Goal: Task Accomplishment & Management: Manage account settings

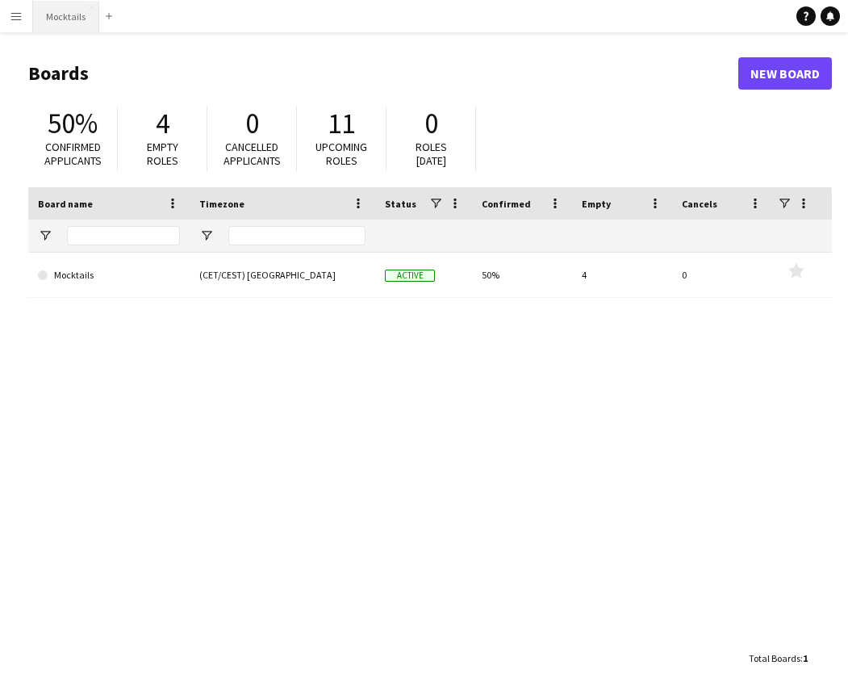
click at [70, 3] on button "Mocktails Close" at bounding box center [66, 16] width 66 height 31
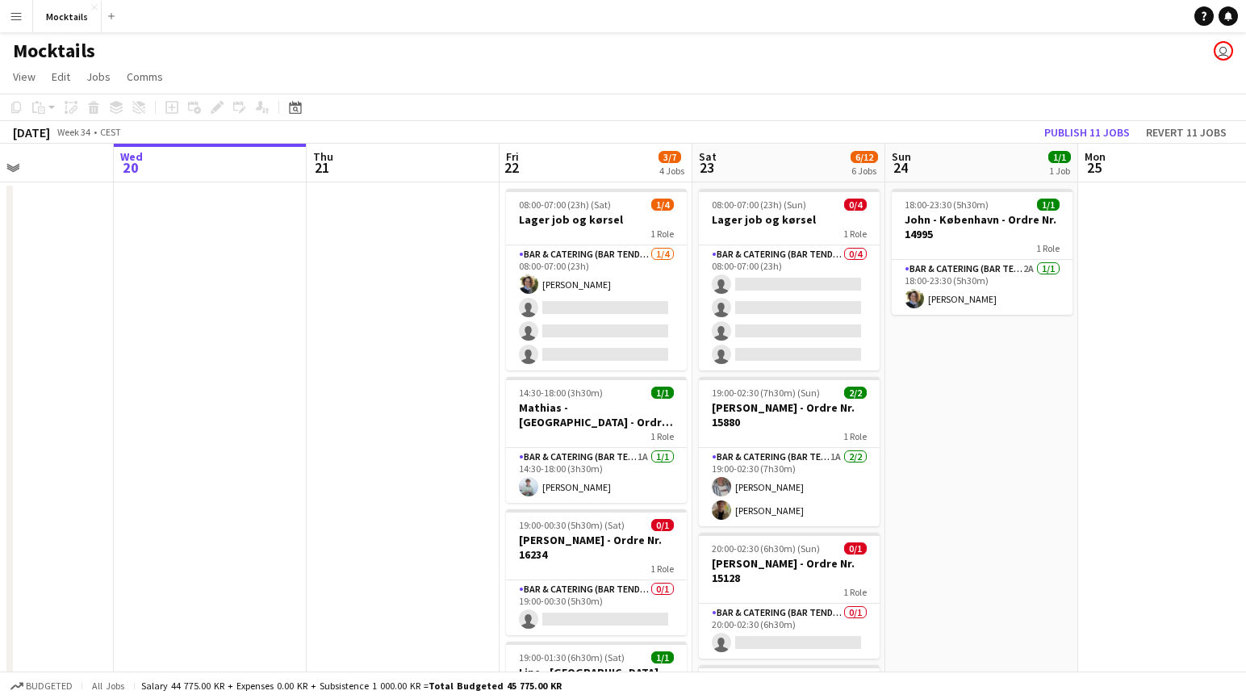
scroll to position [0, 467]
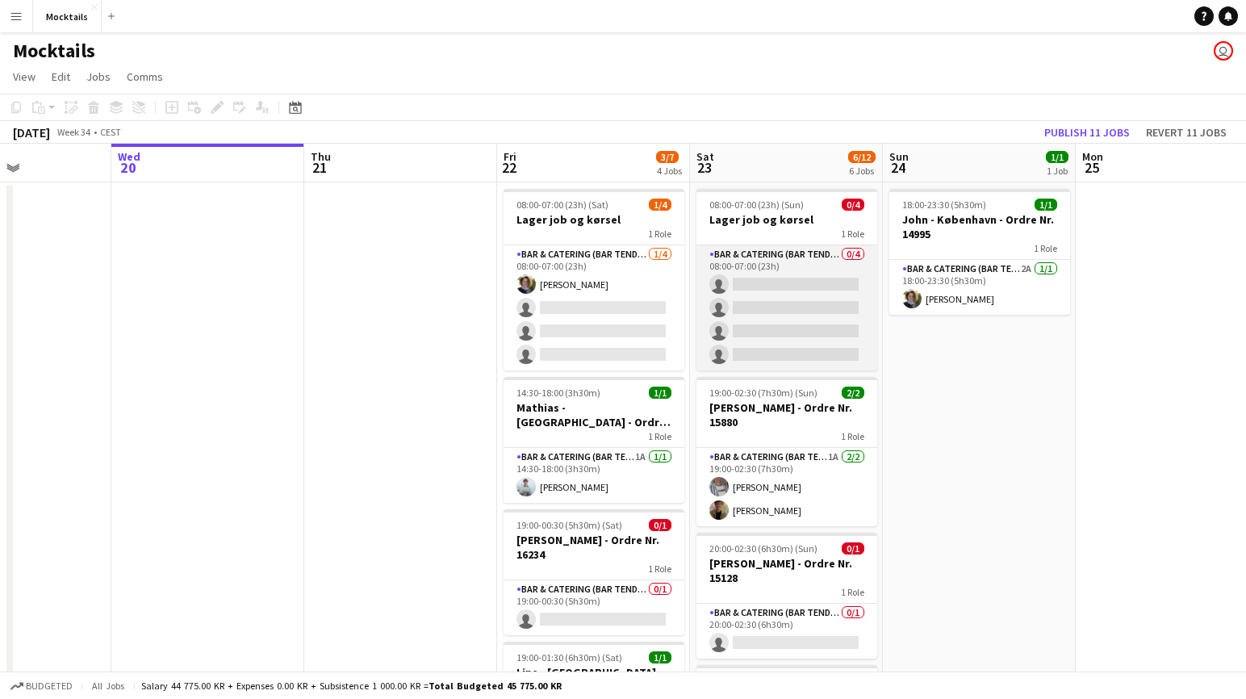
click at [749, 327] on app-card-role "Bar & Catering (Bar Tender) 0/4 08:00-07:00 (23h) single-neutral-actions single…" at bounding box center [787, 307] width 181 height 125
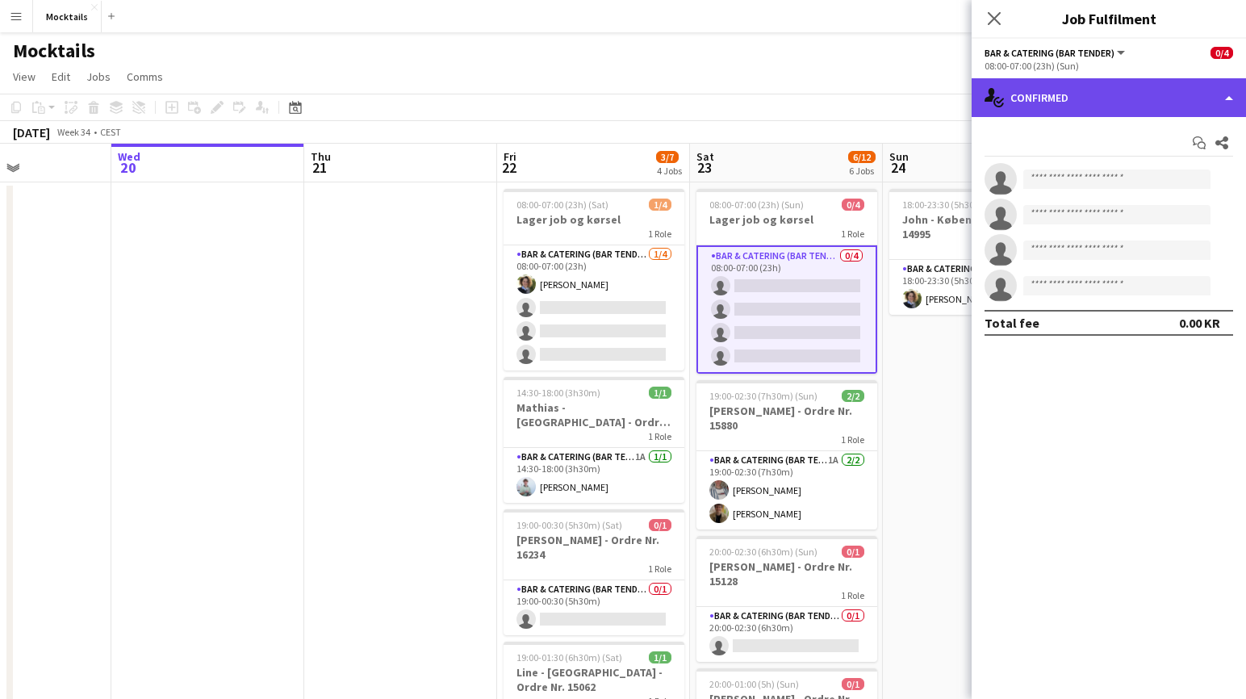
click at [848, 105] on div "single-neutral-actions-check-2 Confirmed" at bounding box center [1109, 97] width 274 height 39
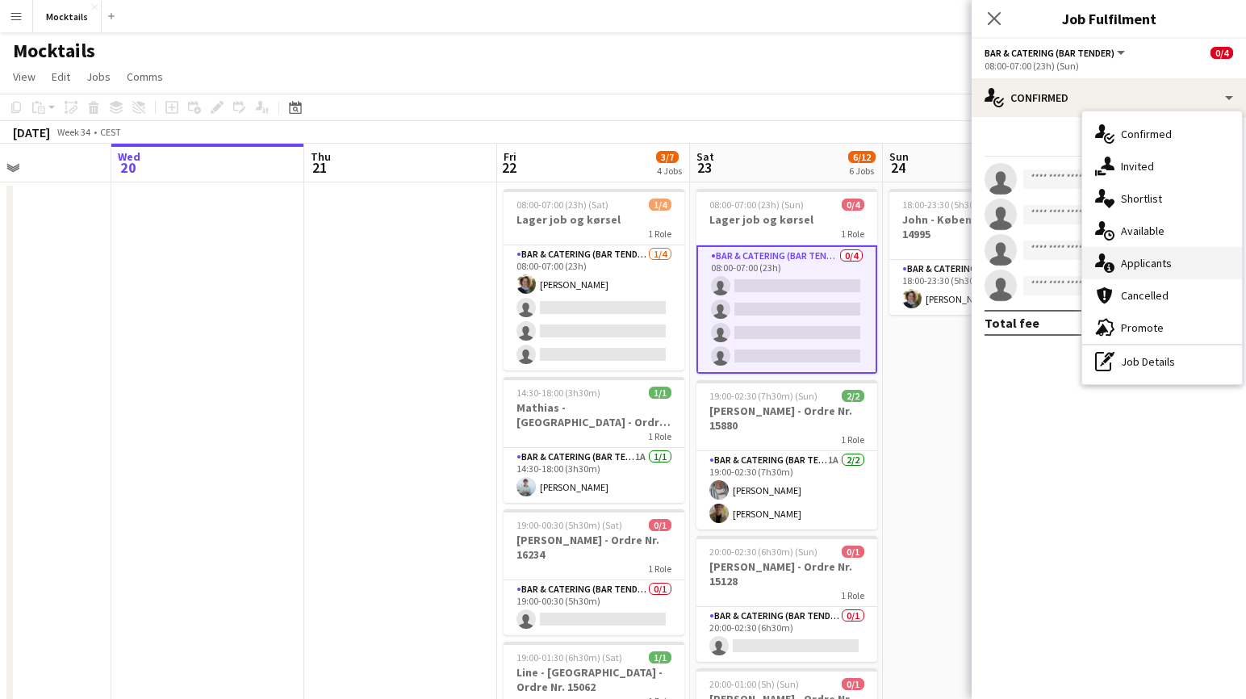
click at [848, 256] on div "single-neutral-actions-information Applicants" at bounding box center [1162, 263] width 160 height 32
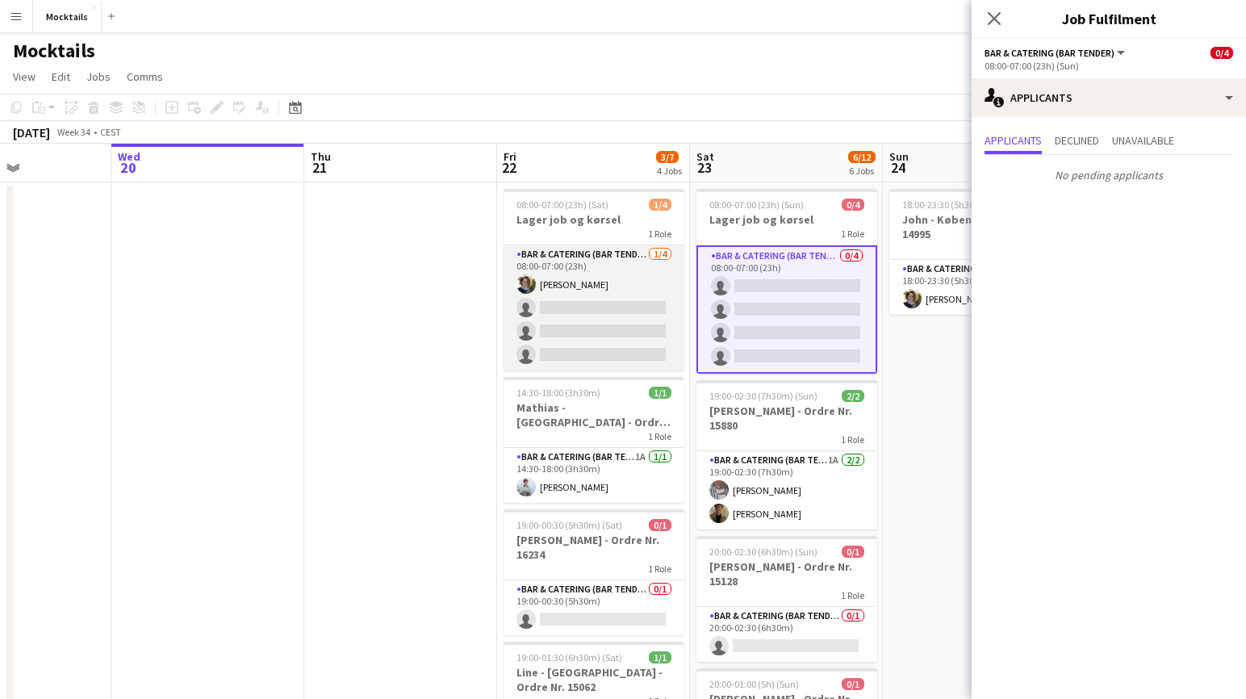
click at [613, 315] on app-card-role "Bar & Catering (Bar Tender) [DATE] 08:00-07:00 (23h) [PERSON_NAME] single-neutr…" at bounding box center [594, 307] width 181 height 125
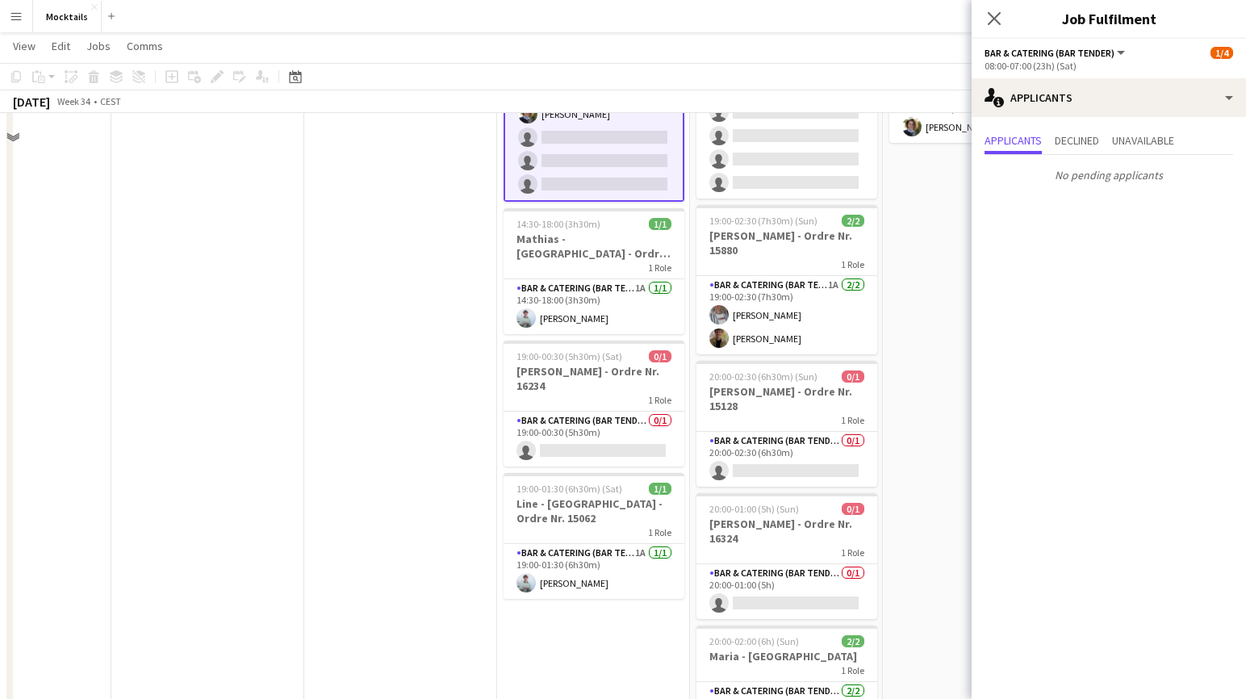
scroll to position [183, 0]
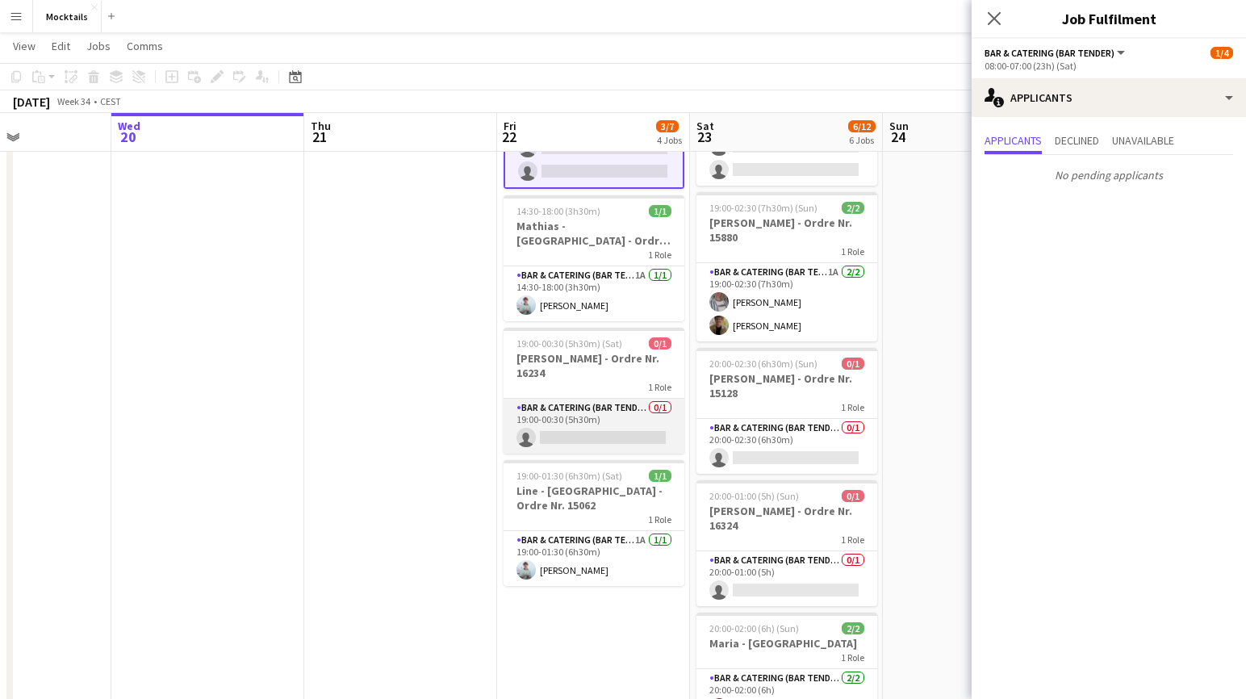
click at [610, 415] on app-card-role "Bar & Catering (Bar Tender) 0/1 19:00-00:30 (5h30m) single-neutral-actions" at bounding box center [594, 426] width 181 height 55
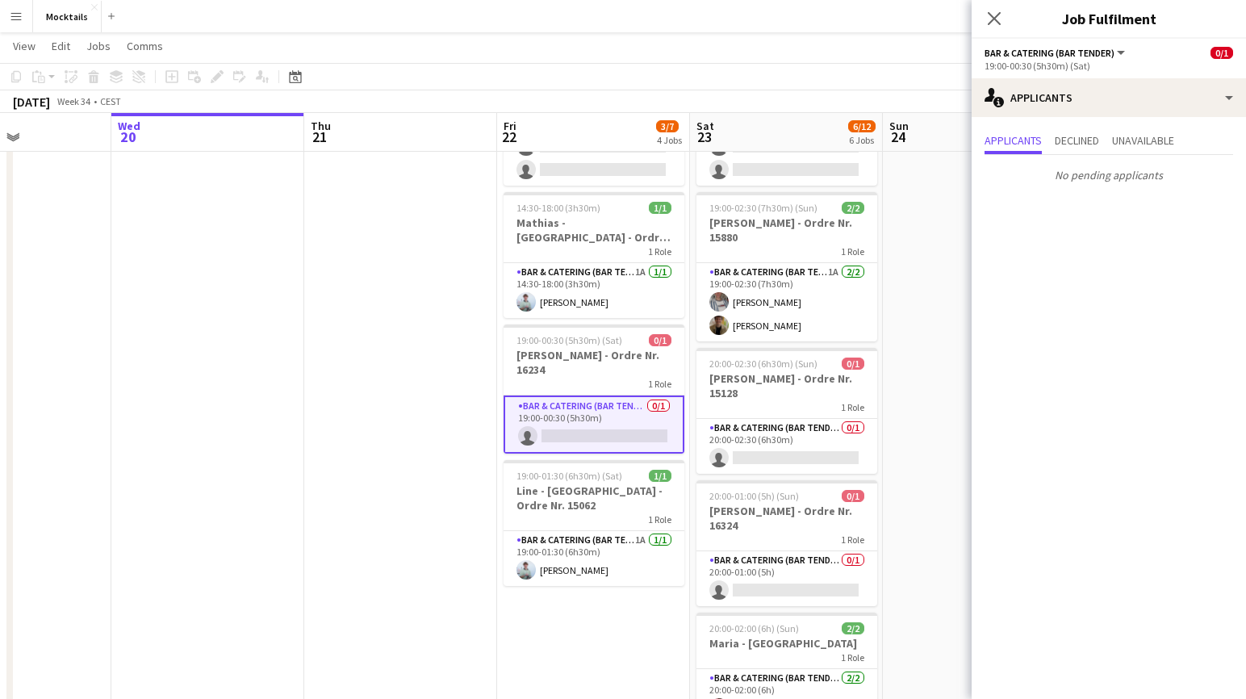
click at [453, 404] on app-date-cell at bounding box center [400, 470] width 193 height 945
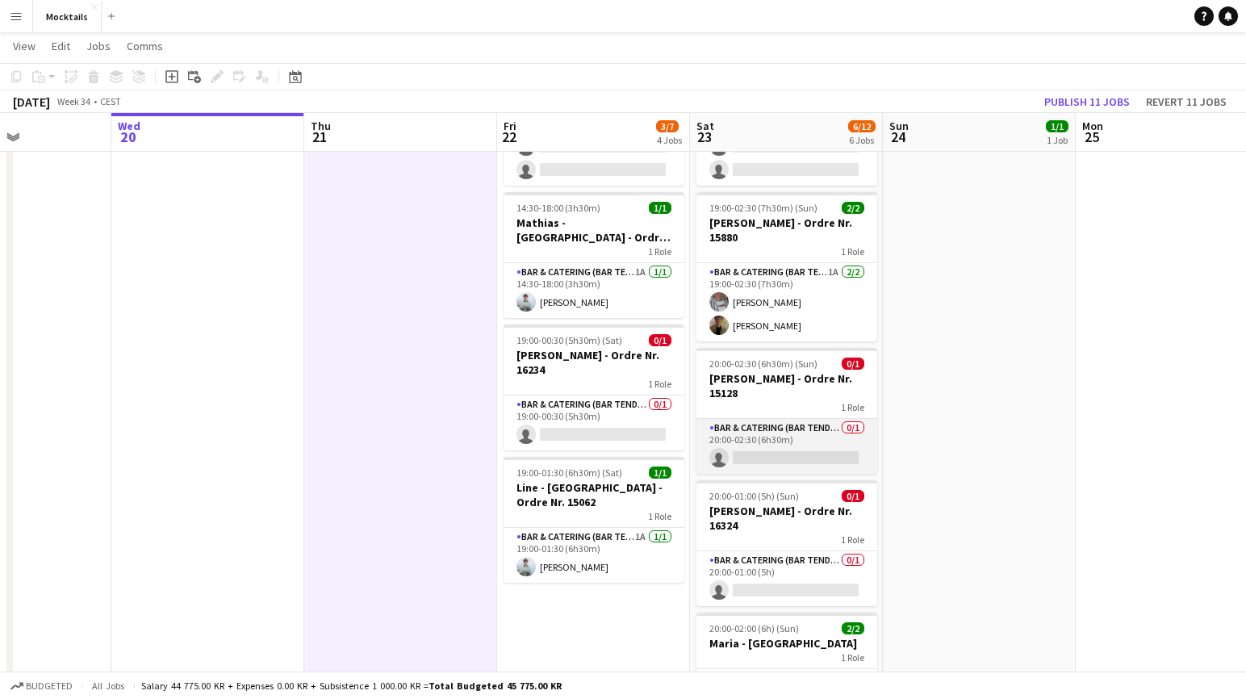
click at [802, 454] on app-card-role "Bar & Catering (Bar Tender) 0/1 20:00-02:30 (6h30m) single-neutral-actions" at bounding box center [787, 446] width 181 height 55
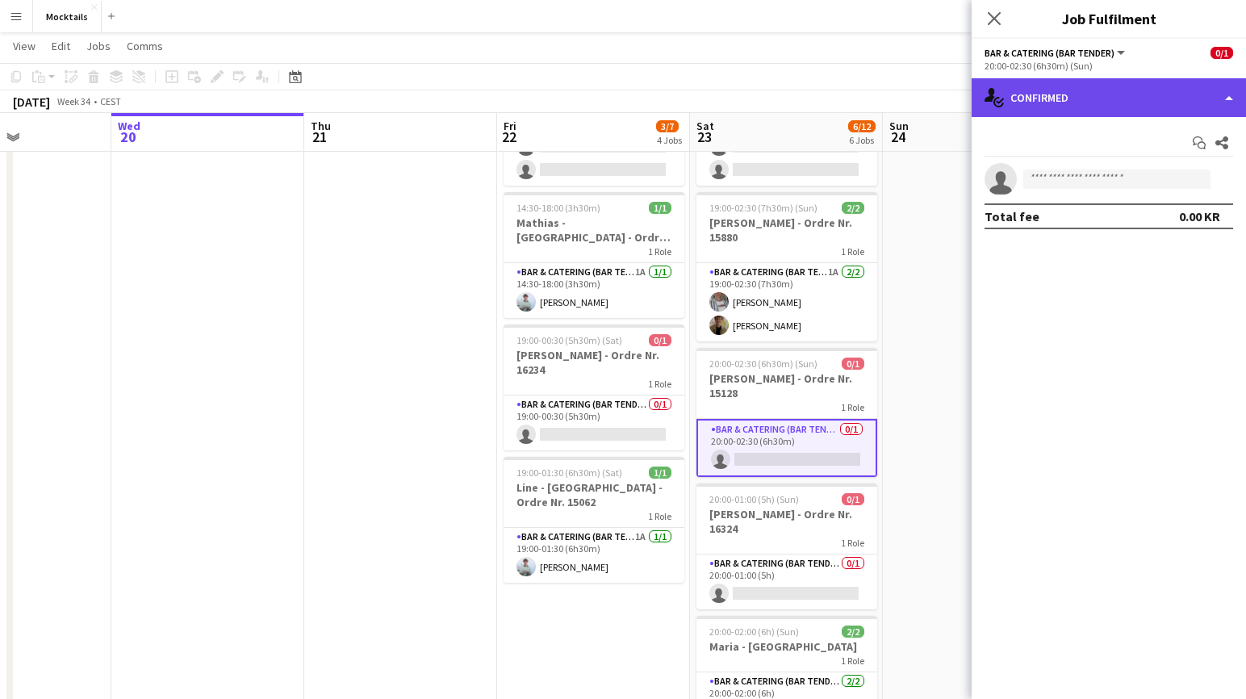
click at [848, 94] on div "single-neutral-actions-check-2 Confirmed" at bounding box center [1109, 97] width 274 height 39
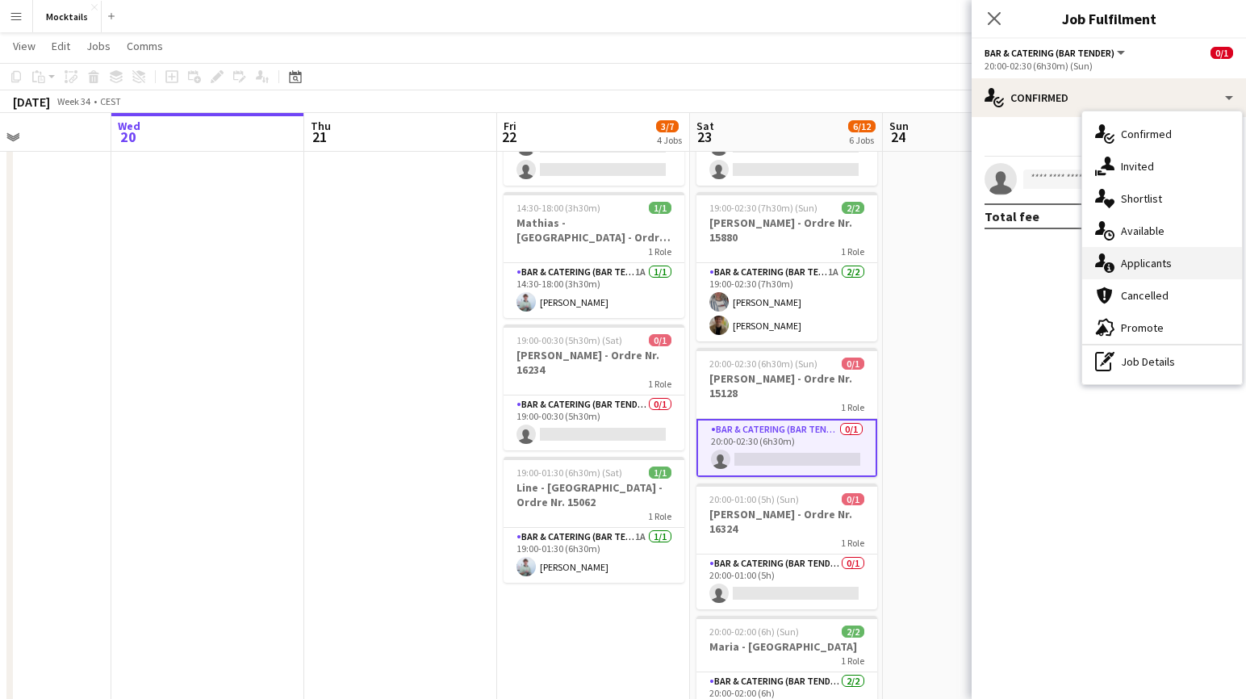
click at [848, 257] on div "single-neutral-actions-information Applicants" at bounding box center [1162, 263] width 160 height 32
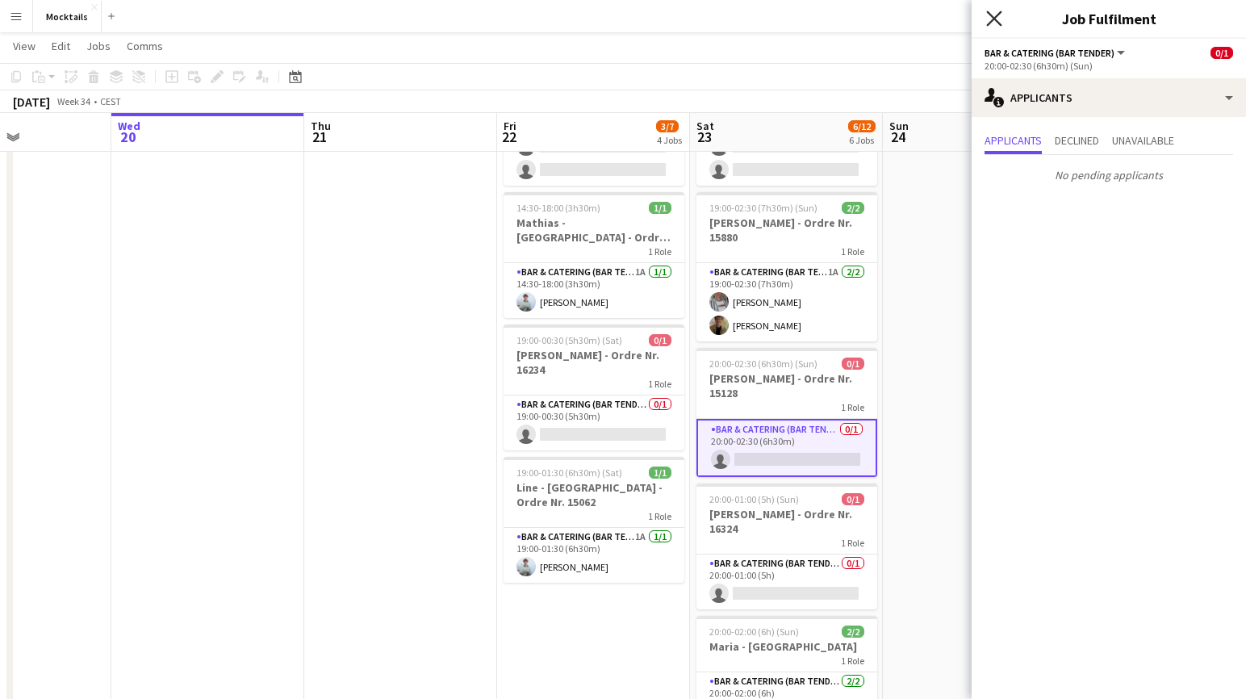
click at [848, 20] on icon "Close pop-in" at bounding box center [993, 17] width 15 height 15
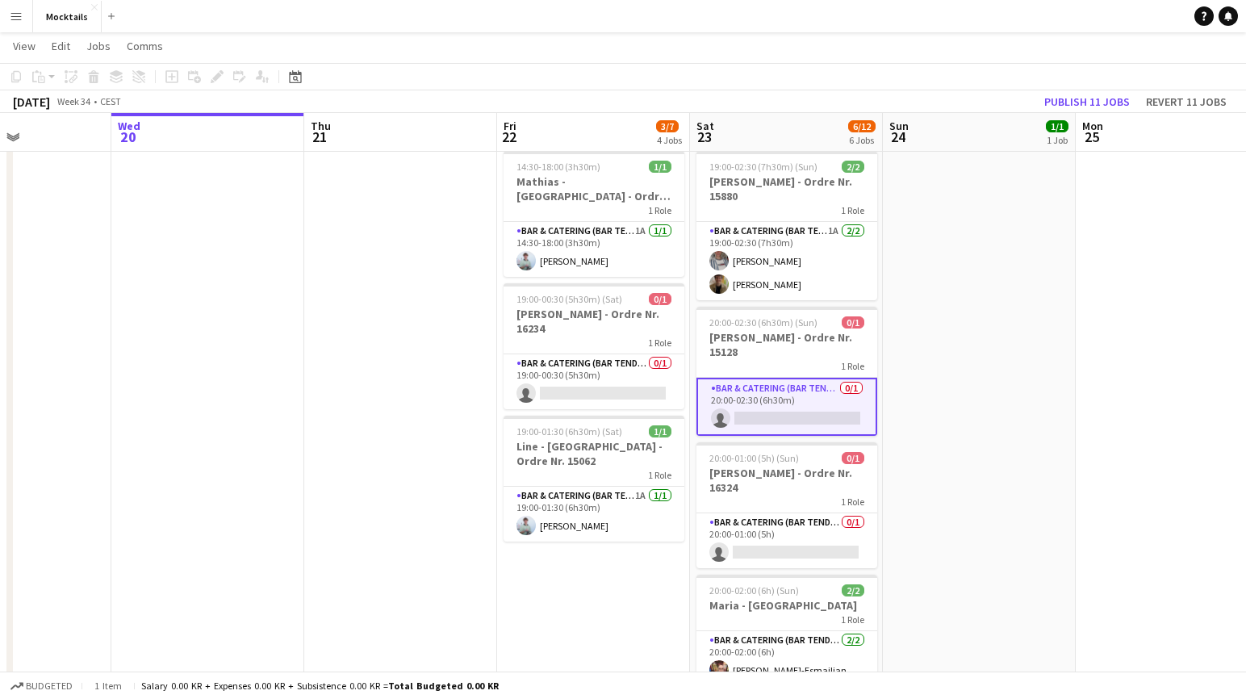
scroll to position [228, 1]
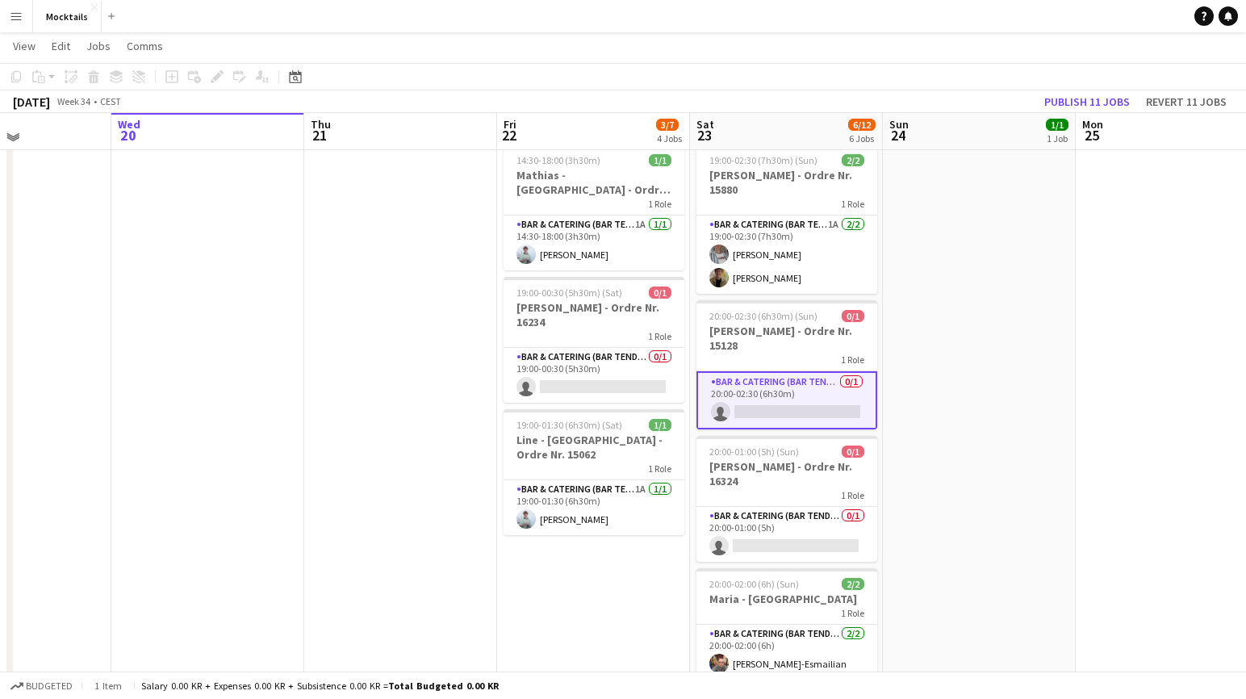
click at [848, 512] on app-date-cell "18:00-23:30 (5h30m) 1/1 John - København - Ordre Nr. 14995 1 Role Bar & Caterin…" at bounding box center [979, 422] width 193 height 945
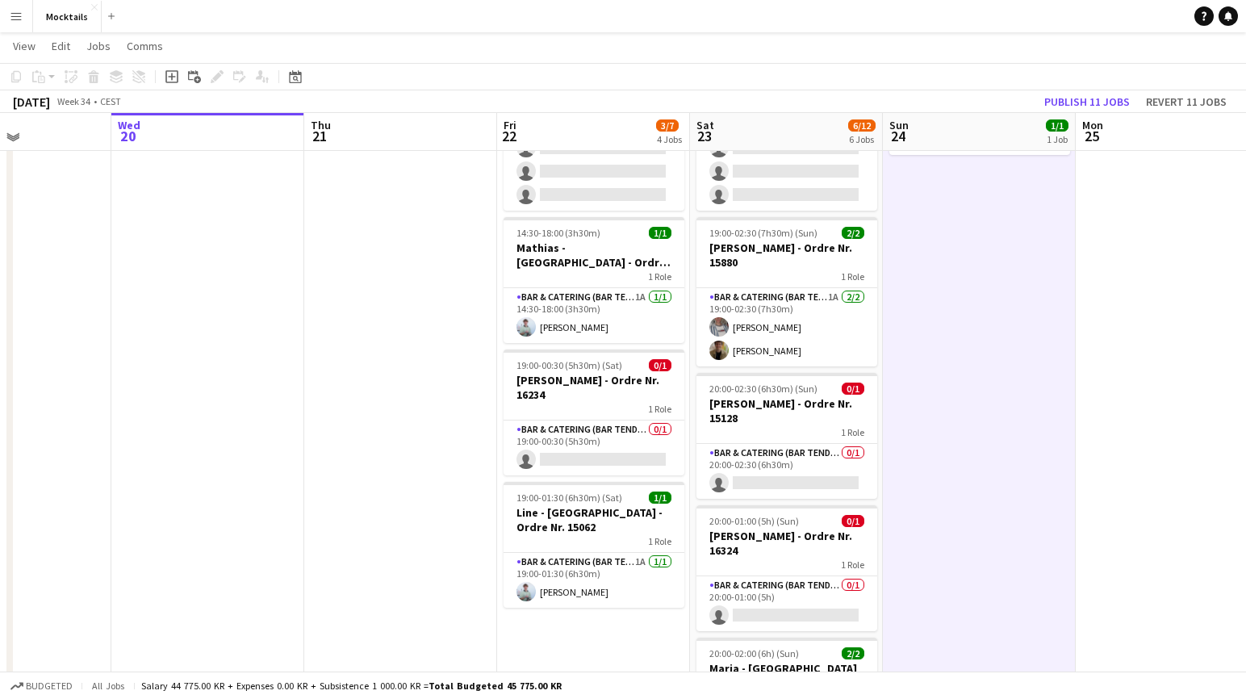
scroll to position [157, 0]
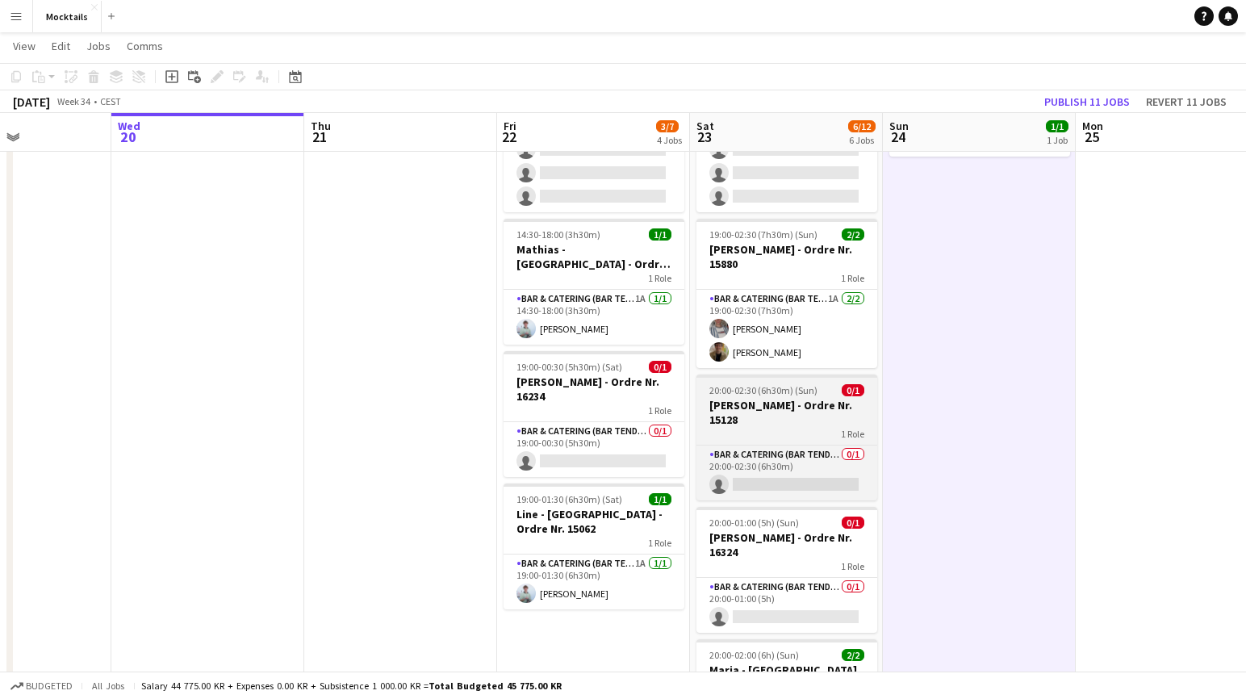
click at [760, 422] on h3 "[PERSON_NAME] - Ordre Nr. 15128" at bounding box center [787, 412] width 181 height 29
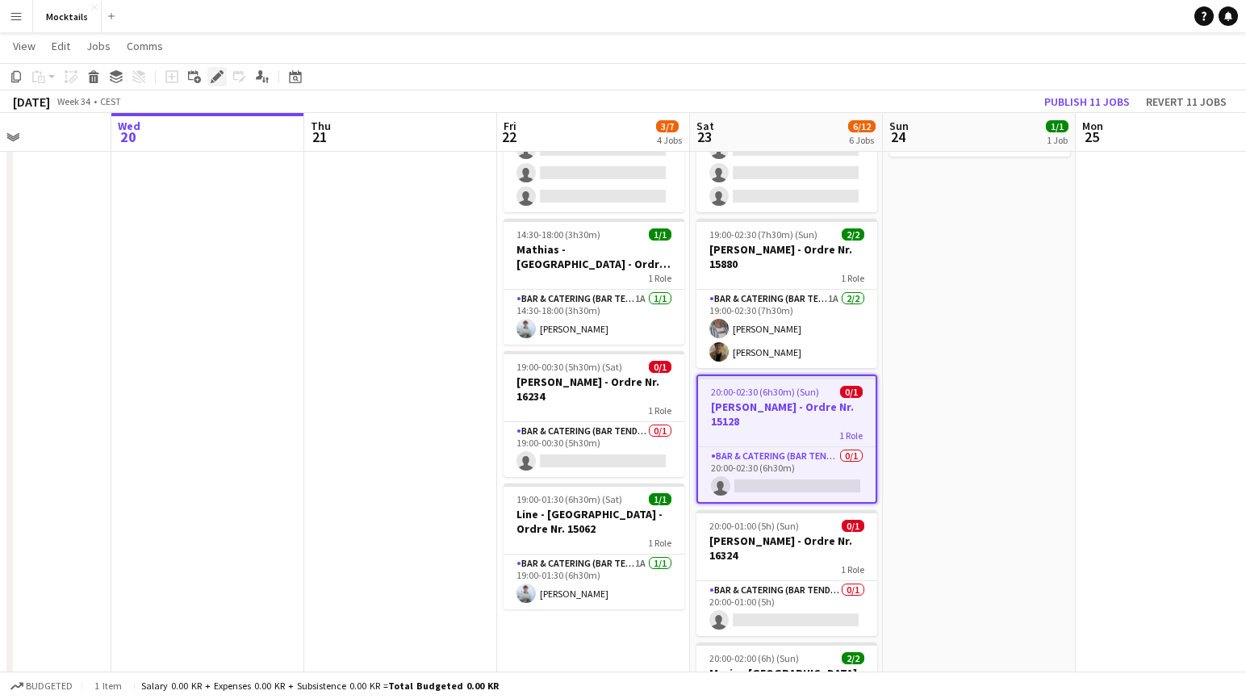
click at [217, 78] on icon at bounding box center [216, 77] width 9 height 9
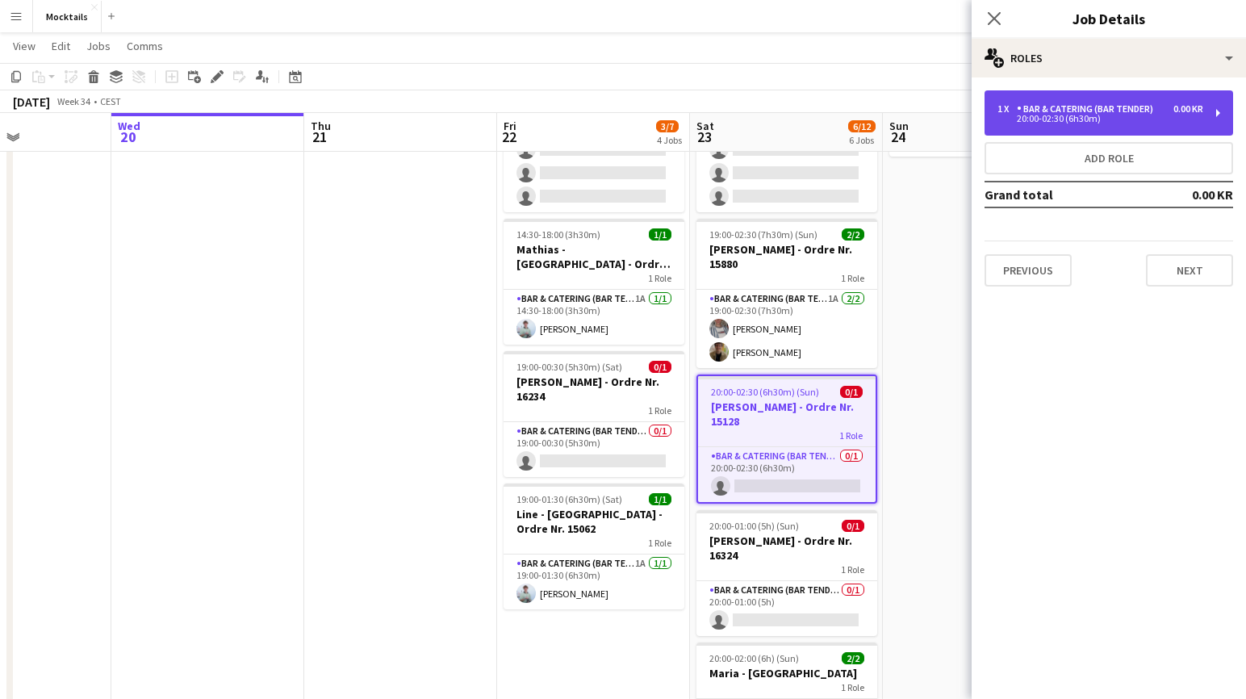
click at [848, 120] on div "20:00-02:30 (6h30m)" at bounding box center [1101, 119] width 206 height 8
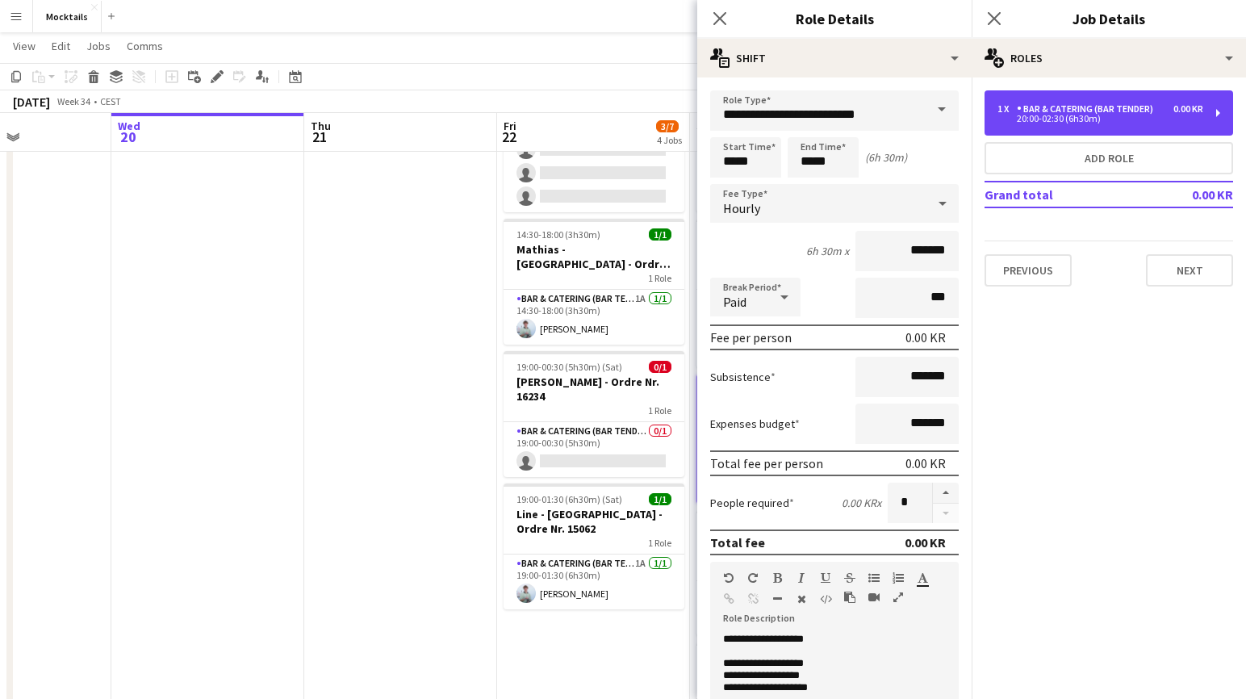
scroll to position [0, 0]
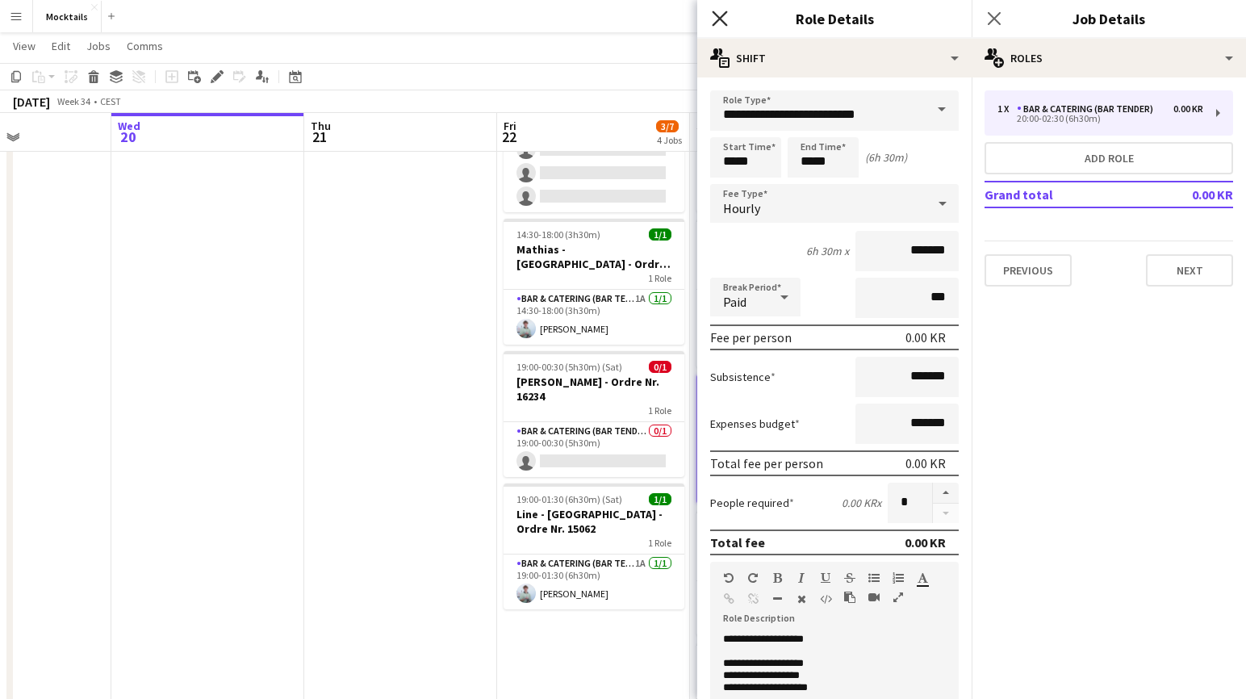
click at [721, 16] on icon "Close pop-in" at bounding box center [719, 17] width 15 height 15
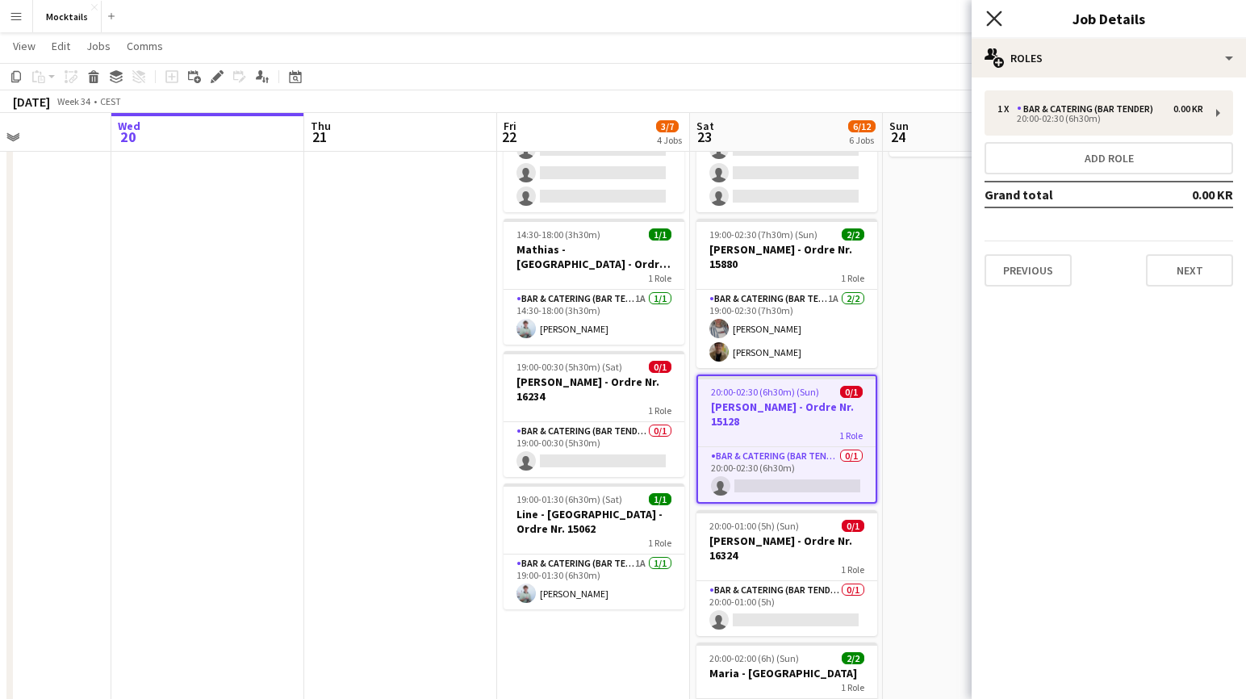
click at [848, 22] on icon "Close pop-in" at bounding box center [993, 17] width 15 height 15
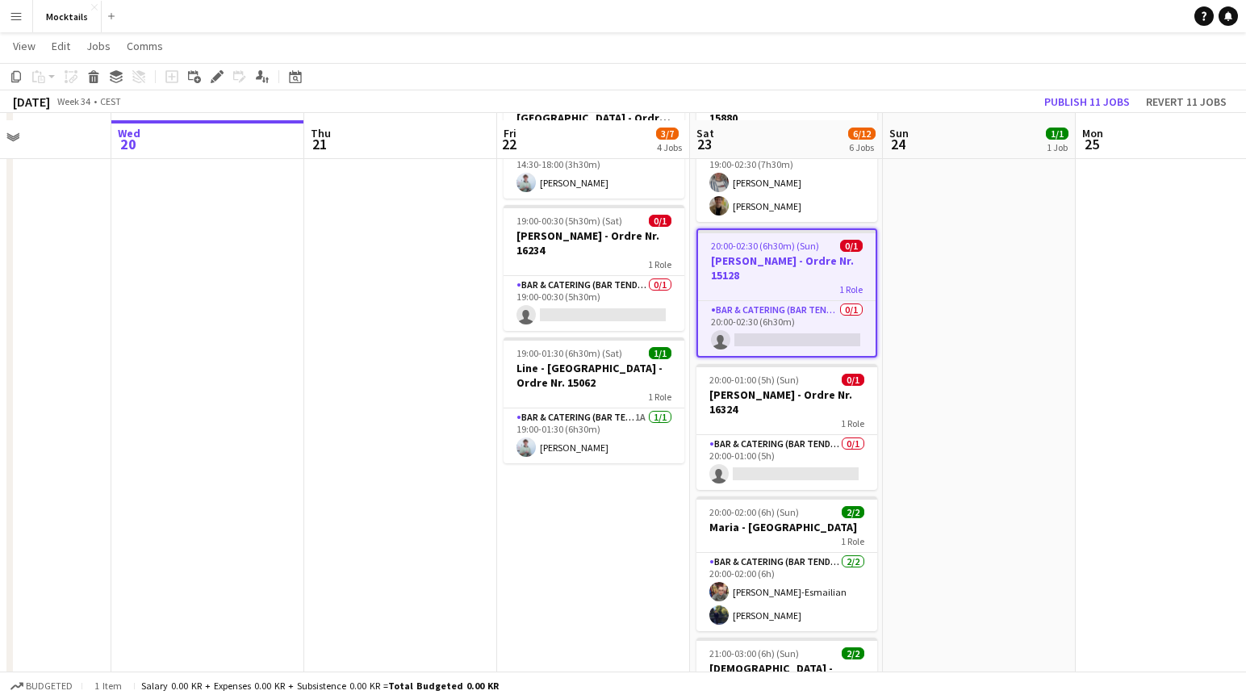
scroll to position [312, 0]
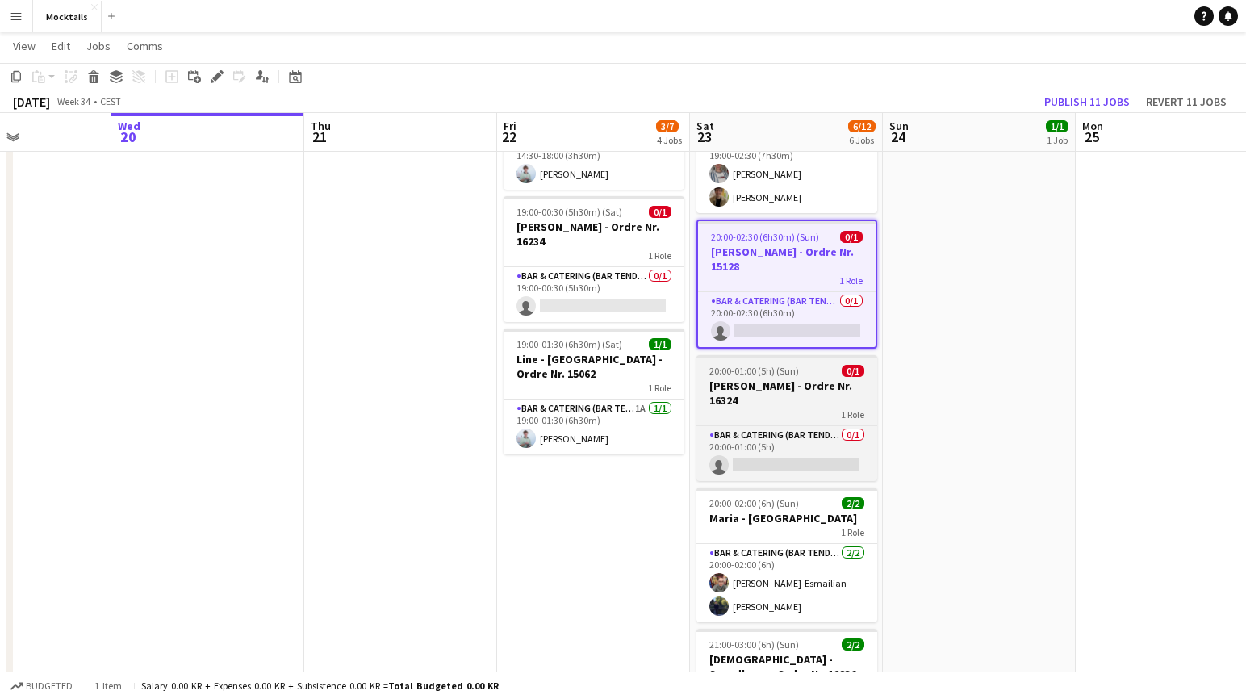
click at [762, 402] on h3 "[PERSON_NAME] - Ordre Nr. 16324" at bounding box center [787, 393] width 181 height 29
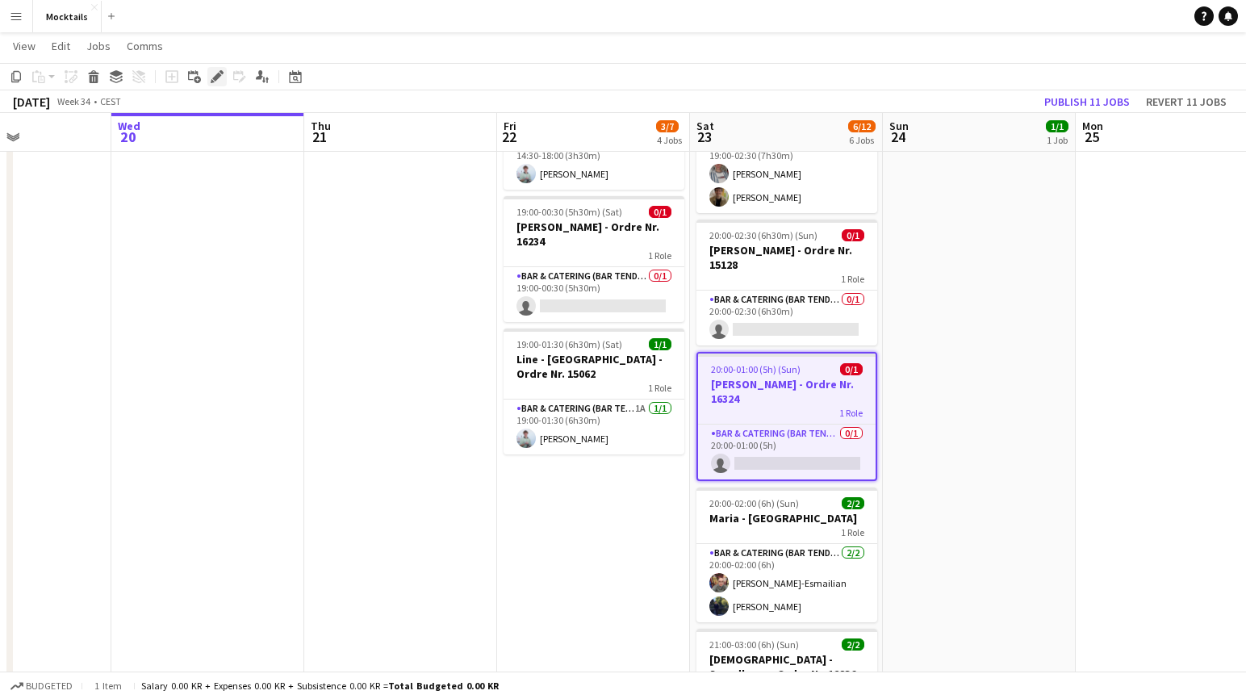
click at [218, 76] on icon at bounding box center [216, 77] width 9 height 9
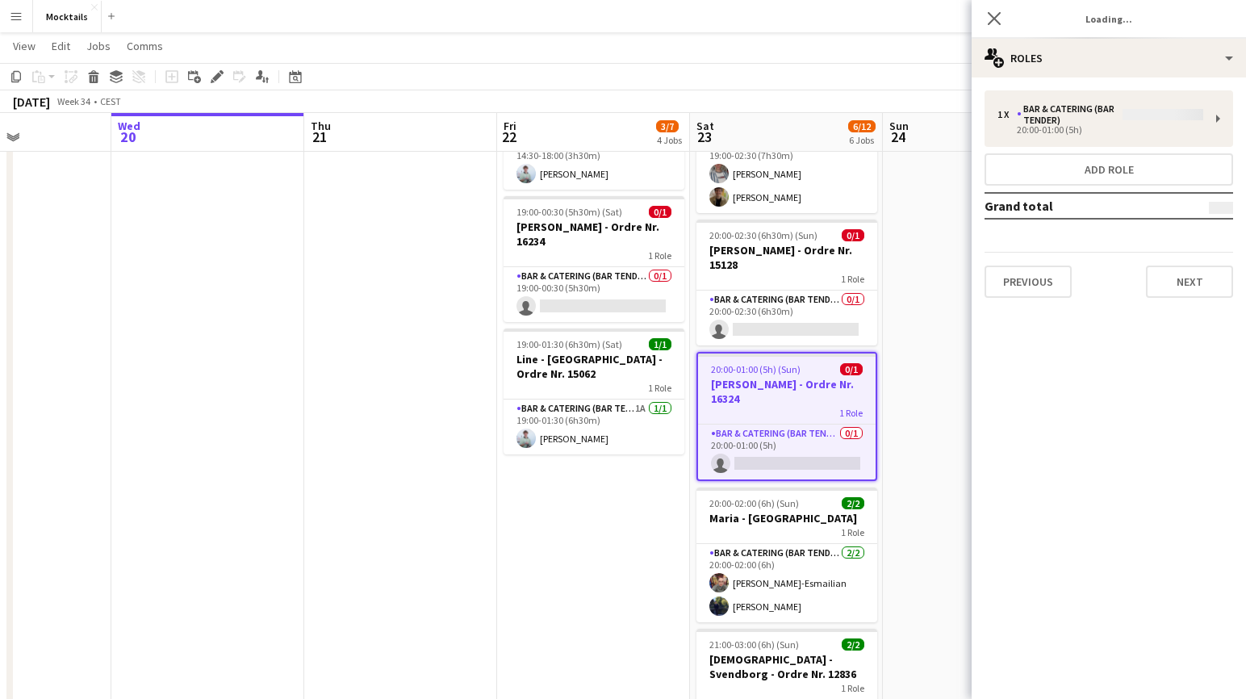
click at [848, 111] on div "1 x Bar & Catering (Bar Tender) 20:00-01:00 (5h) Add role Grand total Previous …" at bounding box center [1109, 193] width 274 height 207
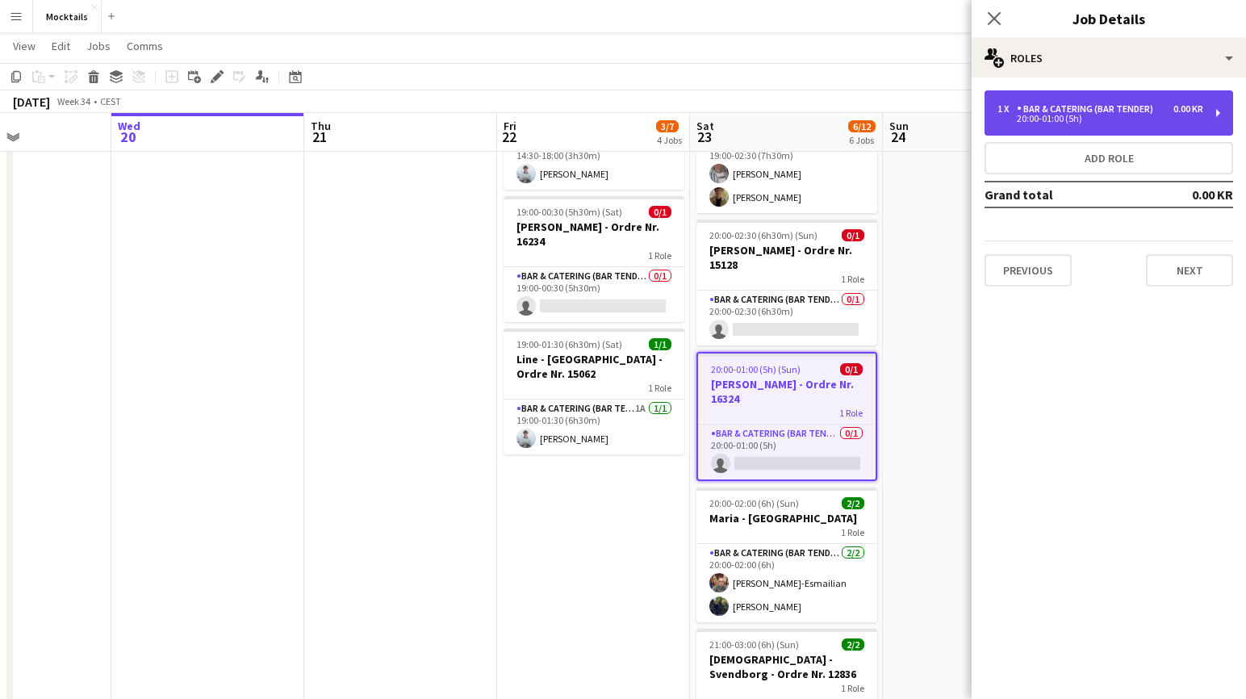
click at [848, 123] on div "20:00-01:00 (5h)" at bounding box center [1101, 119] width 206 height 8
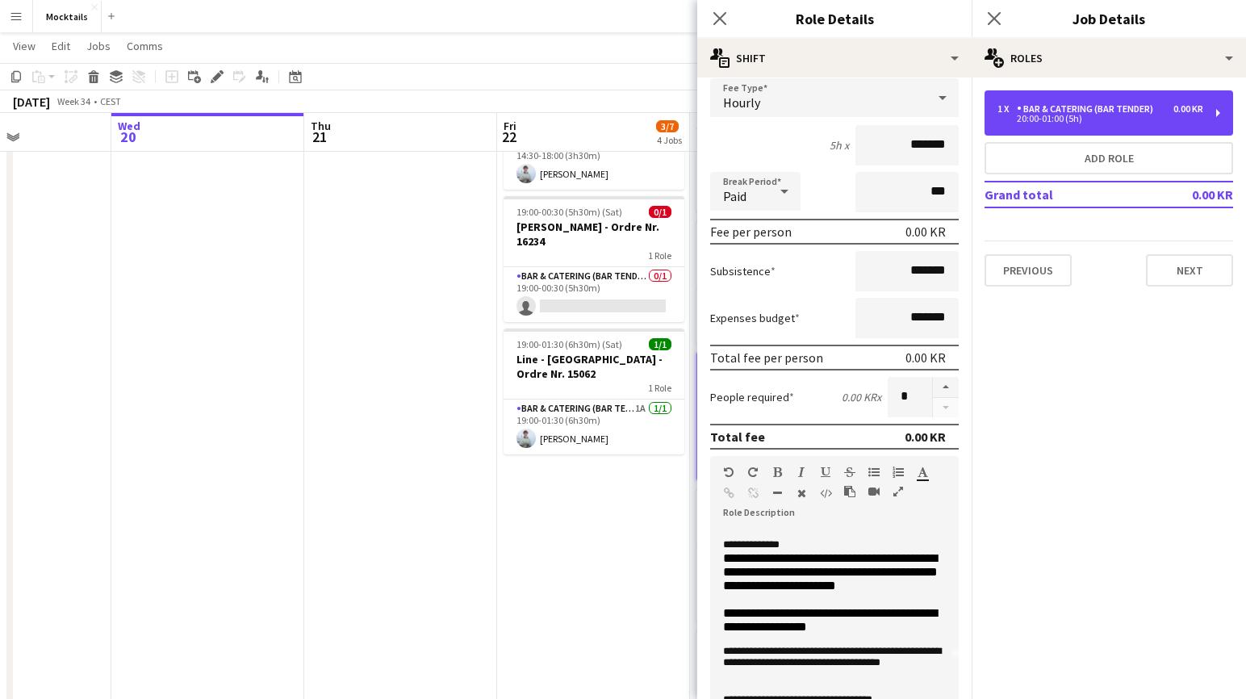
scroll to position [66, 0]
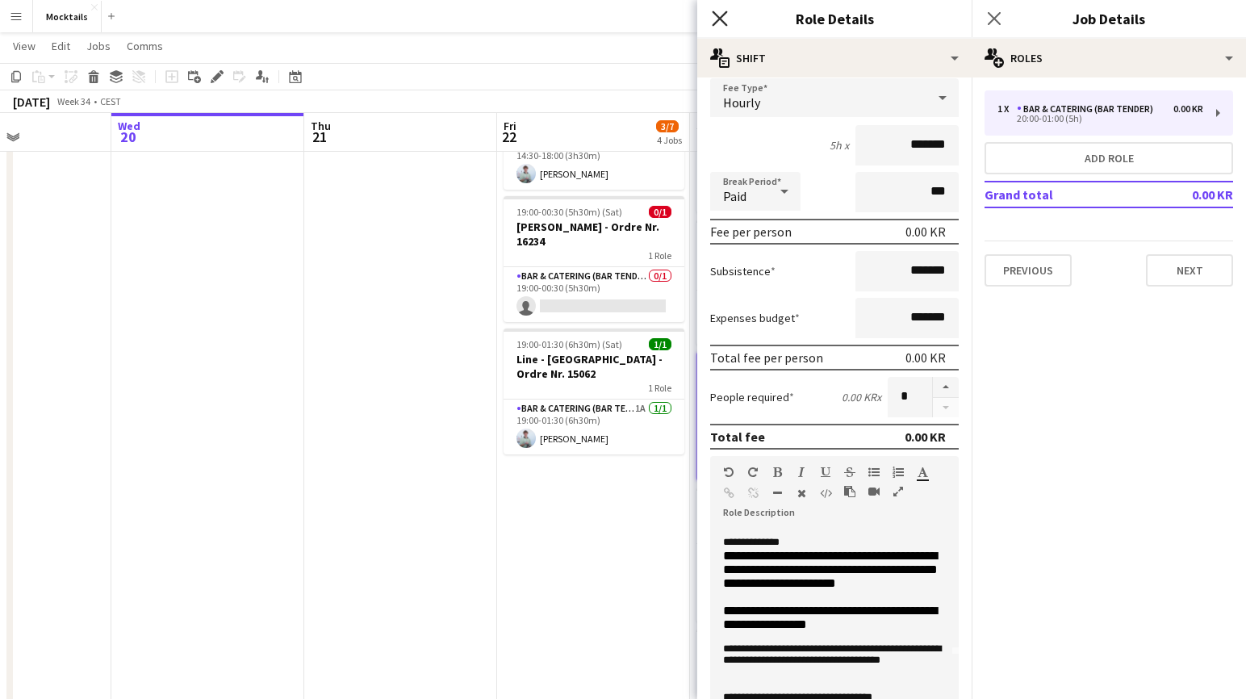
click at [723, 19] on icon "Close pop-in" at bounding box center [719, 17] width 15 height 15
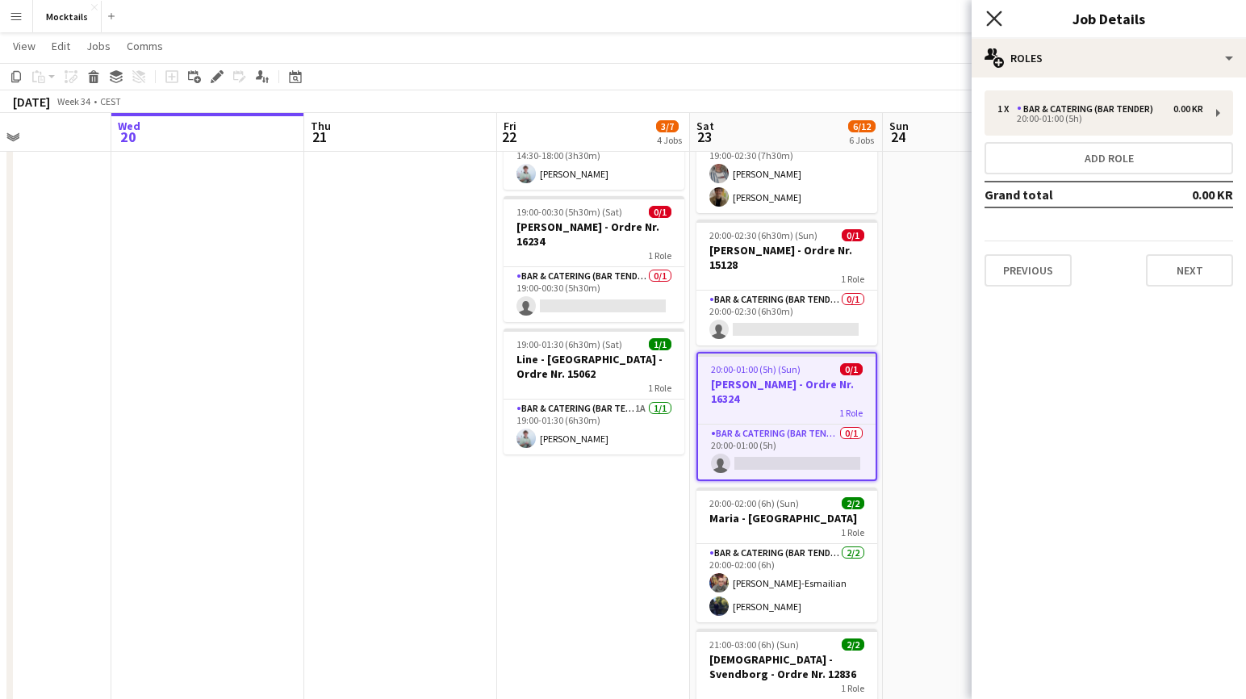
click at [848, 16] on icon "Close pop-in" at bounding box center [993, 17] width 15 height 15
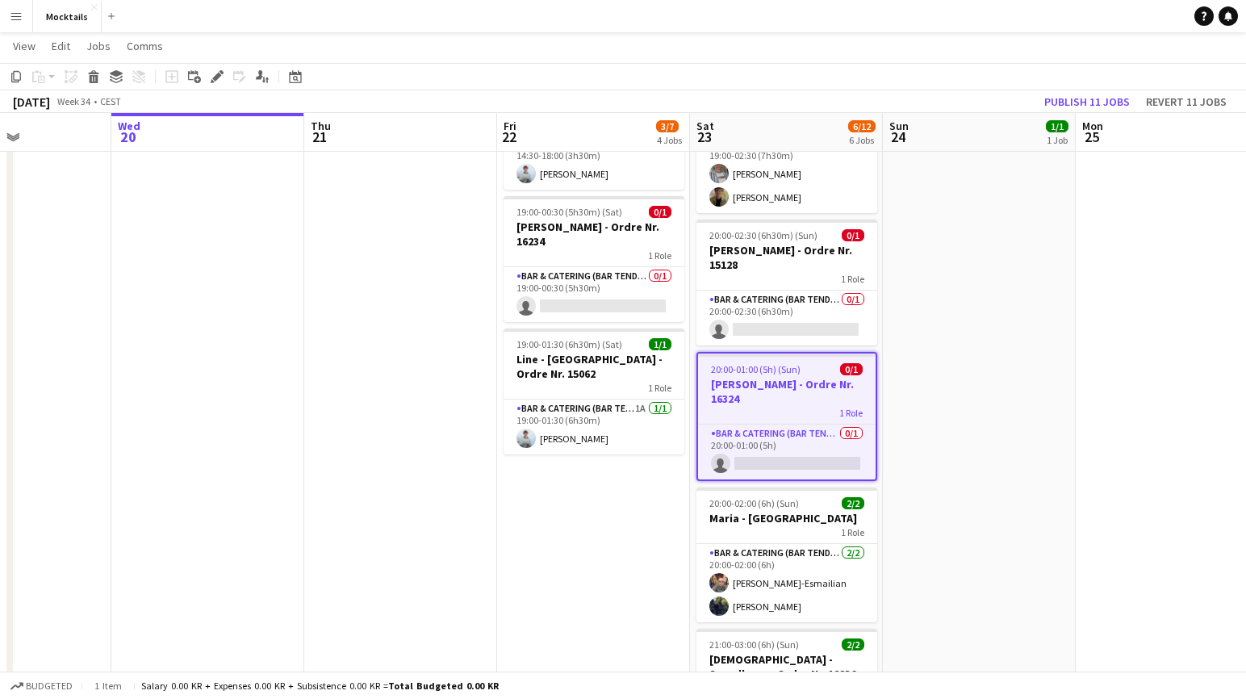
click at [848, 478] on app-date-cell "18:00-23:30 (5h30m) 1/1 John - København - Ordre Nr. 14995 1 Role Bar & Caterin…" at bounding box center [979, 341] width 193 height 945
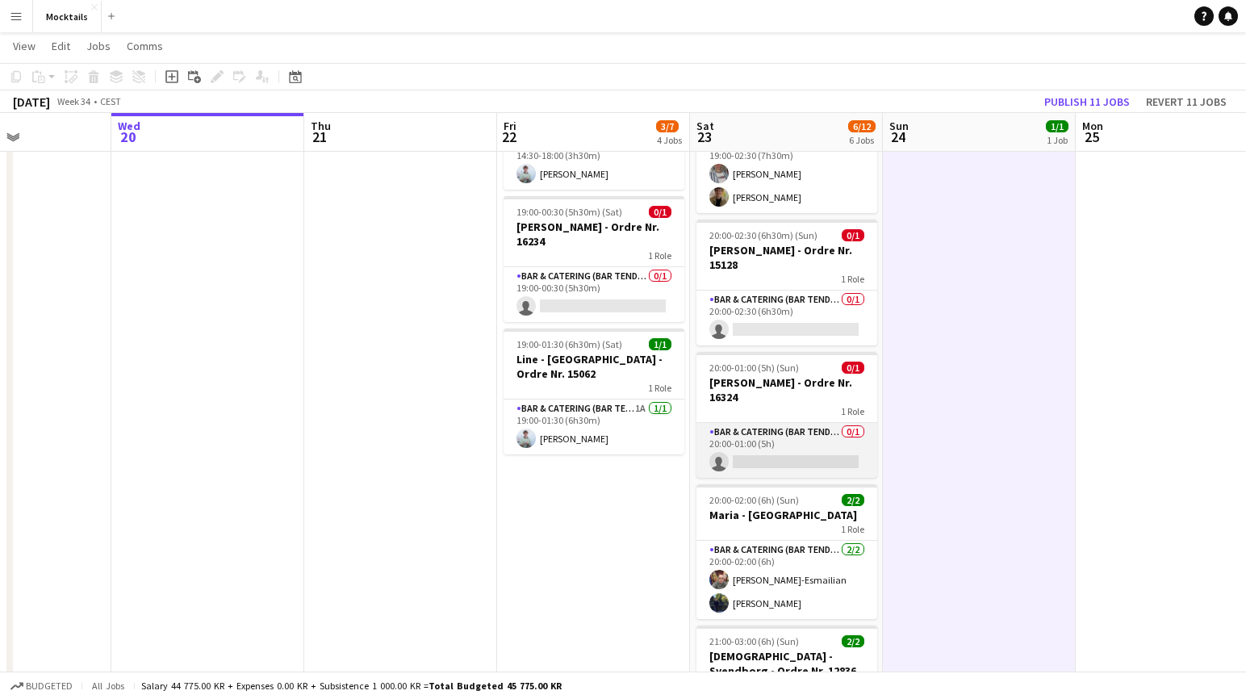
click at [803, 461] on app-card-role "Bar & Catering (Bar Tender) 0/1 20:00-01:00 (5h) single-neutral-actions" at bounding box center [787, 450] width 181 height 55
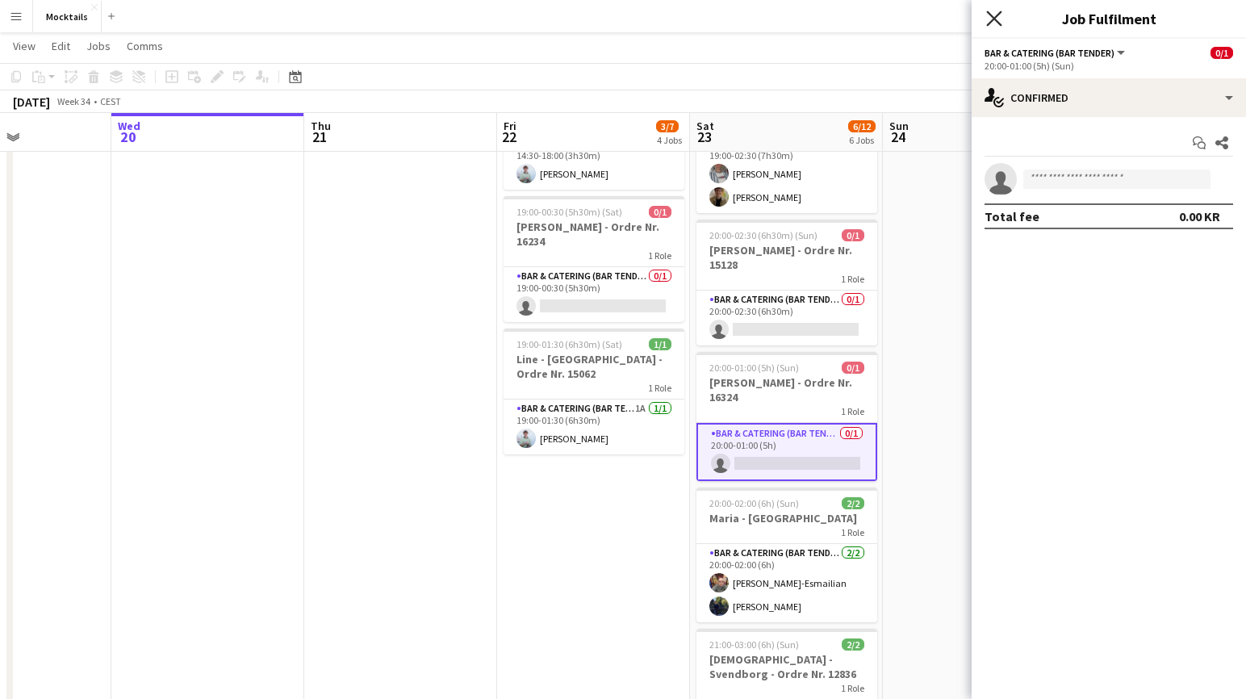
click at [848, 23] on icon "Close pop-in" at bounding box center [993, 17] width 15 height 15
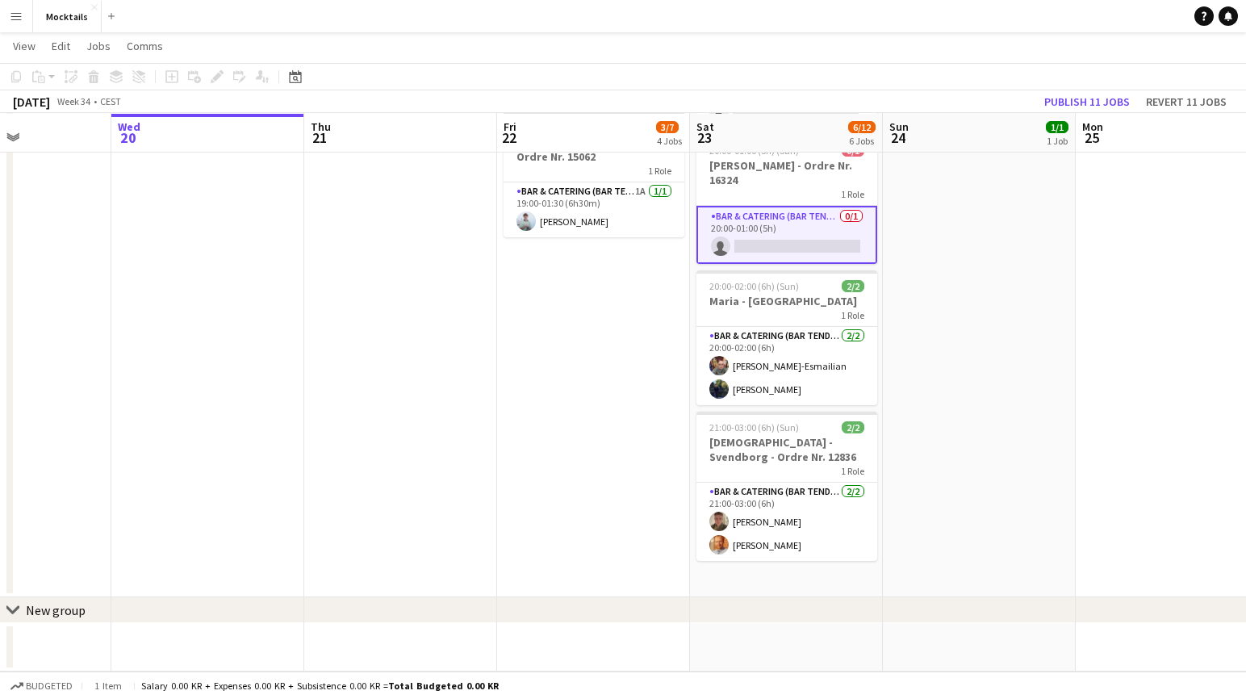
scroll to position [529, 0]
click at [819, 517] on app-card-role "Bar & Catering (Bar Tender) [DATE] 21:00-03:00 (6h) [PERSON_NAME] [PERSON_NAME]" at bounding box center [787, 522] width 181 height 78
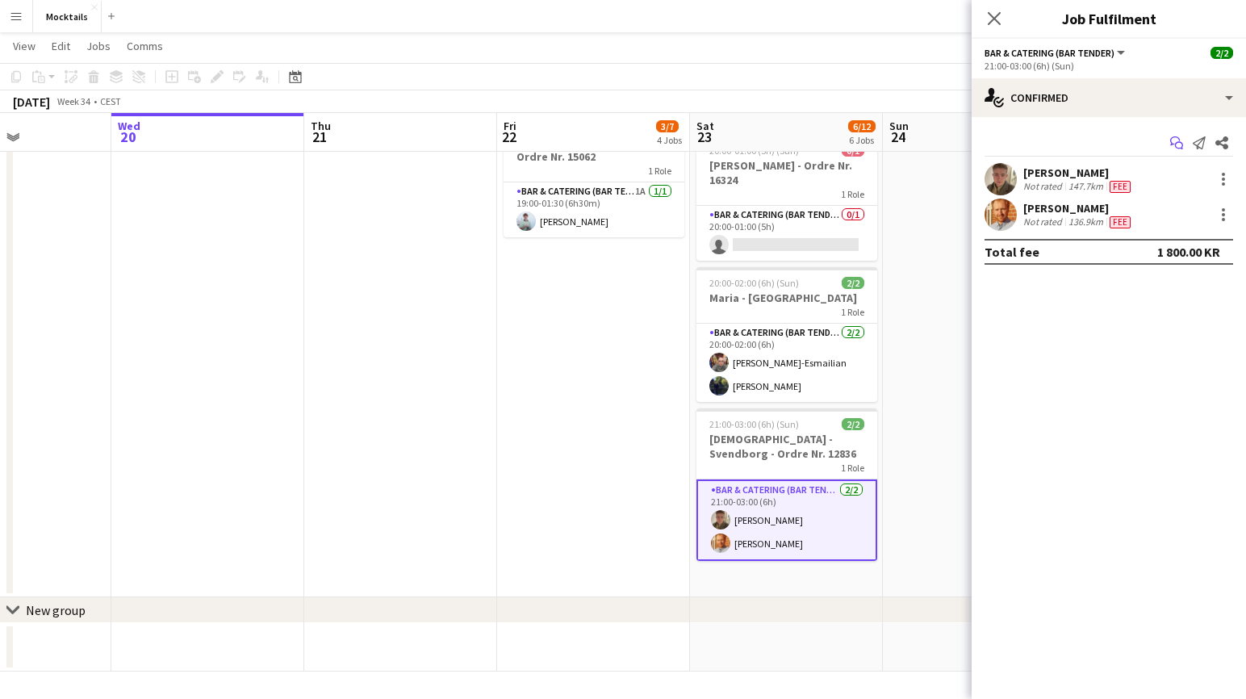
click at [848, 149] on app-icon "Start chat" at bounding box center [1177, 143] width 23 height 23
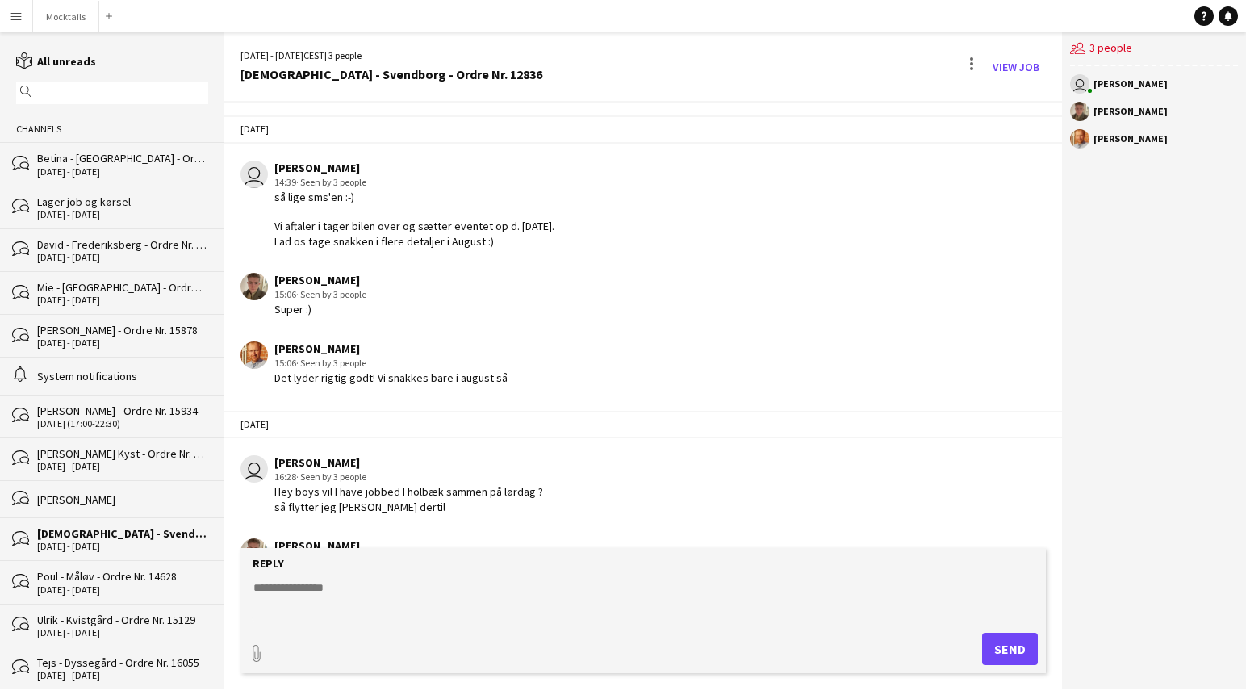
scroll to position [326, 0]
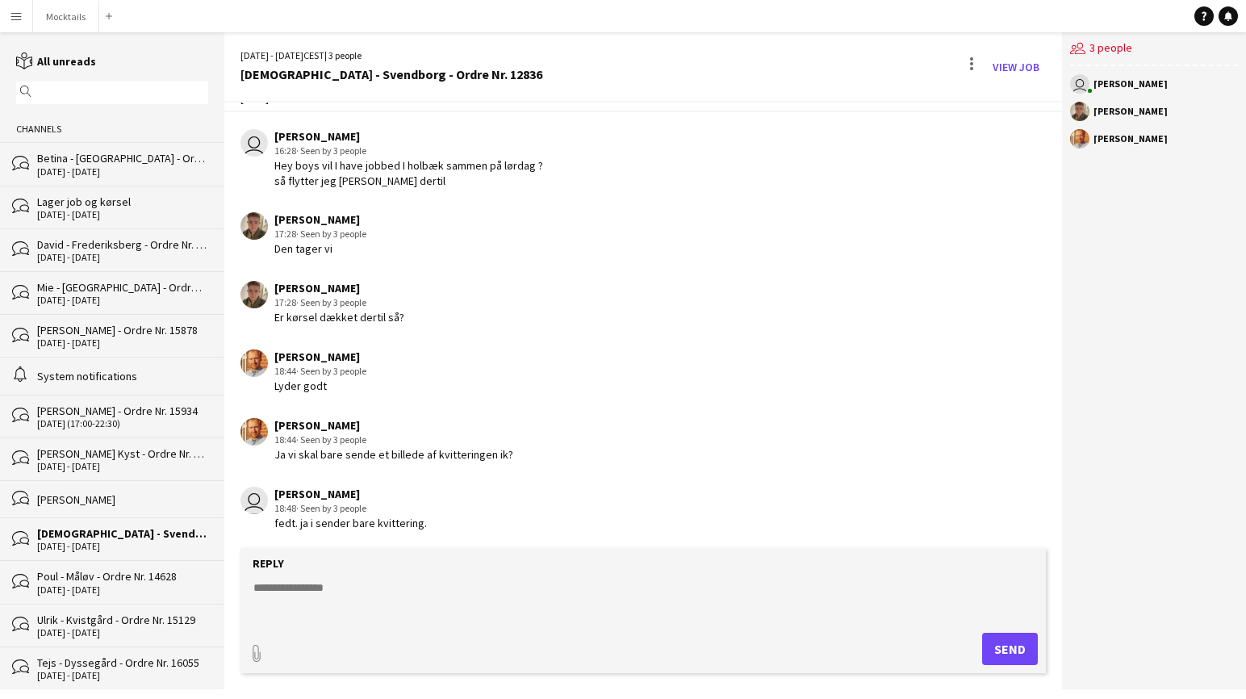
click at [451, 597] on textarea at bounding box center [646, 601] width 789 height 42
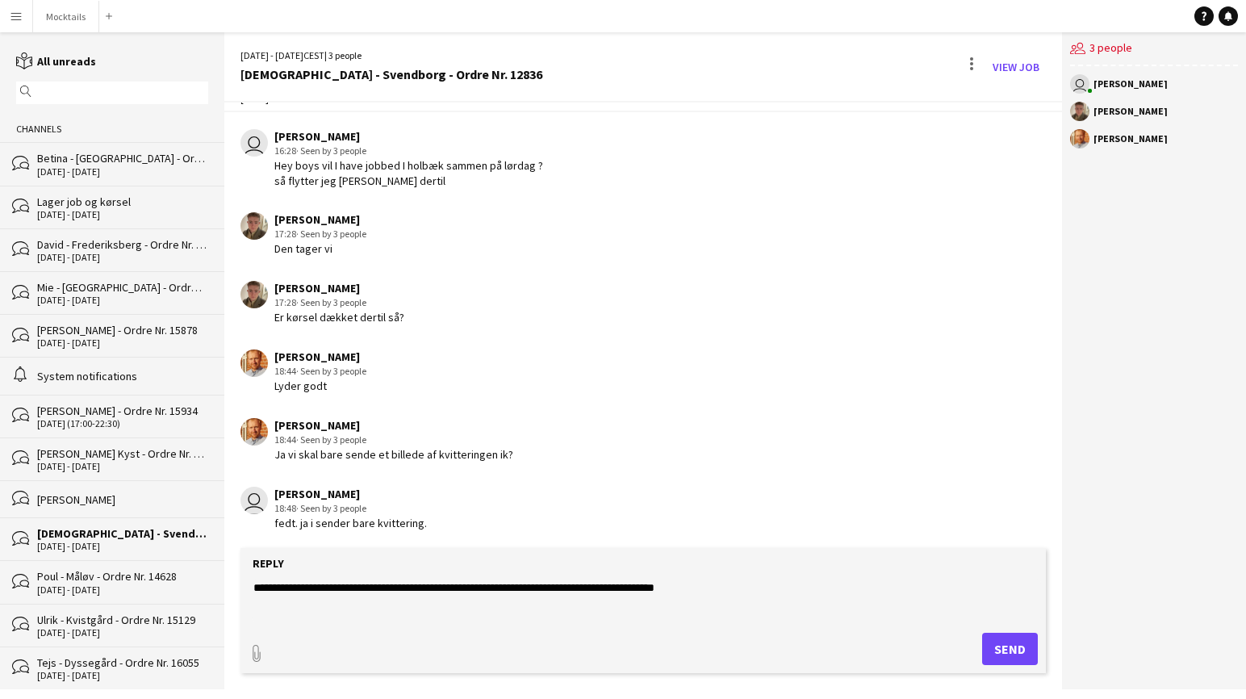
type textarea "**********"
click at [848, 651] on button "Send" at bounding box center [1010, 649] width 56 height 32
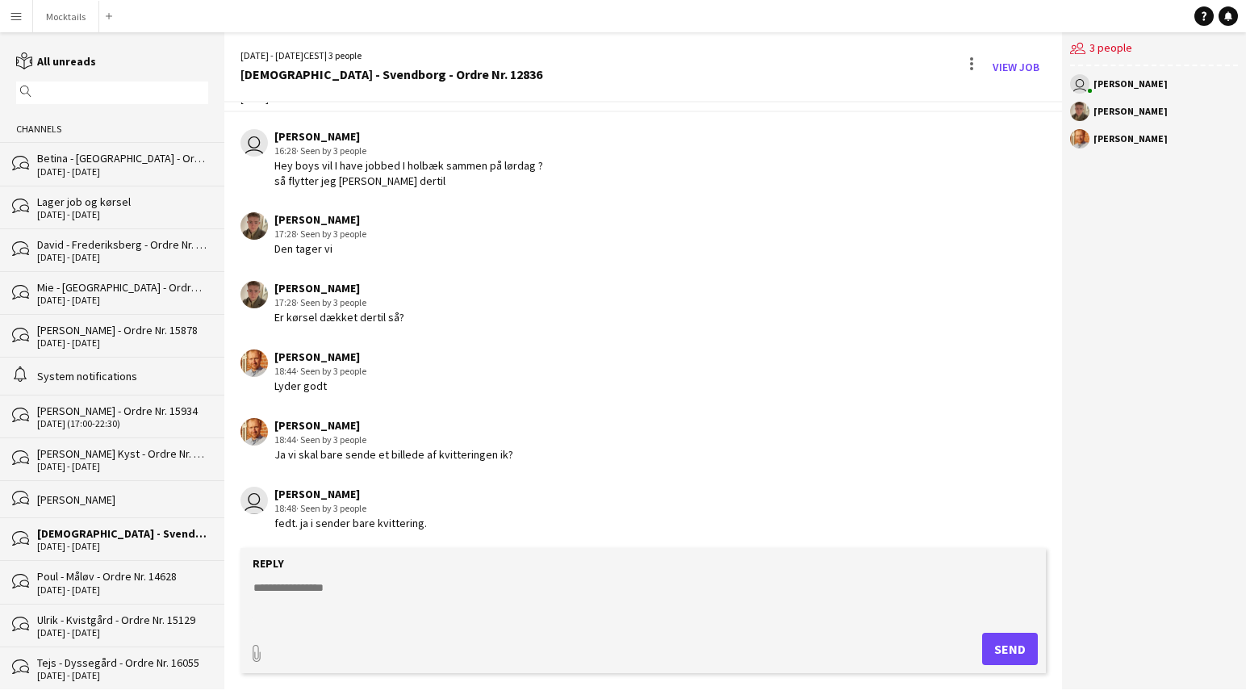
scroll to position [425, 0]
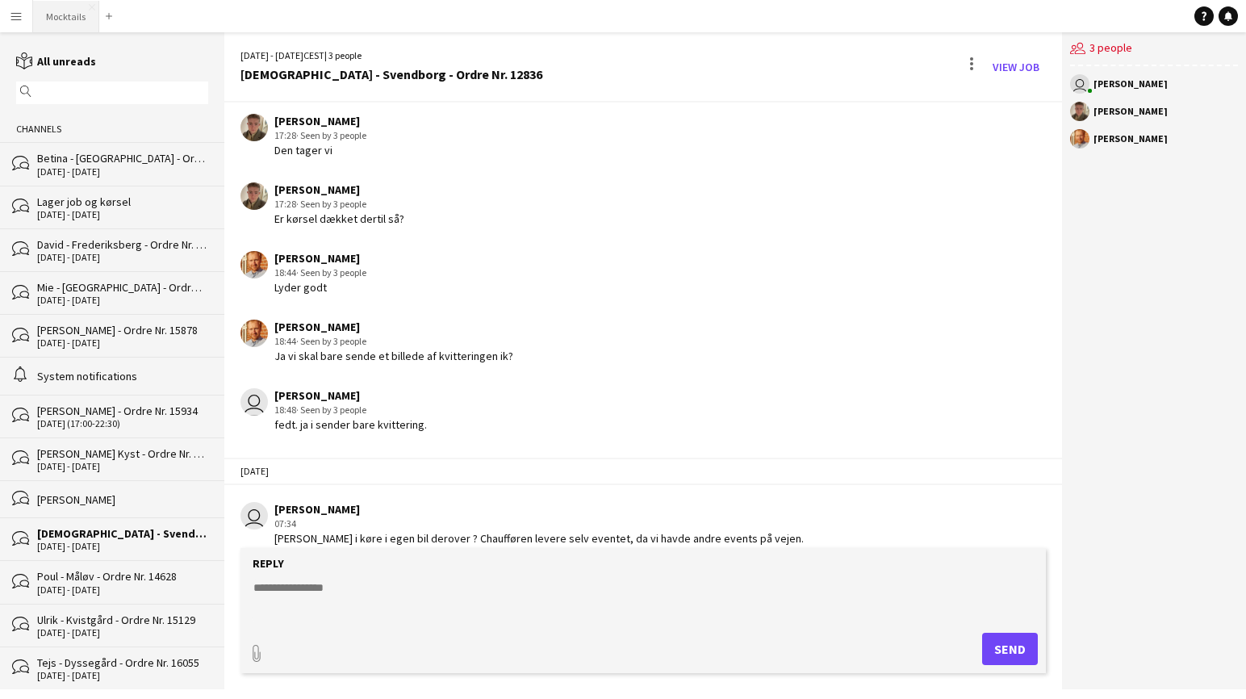
click at [83, 19] on button "Mocktails Close" at bounding box center [66, 16] width 66 height 31
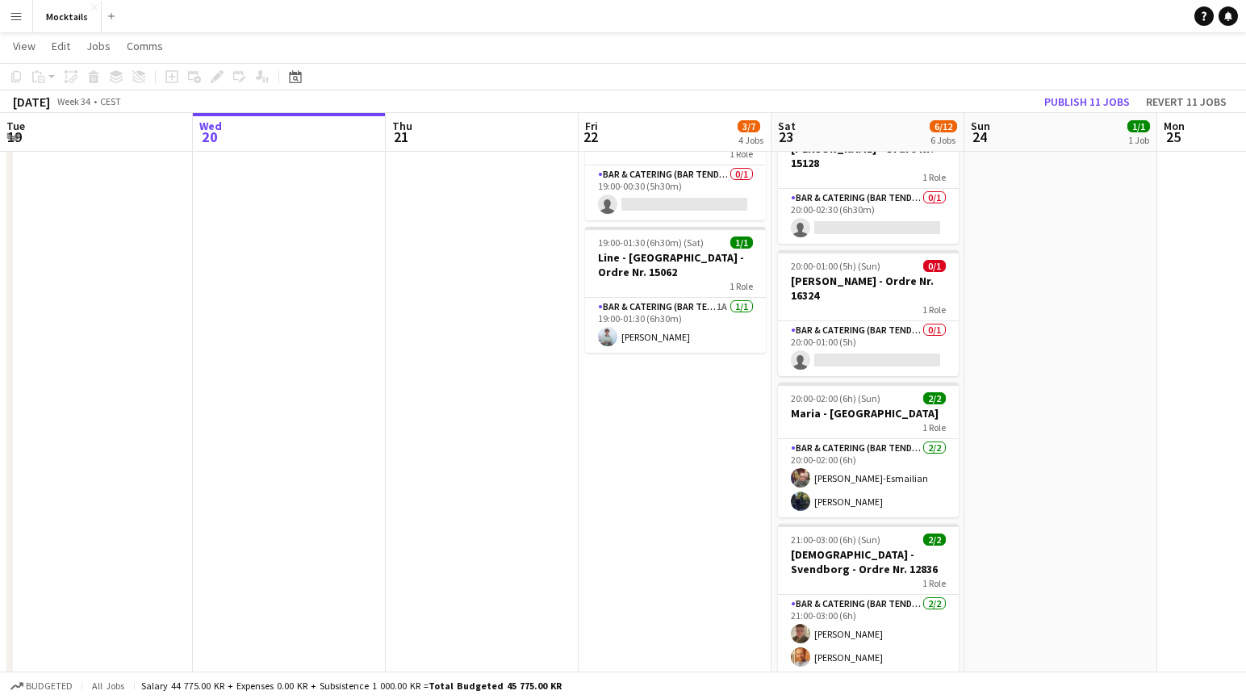
scroll to position [412, 0]
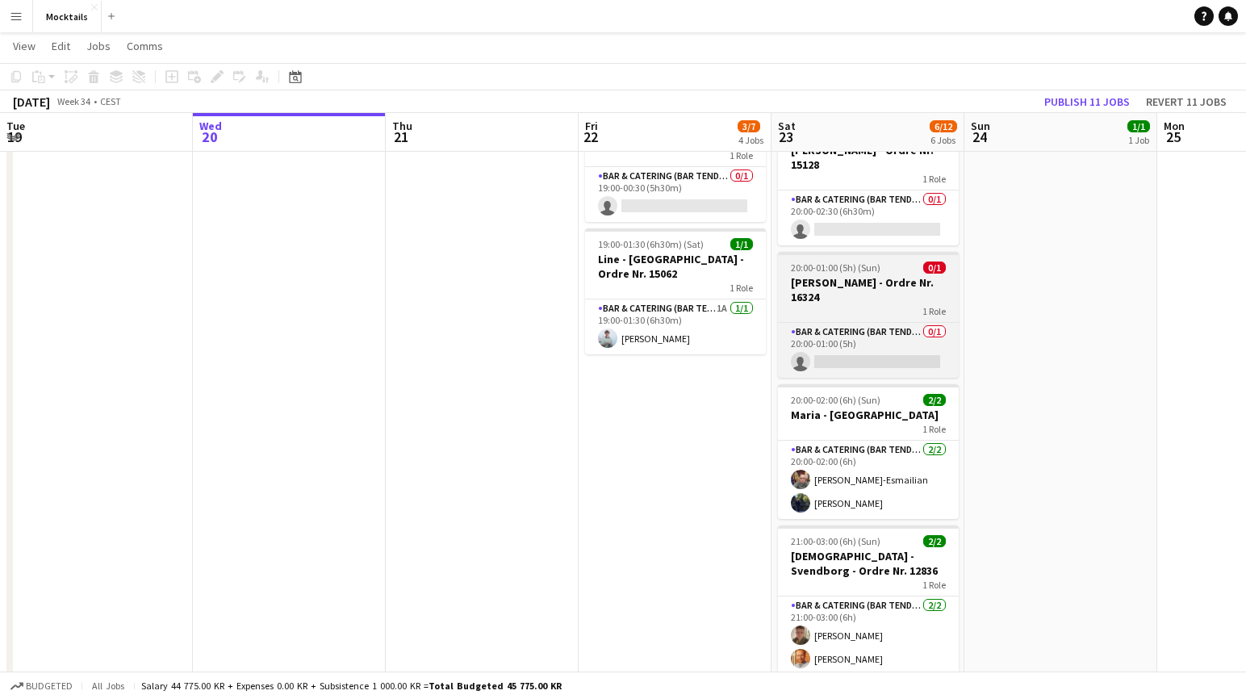
click at [848, 285] on h3 "[PERSON_NAME] - Ordre Nr. 16324" at bounding box center [868, 289] width 181 height 29
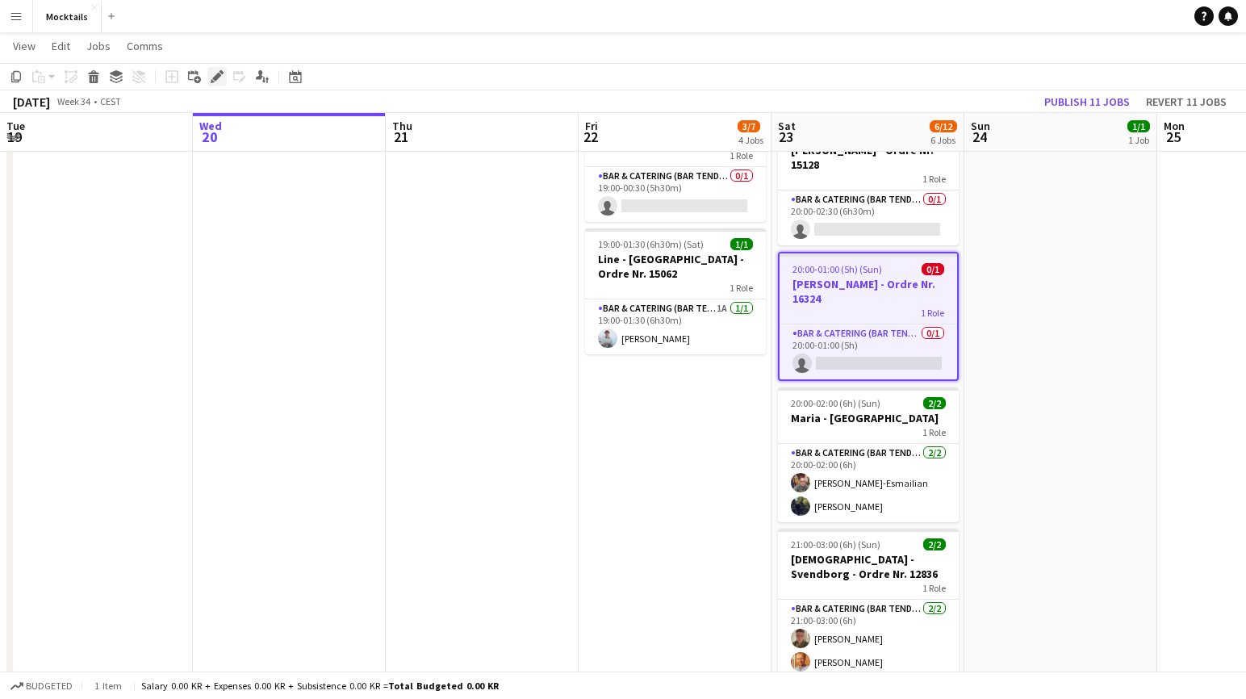
click at [217, 77] on icon at bounding box center [216, 77] width 9 height 9
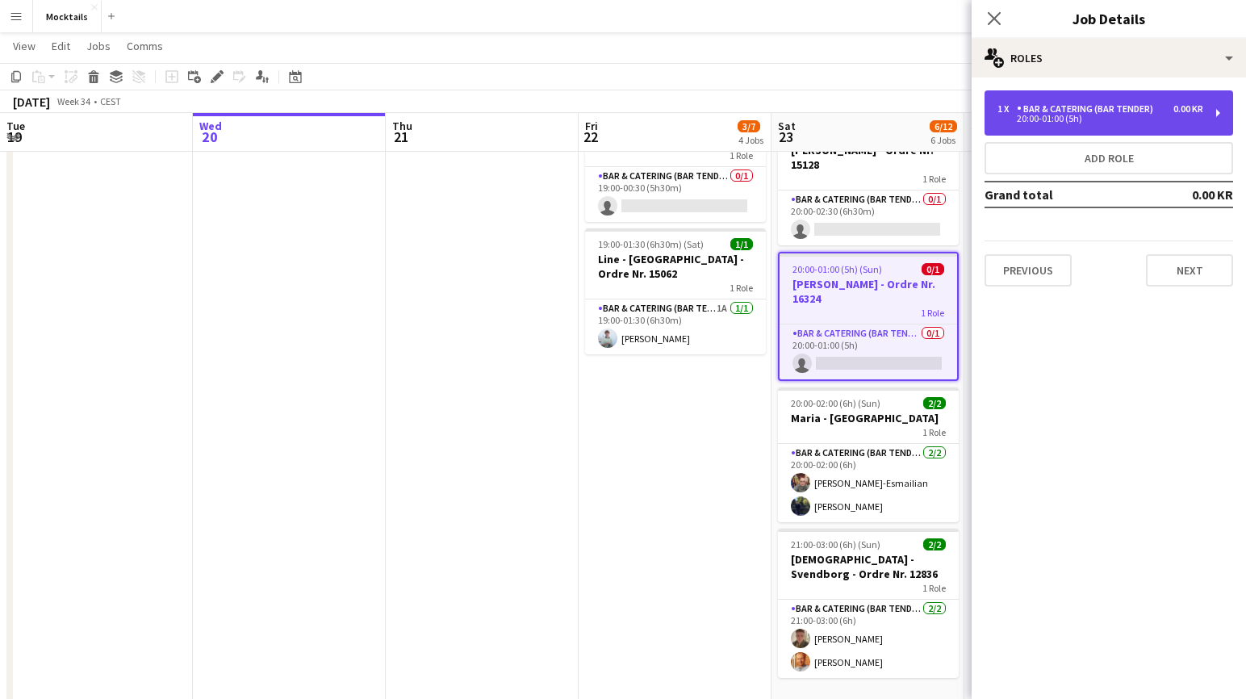
click at [848, 108] on div "Bar & Catering (Bar Tender)" at bounding box center [1088, 108] width 143 height 11
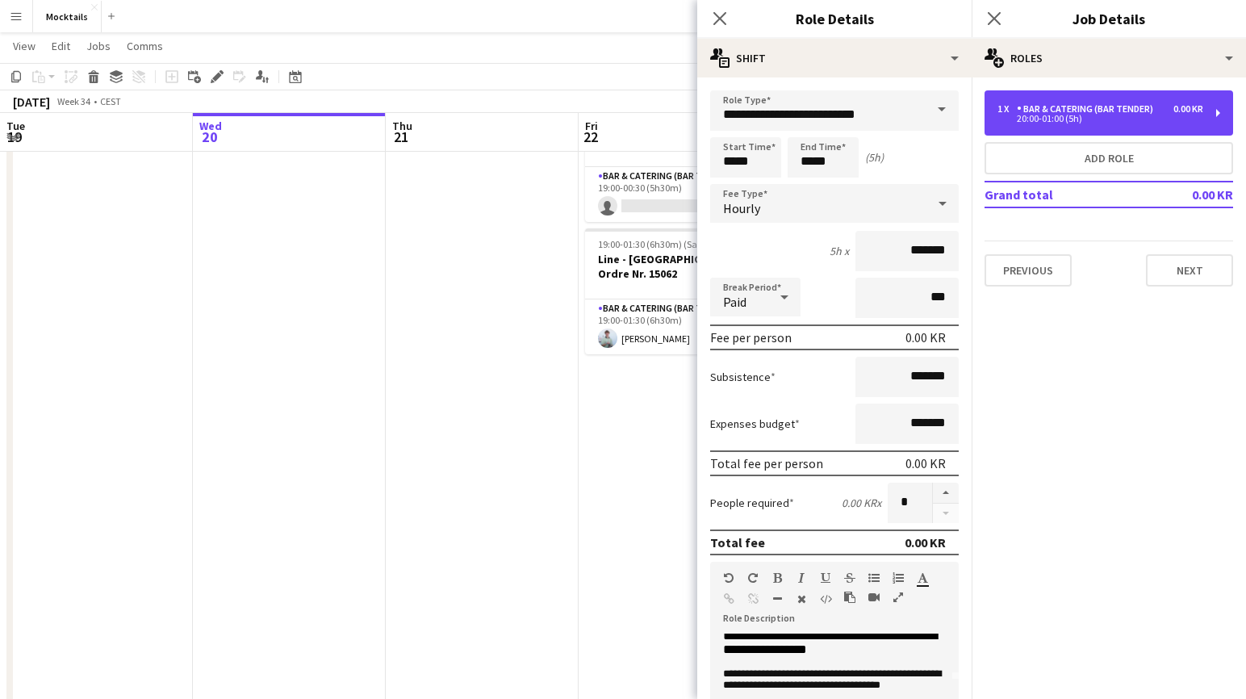
scroll to position [134, 0]
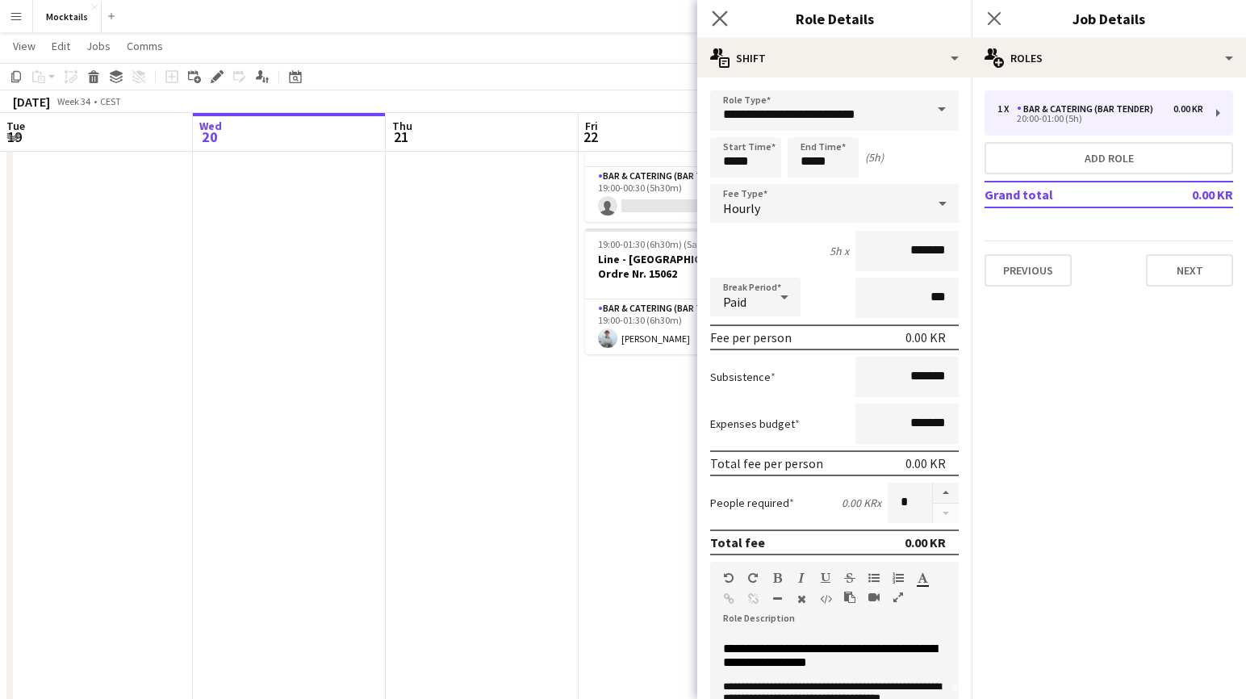
click at [718, 10] on app-icon "Close pop-in" at bounding box center [720, 18] width 23 height 23
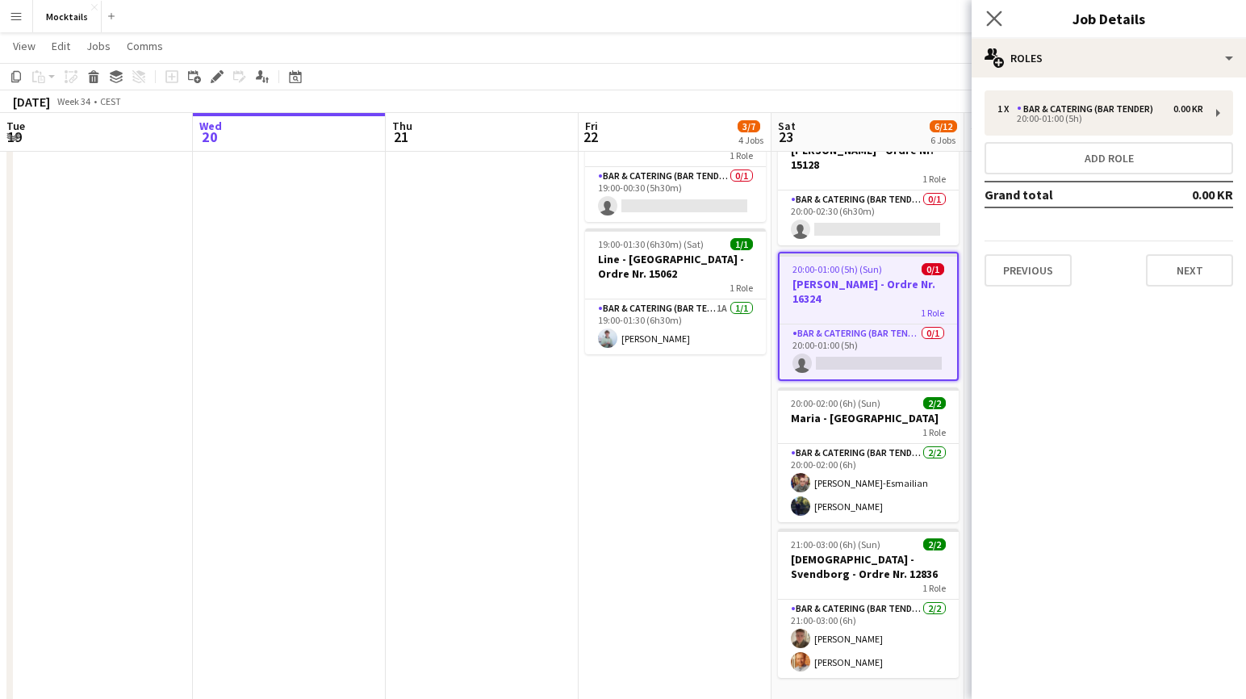
click at [848, 10] on app-icon "Close pop-in" at bounding box center [994, 18] width 23 height 23
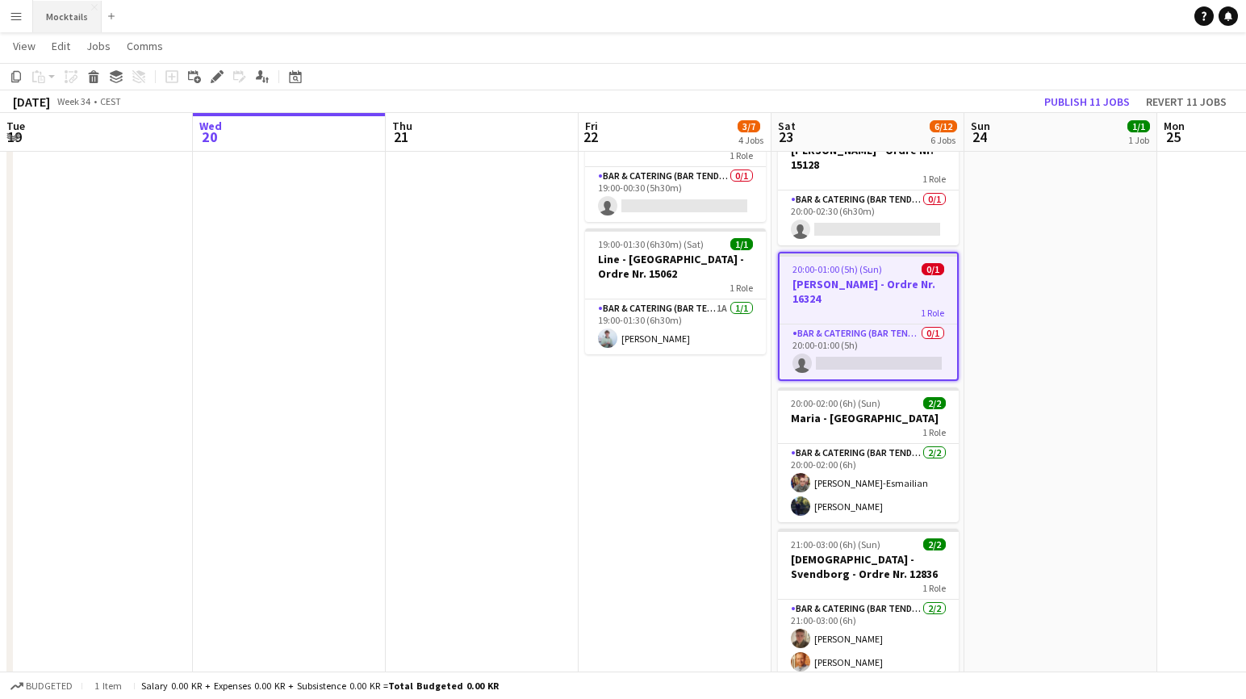
click at [49, 23] on button "Mocktails Close" at bounding box center [67, 16] width 69 height 31
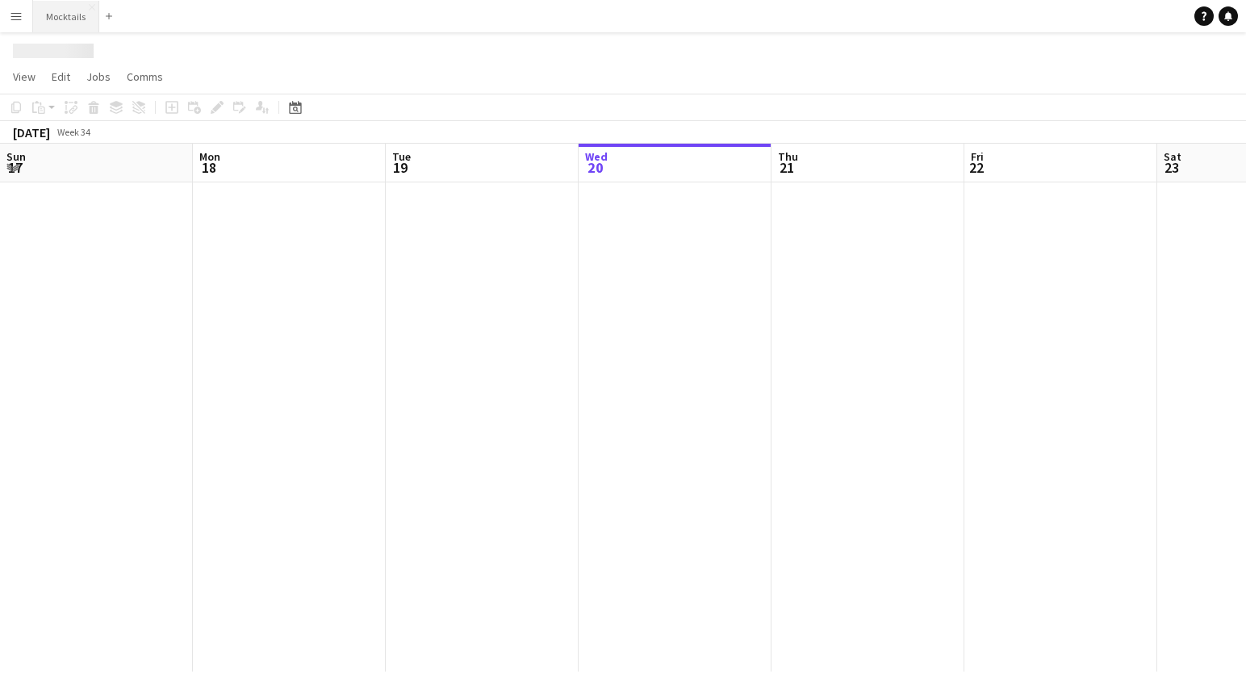
scroll to position [0, 386]
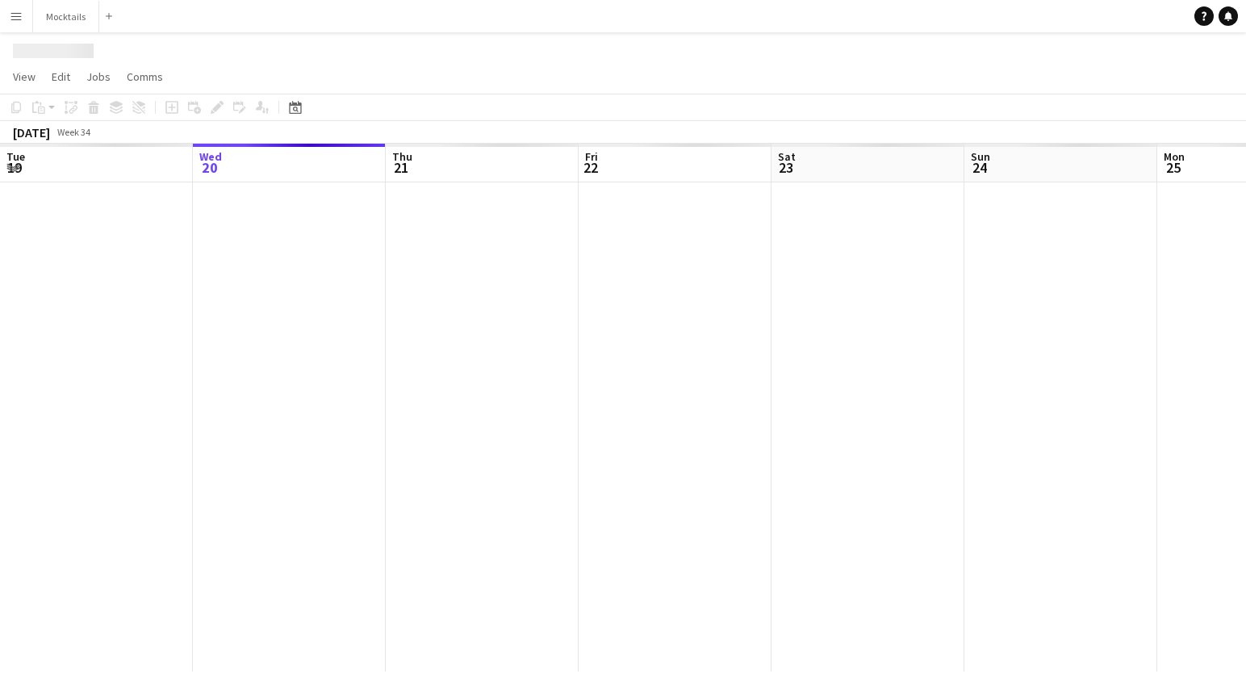
click at [15, 24] on button "Menu" at bounding box center [16, 16] width 32 height 32
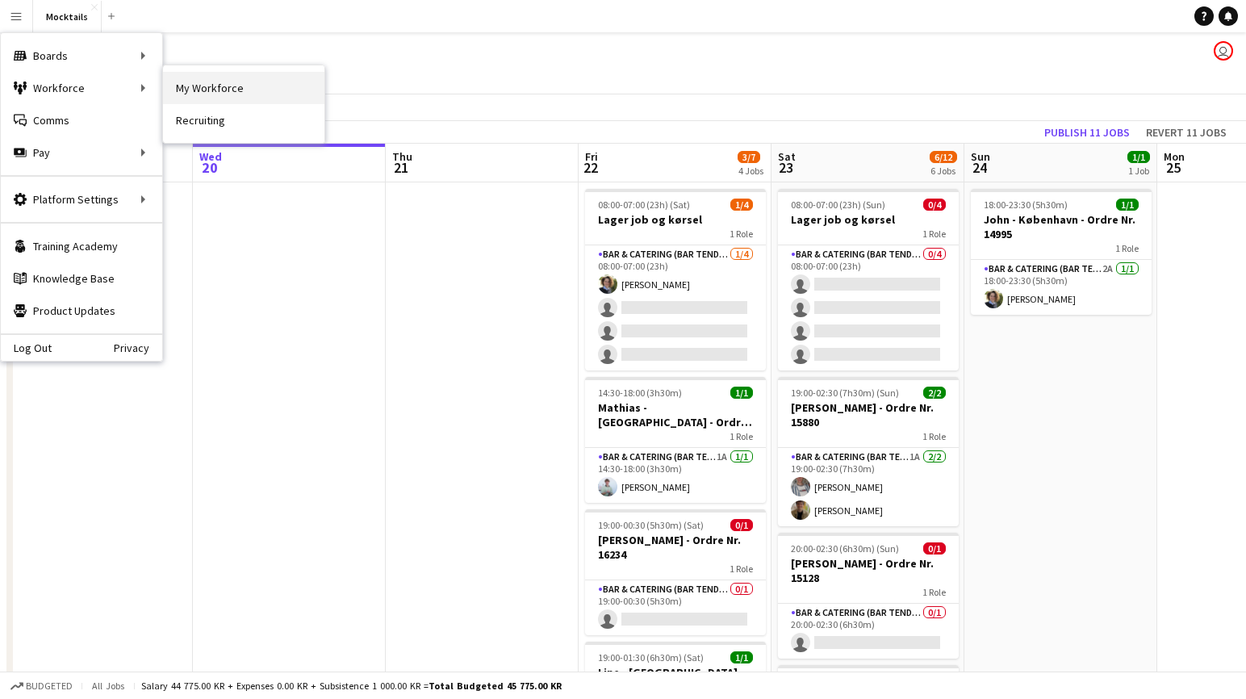
click at [224, 88] on link "My Workforce" at bounding box center [243, 88] width 161 height 32
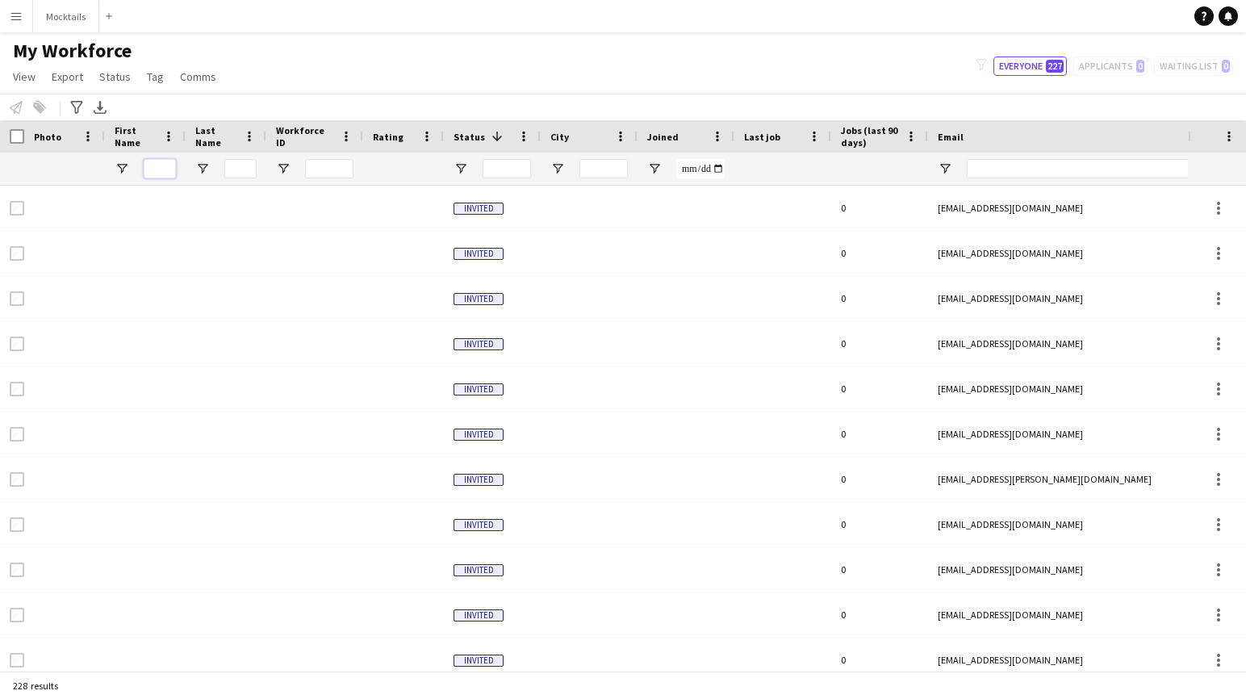
click at [164, 166] on input "First Name Filter Input" at bounding box center [160, 168] width 32 height 19
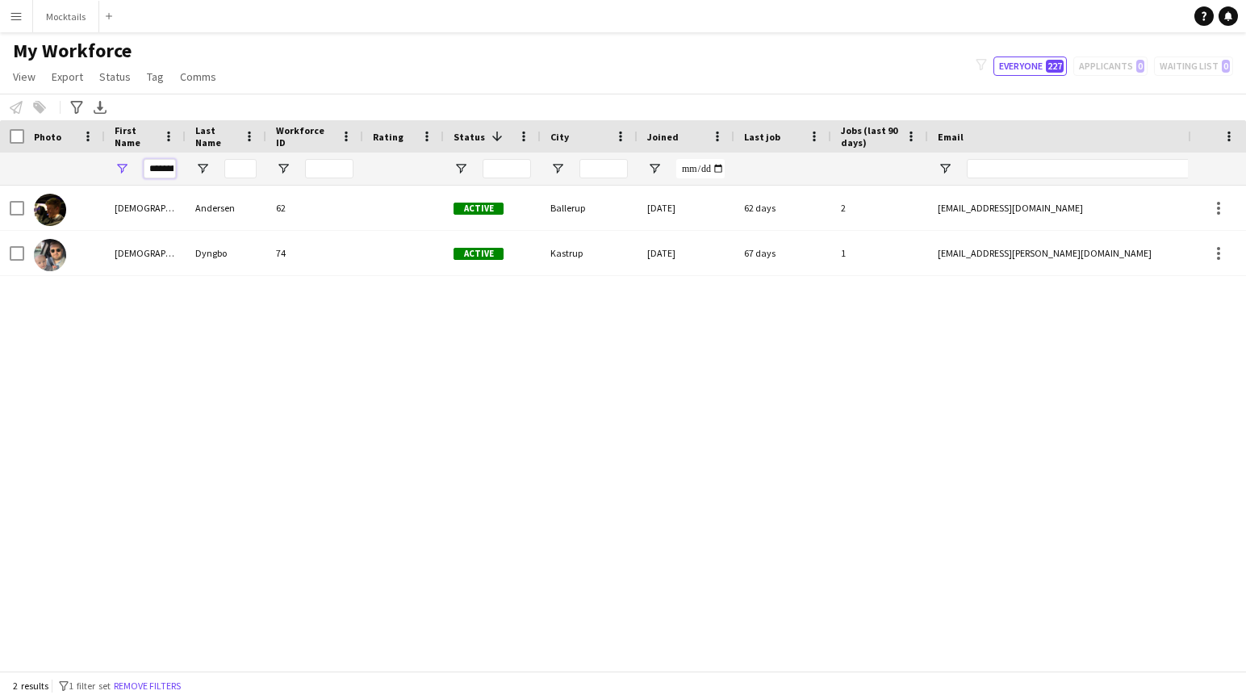
click at [305, 81] on div "My Workforce View Views Default view New view Update view Delete view Edit name…" at bounding box center [623, 66] width 1246 height 55
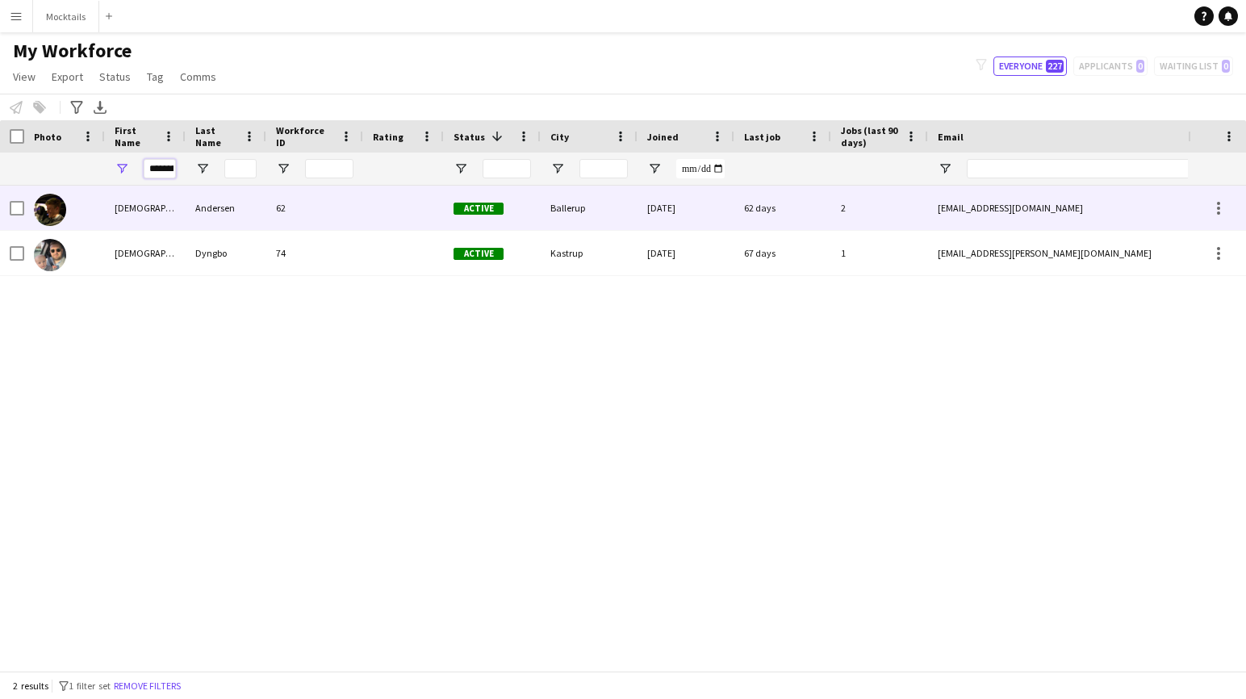
type input "*********"
click at [184, 203] on div "[DEMOGRAPHIC_DATA]" at bounding box center [145, 208] width 81 height 44
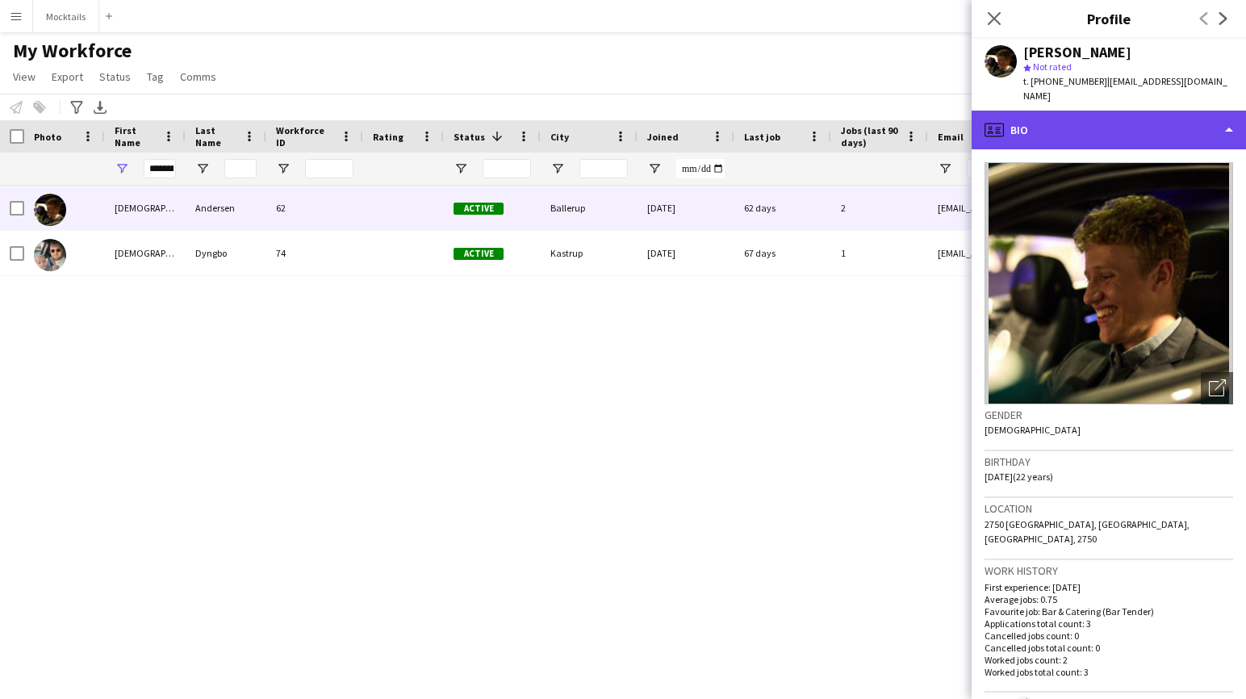
click at [848, 119] on div "profile Bio" at bounding box center [1109, 130] width 274 height 39
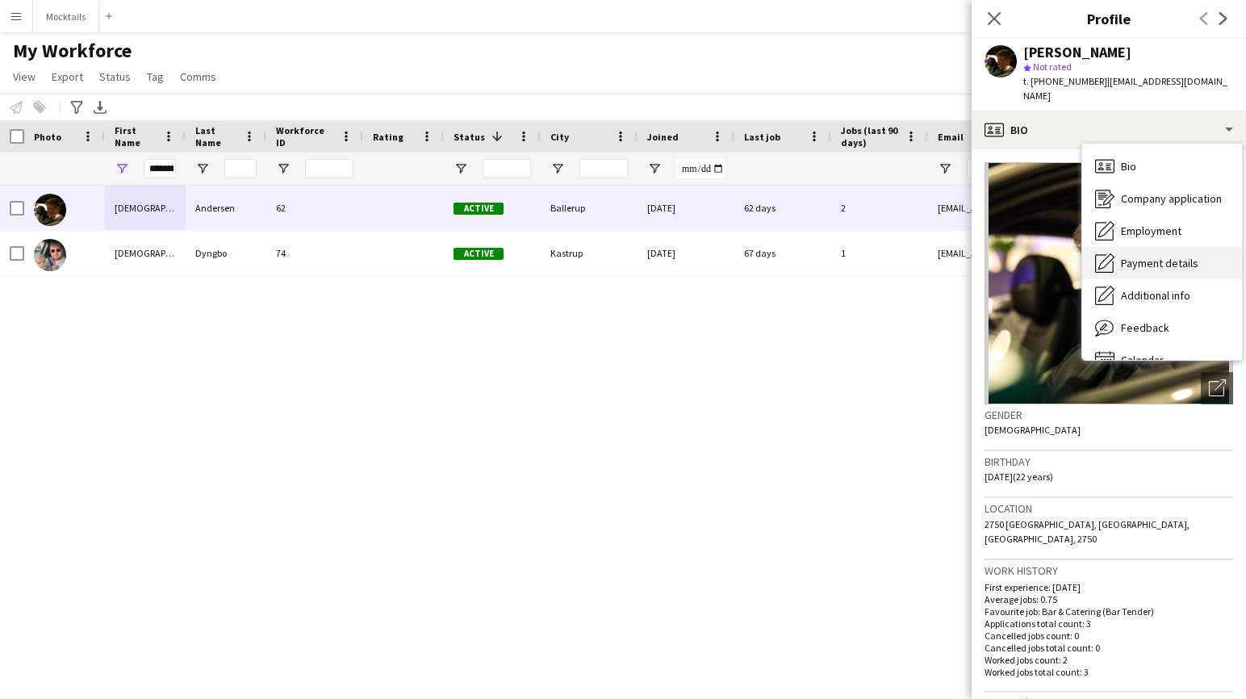
click at [848, 256] on span "Payment details" at bounding box center [1159, 263] width 77 height 15
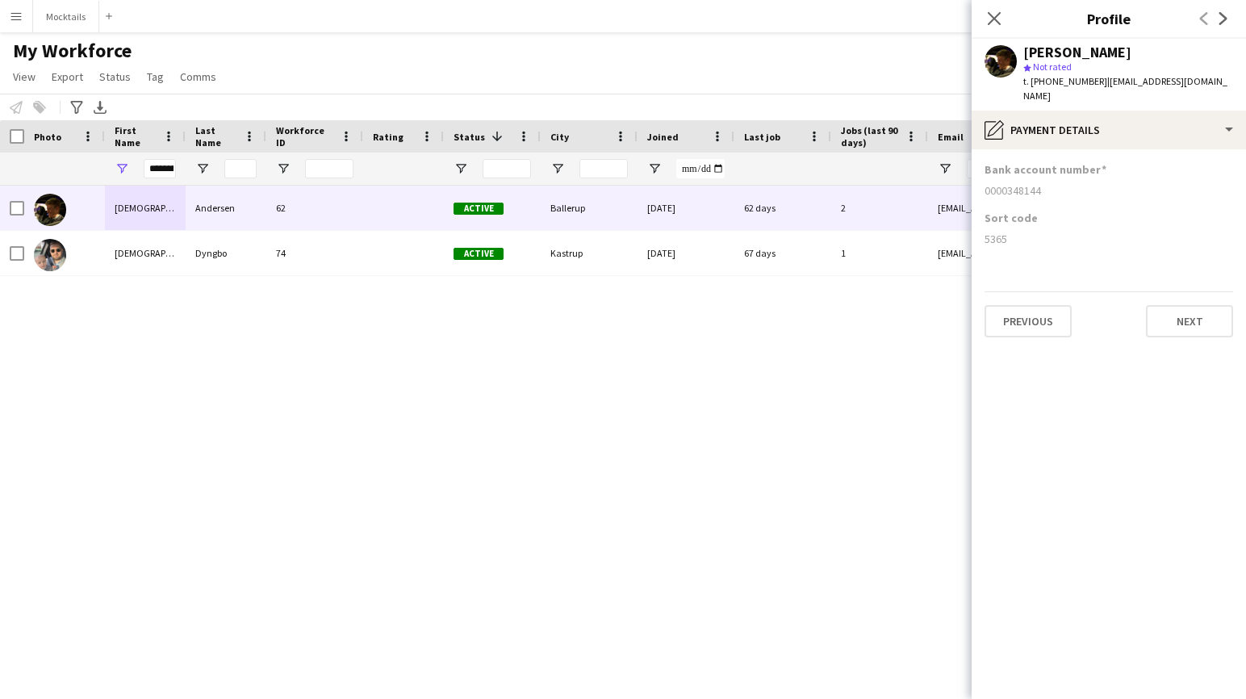
click at [848, 232] on div "5365" at bounding box center [1109, 239] width 249 height 15
copy div "5365"
click at [848, 183] on div "0000348144" at bounding box center [1109, 190] width 249 height 15
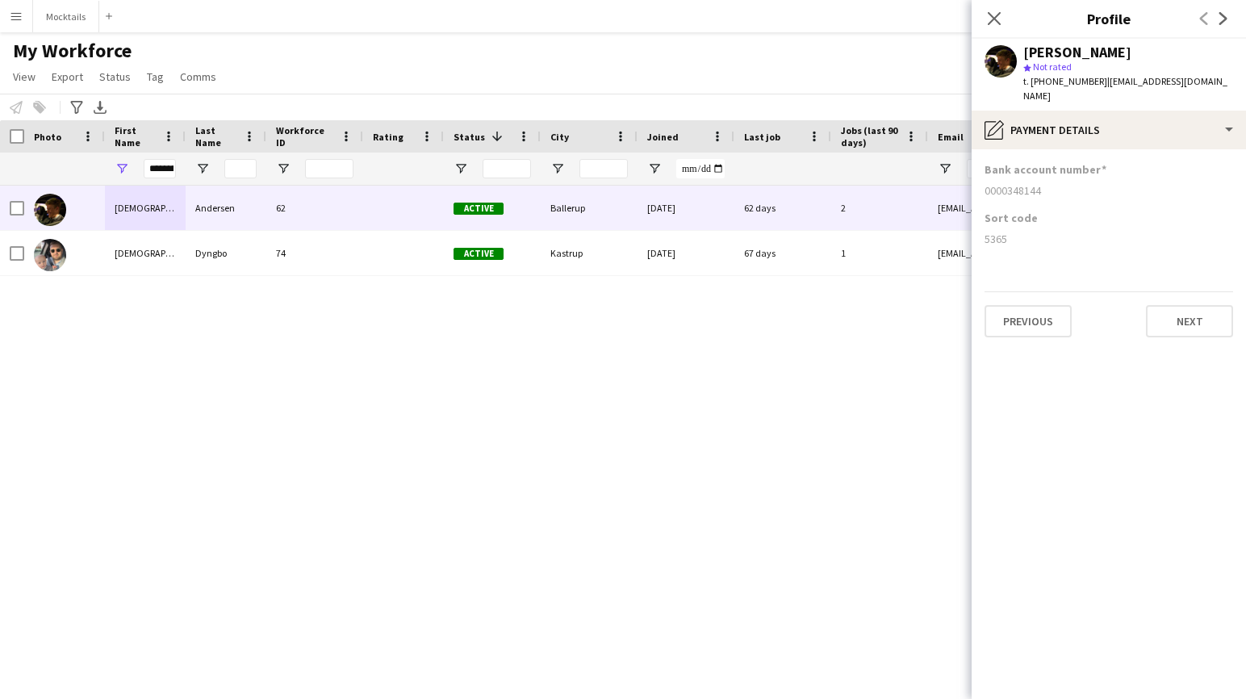
copy div "0000348144"
click at [848, 232] on div "5365" at bounding box center [1109, 239] width 249 height 15
copy div "5365"
click at [848, 183] on div "0000348144" at bounding box center [1109, 190] width 249 height 15
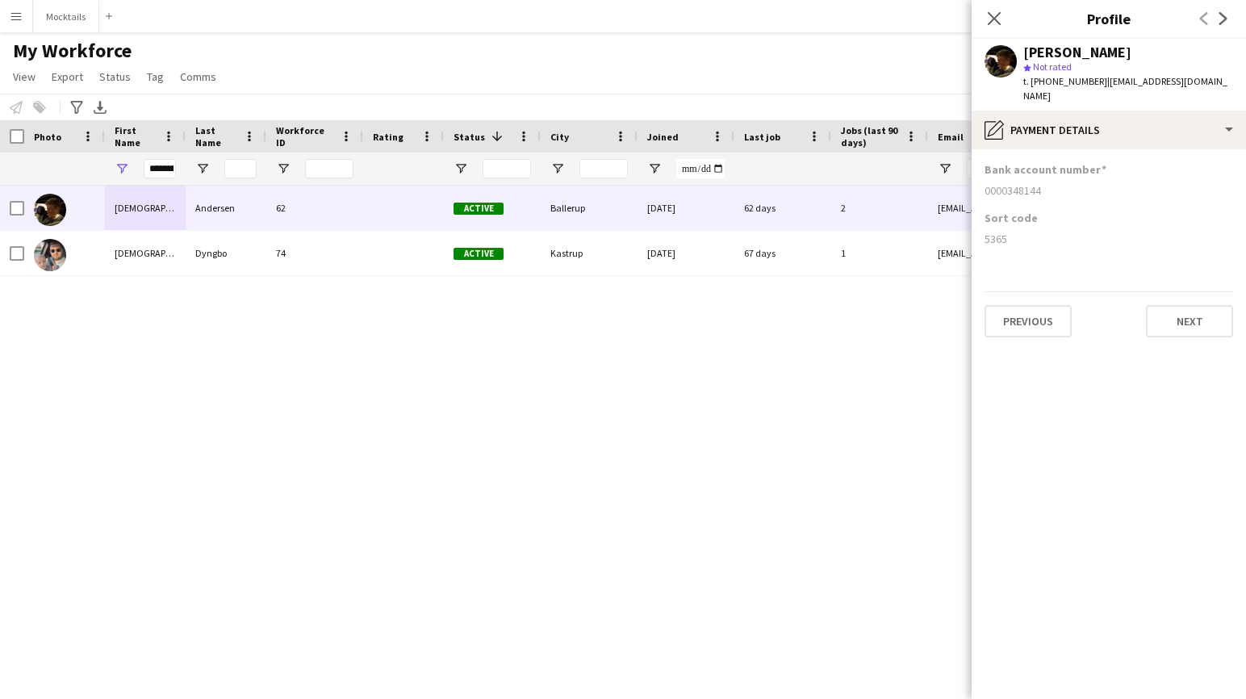
click at [848, 183] on div "0000348144" at bounding box center [1109, 190] width 249 height 15
copy div "0000348144"
click at [848, 15] on icon "Close pop-in" at bounding box center [993, 17] width 15 height 15
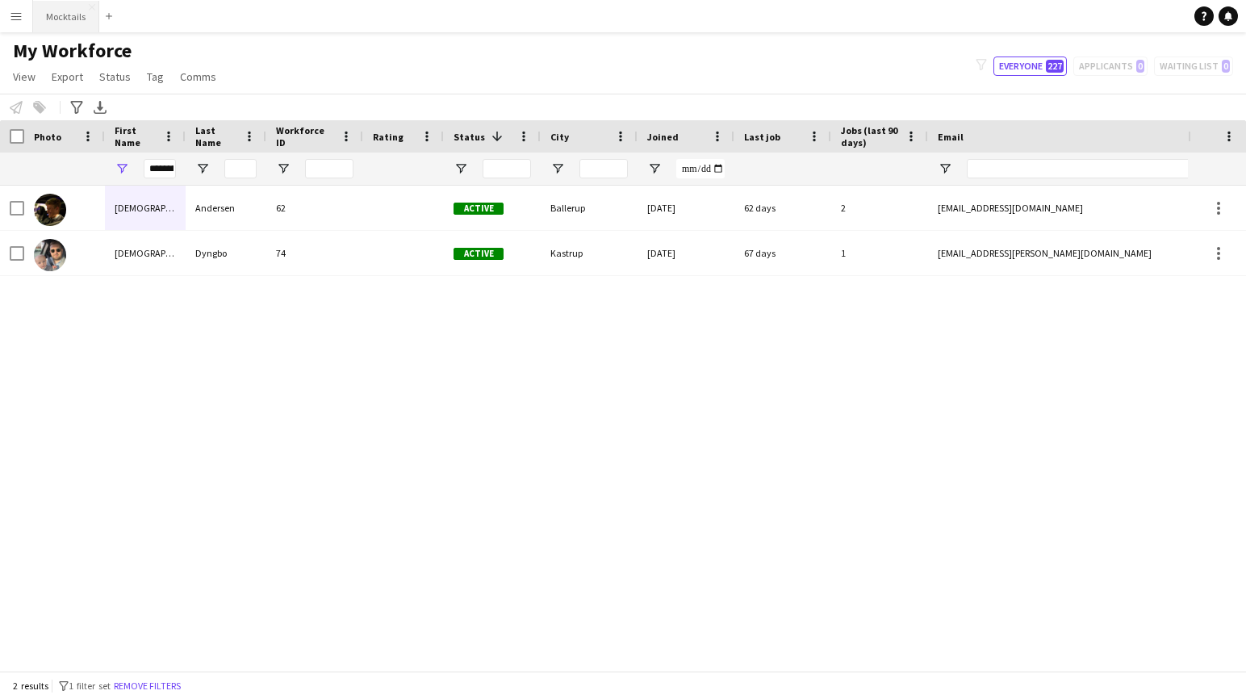
click at [65, 23] on button "Mocktails Close" at bounding box center [66, 16] width 66 height 31
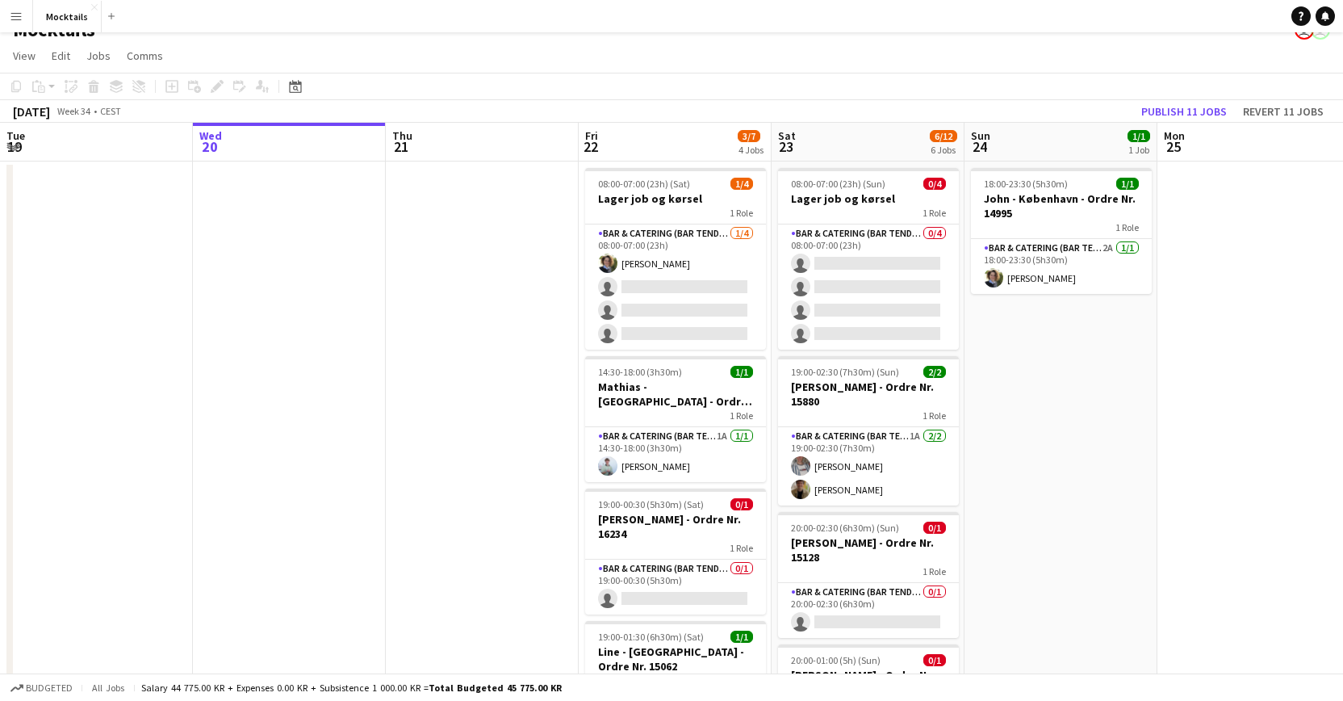
scroll to position [21, 0]
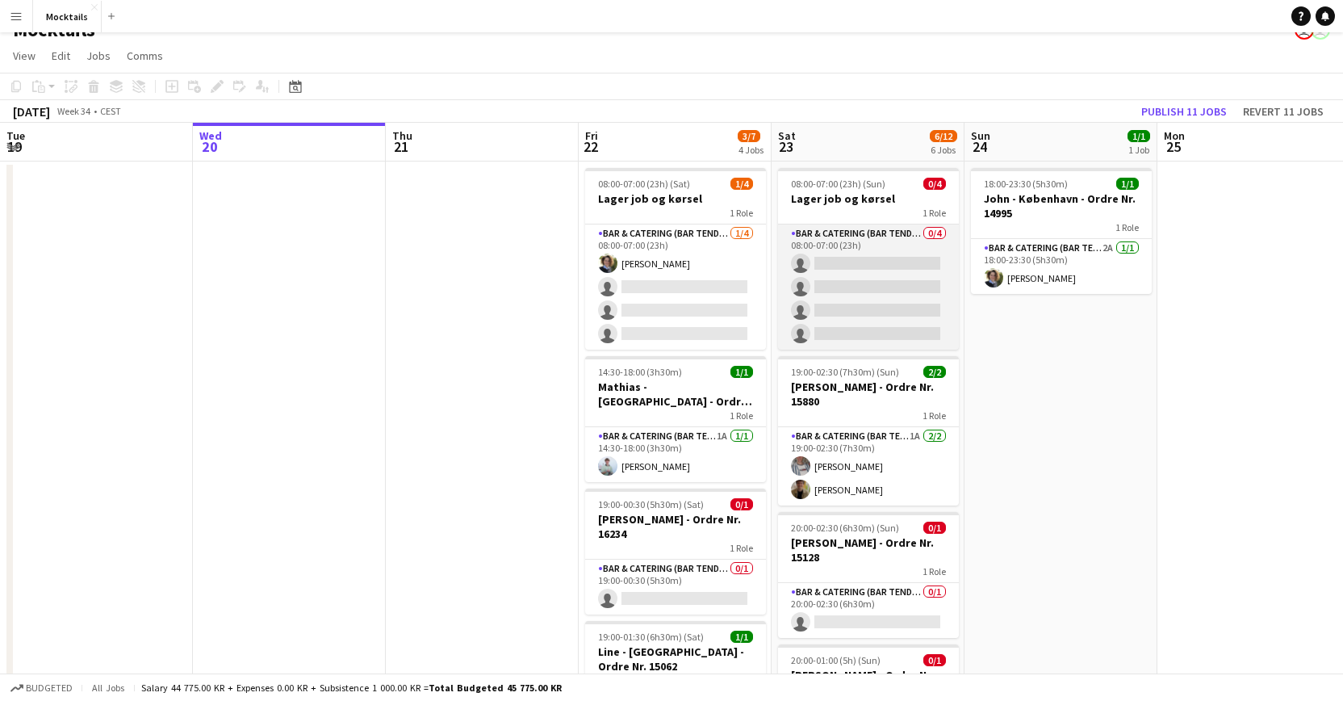
click at [848, 258] on app-card-role "Bar & Catering (Bar Tender) 0/4 08:00-07:00 (23h) single-neutral-actions single…" at bounding box center [868, 286] width 181 height 125
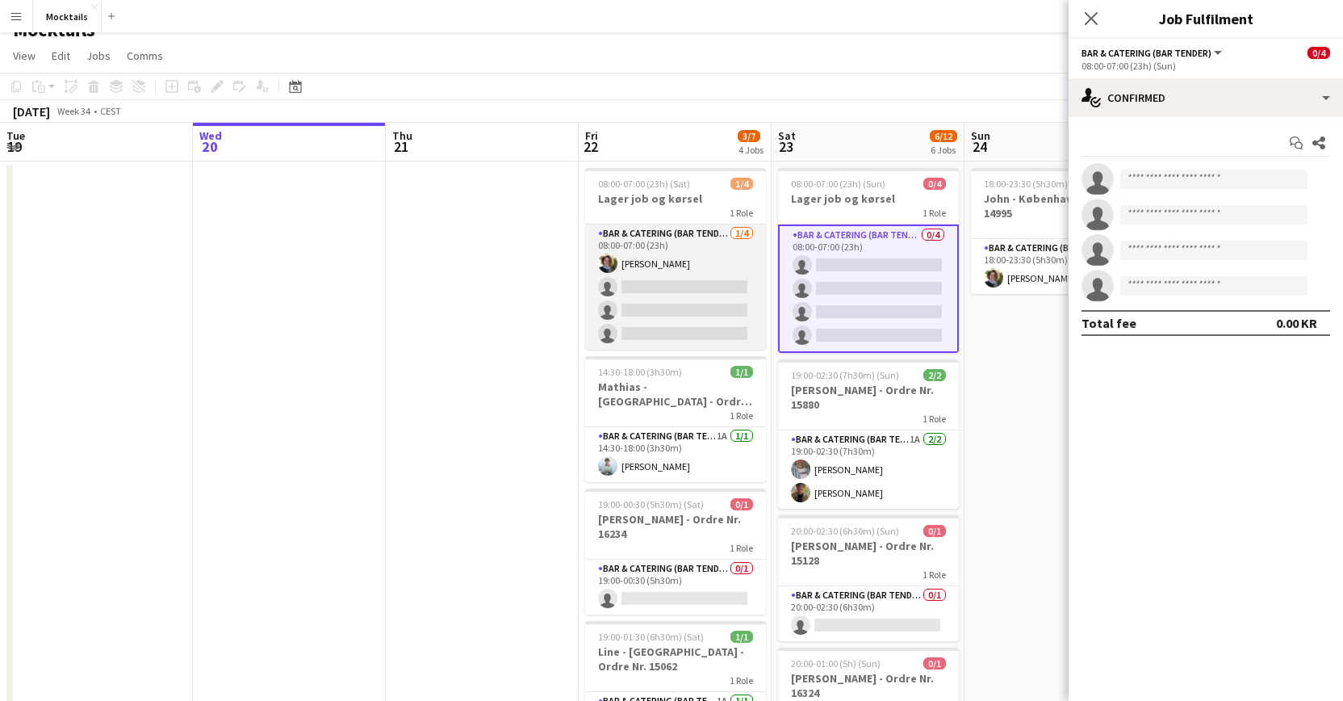
click at [657, 315] on app-card-role "Bar & Catering (Bar Tender) [DATE] 08:00-07:00 (23h) [PERSON_NAME] single-neutr…" at bounding box center [675, 286] width 181 height 125
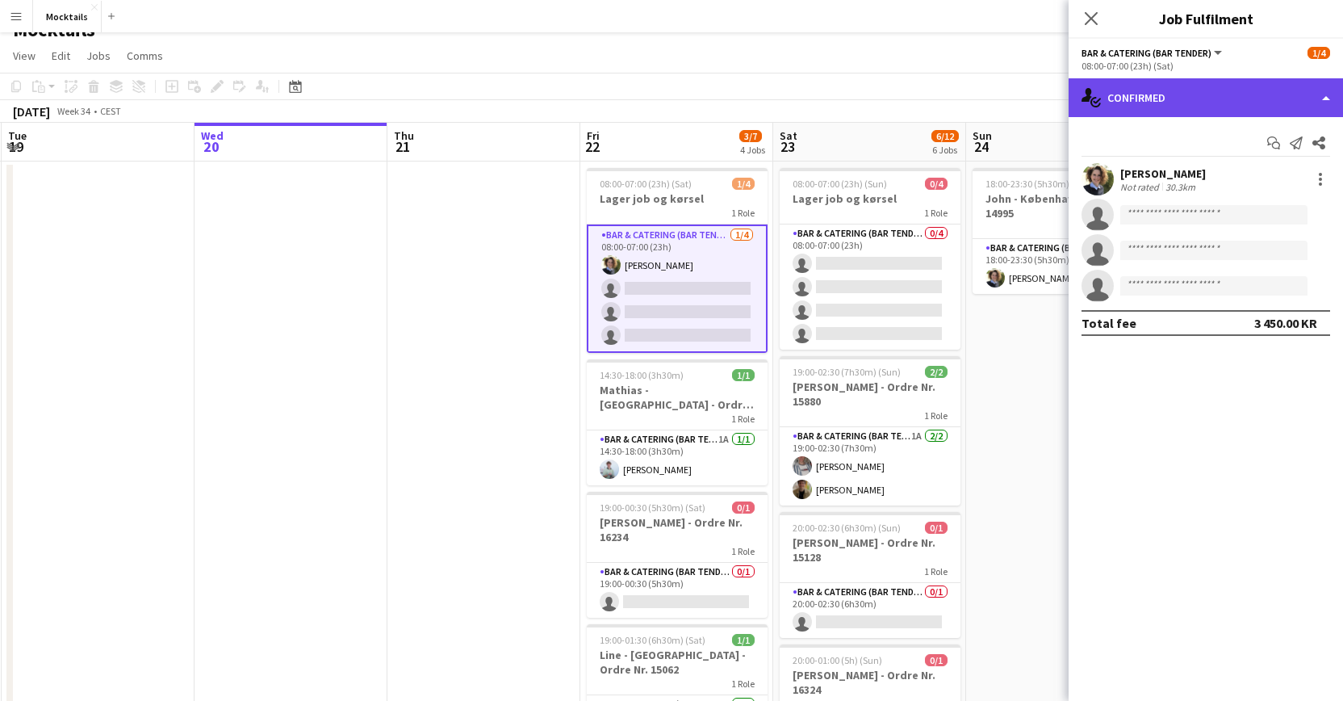
click at [848, 85] on div "single-neutral-actions-check-2 Confirmed" at bounding box center [1206, 97] width 274 height 39
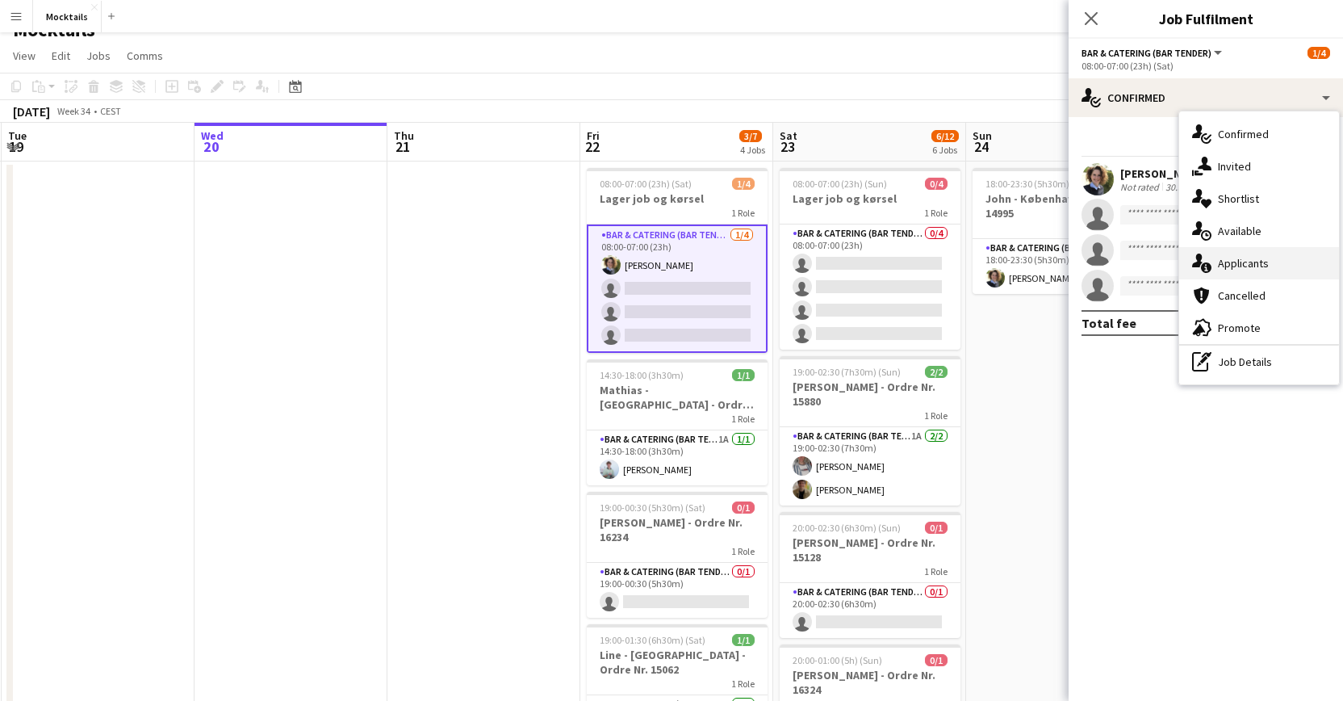
click at [848, 258] on div "single-neutral-actions-information Applicants" at bounding box center [1259, 263] width 160 height 32
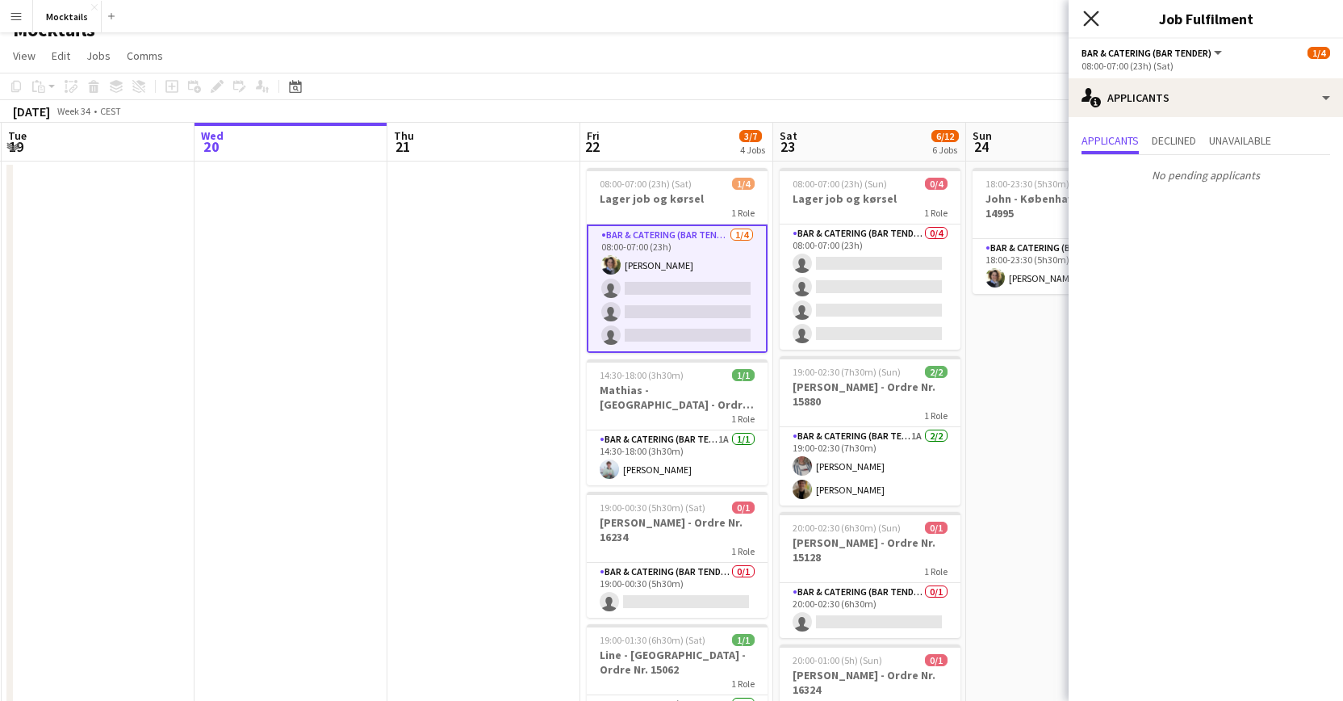
click at [848, 17] on icon at bounding box center [1090, 17] width 15 height 15
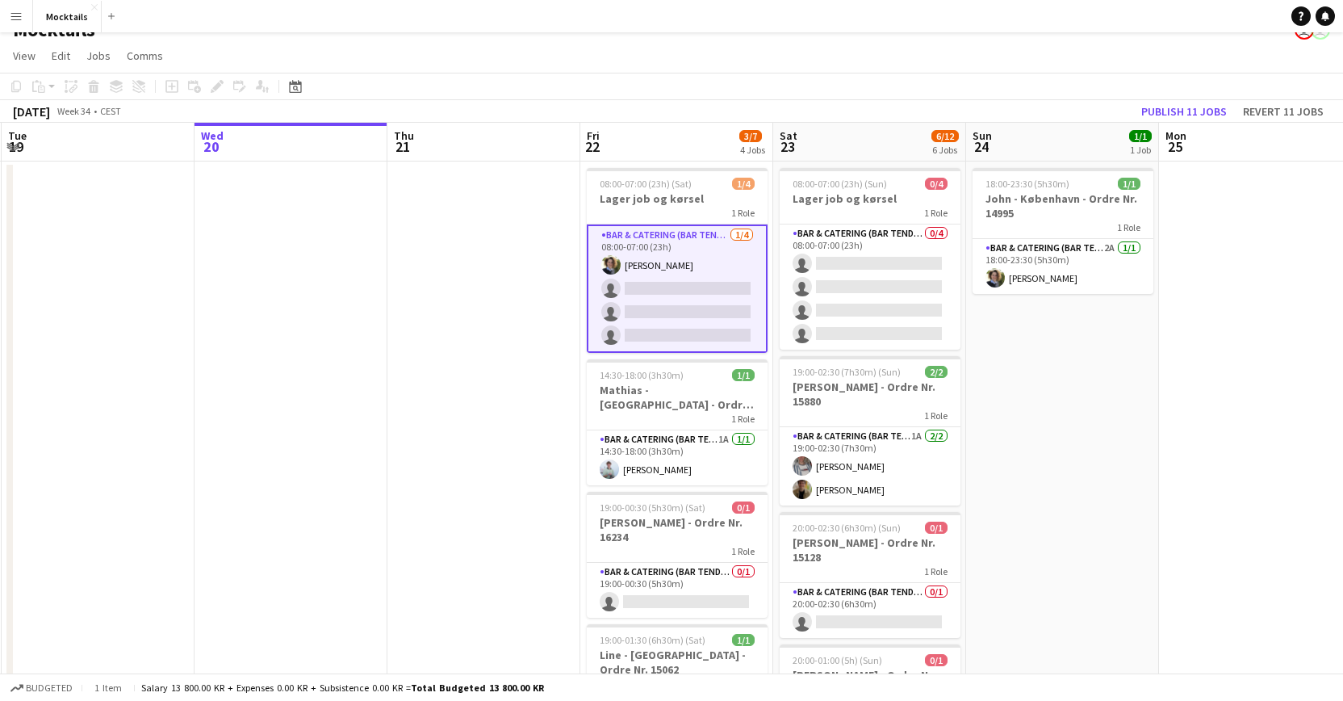
click at [646, 267] on app-card-role "Bar & Catering (Bar Tender) [DATE] 08:00-07:00 (23h) [PERSON_NAME] single-neutr…" at bounding box center [677, 288] width 181 height 128
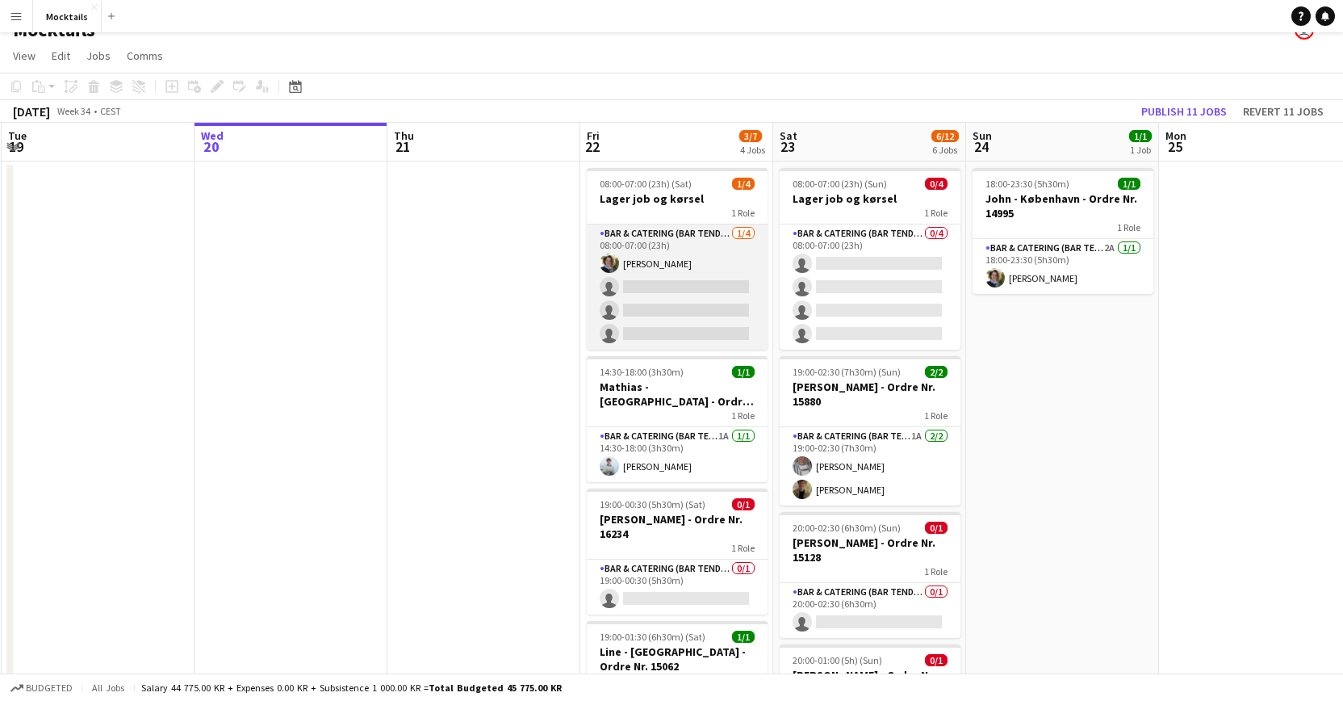
click at [670, 256] on app-card-role "Bar & Catering (Bar Tender) [DATE] 08:00-07:00 (23h) [PERSON_NAME] single-neutr…" at bounding box center [677, 286] width 181 height 125
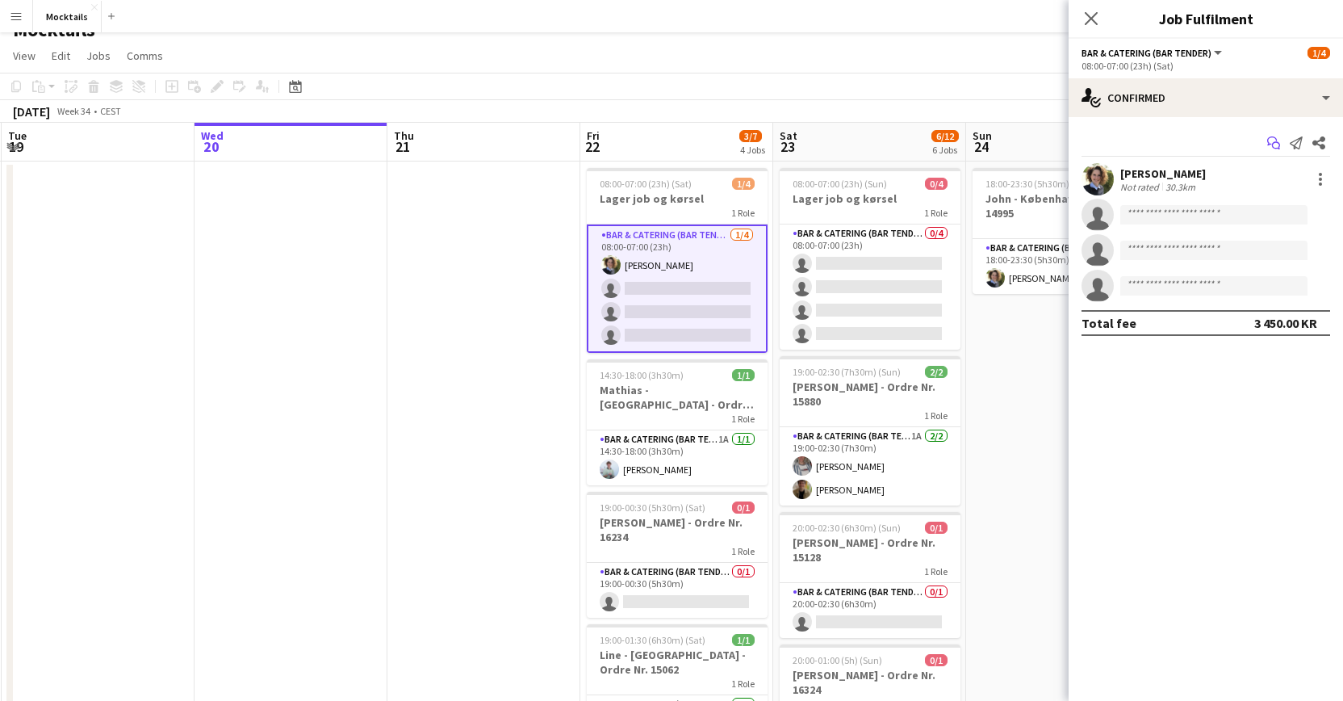
click at [848, 140] on icon at bounding box center [1272, 140] width 10 height 9
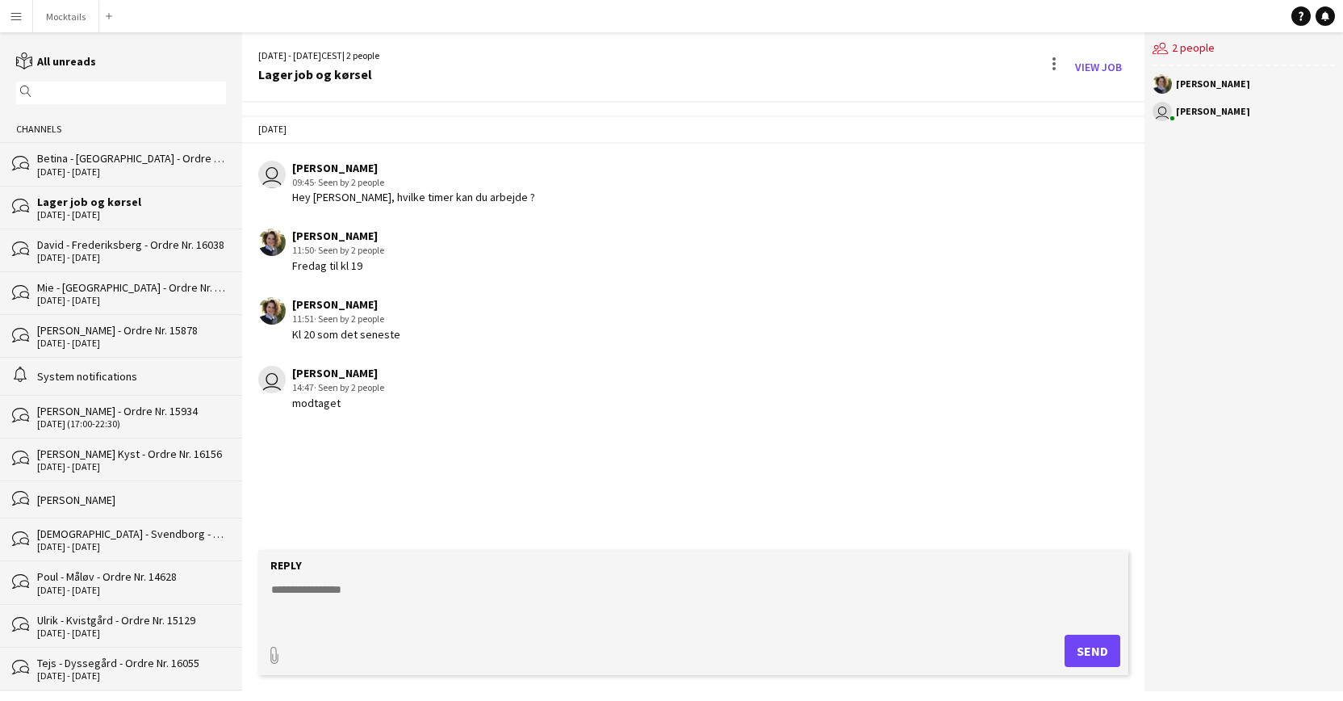
click at [471, 586] on textarea at bounding box center [697, 602] width 855 height 42
type textarea "**********"
click at [848, 651] on button "Send" at bounding box center [1093, 650] width 56 height 32
click at [63, 23] on button "Mocktails Close" at bounding box center [66, 16] width 66 height 31
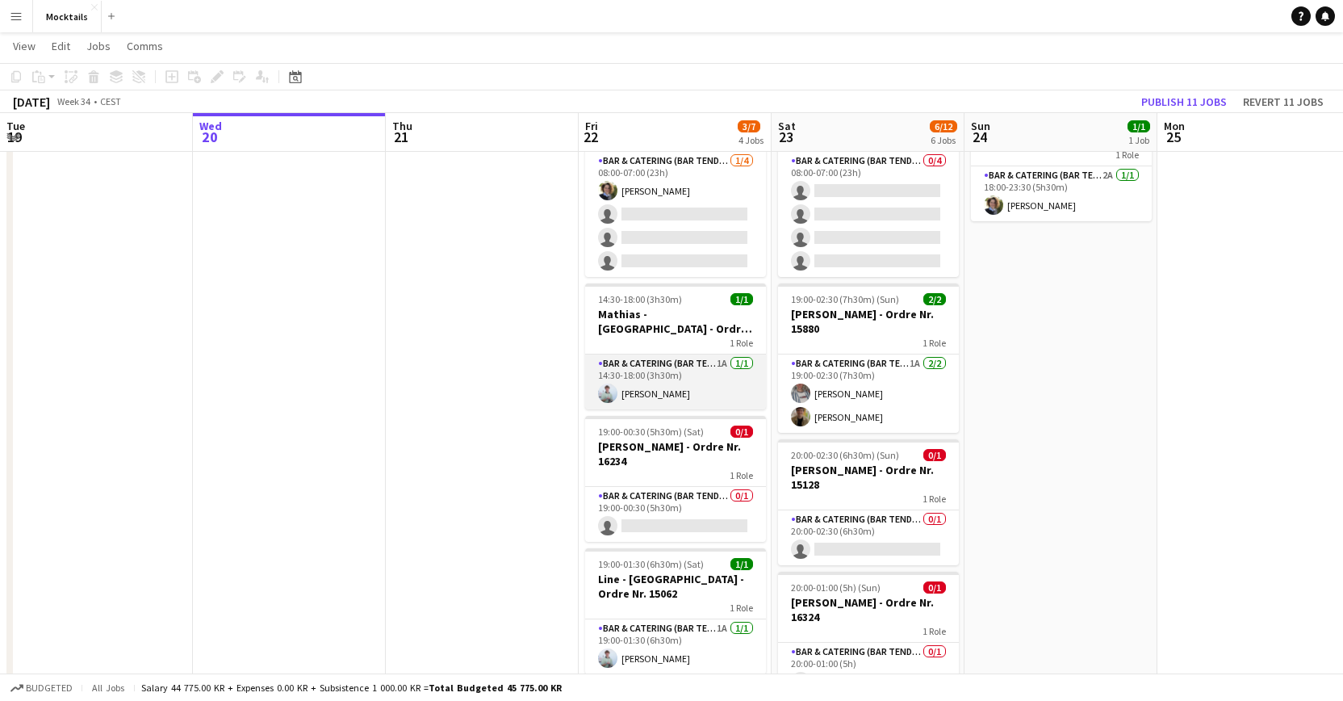
scroll to position [98, 0]
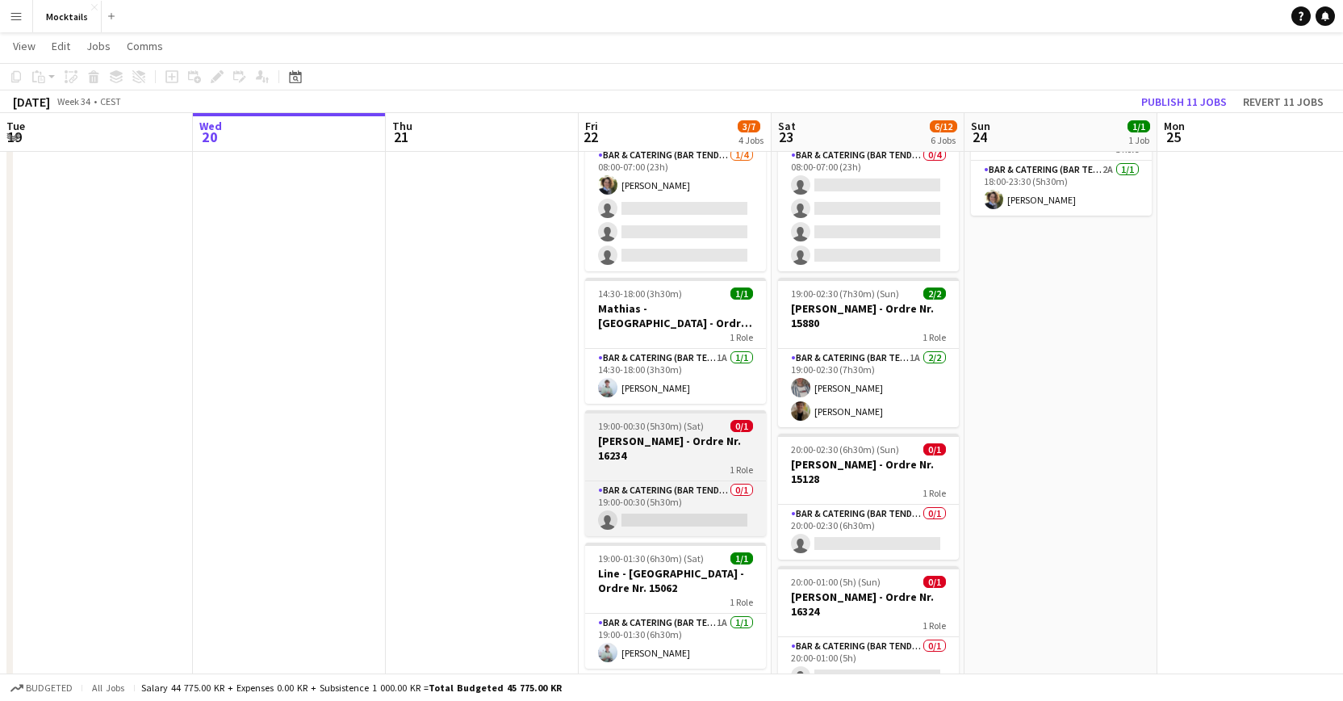
click at [668, 465] on app-job-card "19:00-00:30 (5h30m) (Sat) 0/1 [PERSON_NAME] - Ordre Nr. 16234 1 Role Bar & Cate…" at bounding box center [675, 473] width 181 height 126
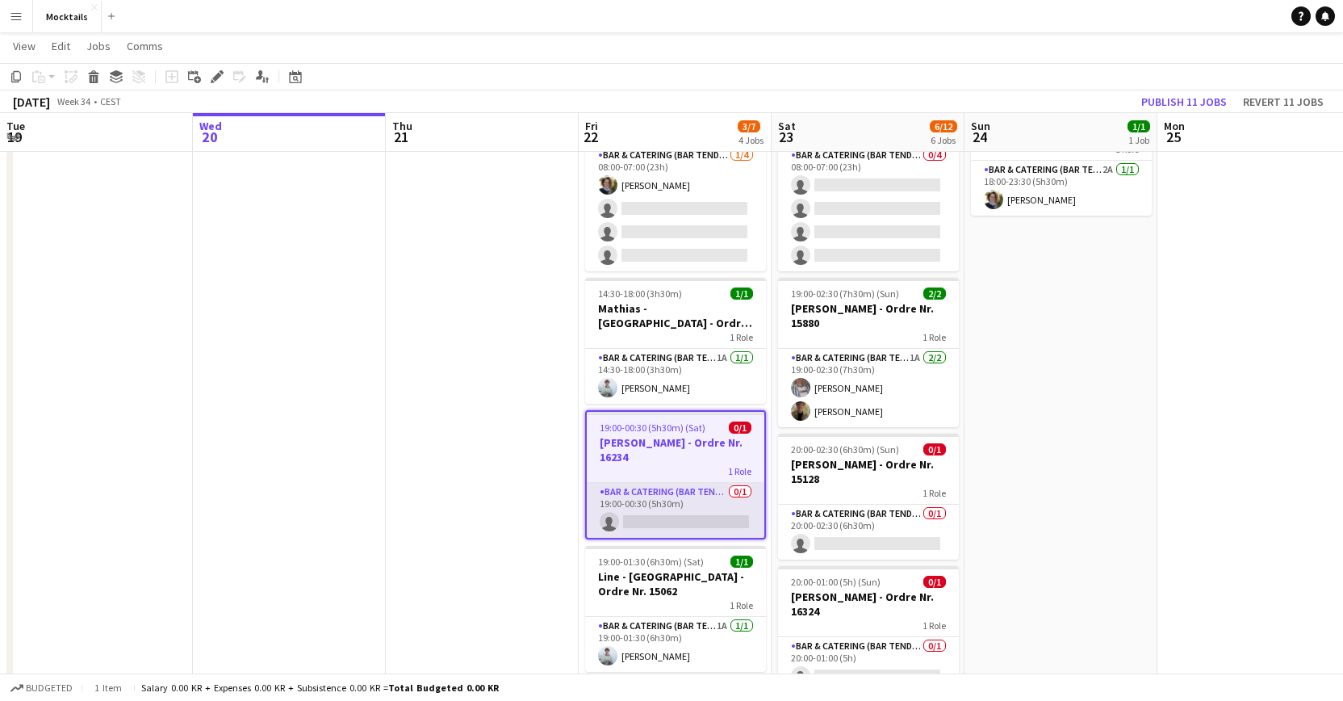
click at [698, 517] on app-card-role "Bar & Catering (Bar Tender) 0/1 19:00-00:30 (5h30m) single-neutral-actions" at bounding box center [676, 510] width 178 height 55
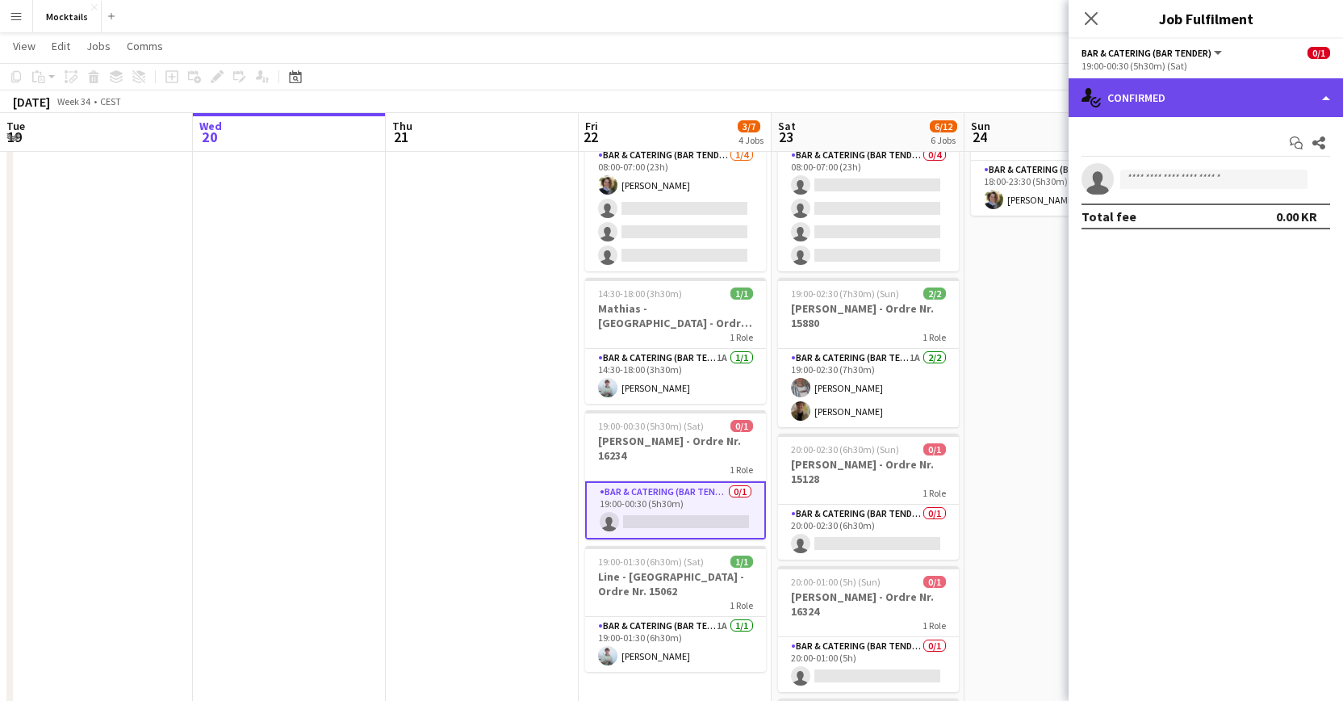
click at [848, 94] on div "single-neutral-actions-check-2 Confirmed" at bounding box center [1206, 97] width 274 height 39
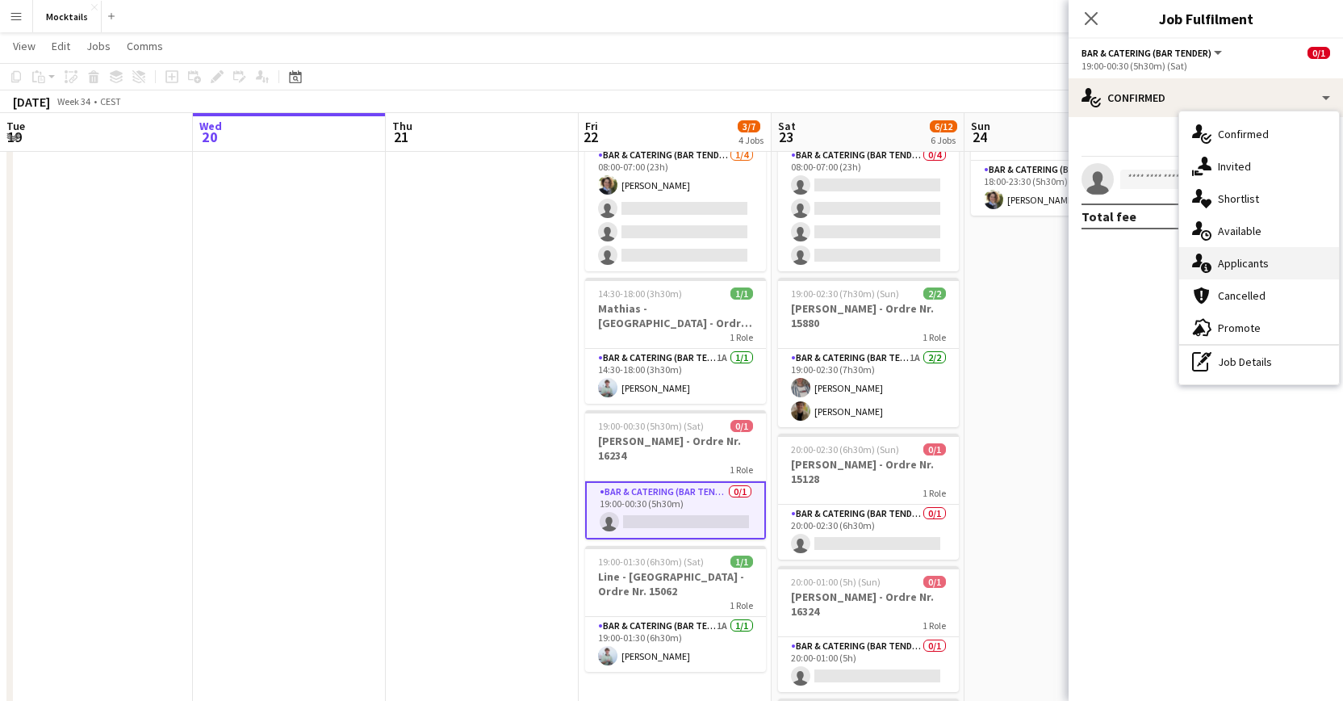
click at [848, 266] on div "single-neutral-actions-information Applicants" at bounding box center [1259, 263] width 160 height 32
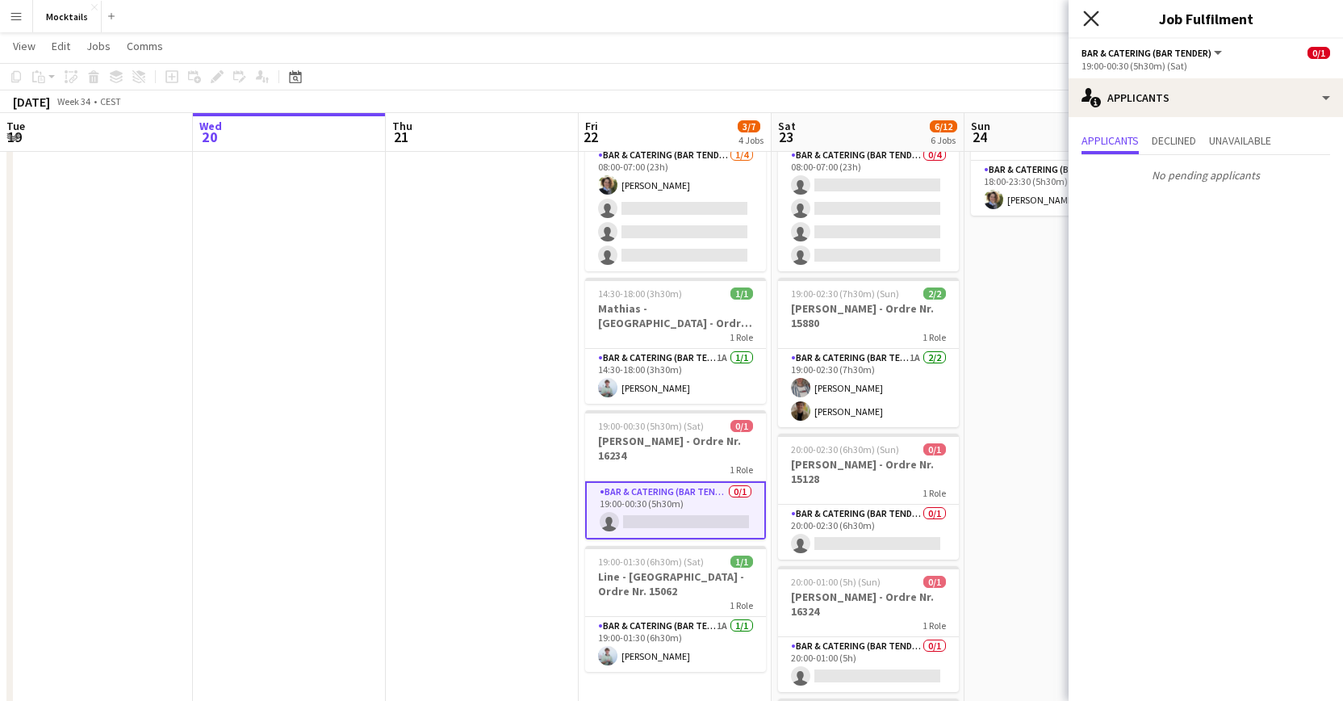
click at [848, 19] on icon at bounding box center [1090, 17] width 15 height 15
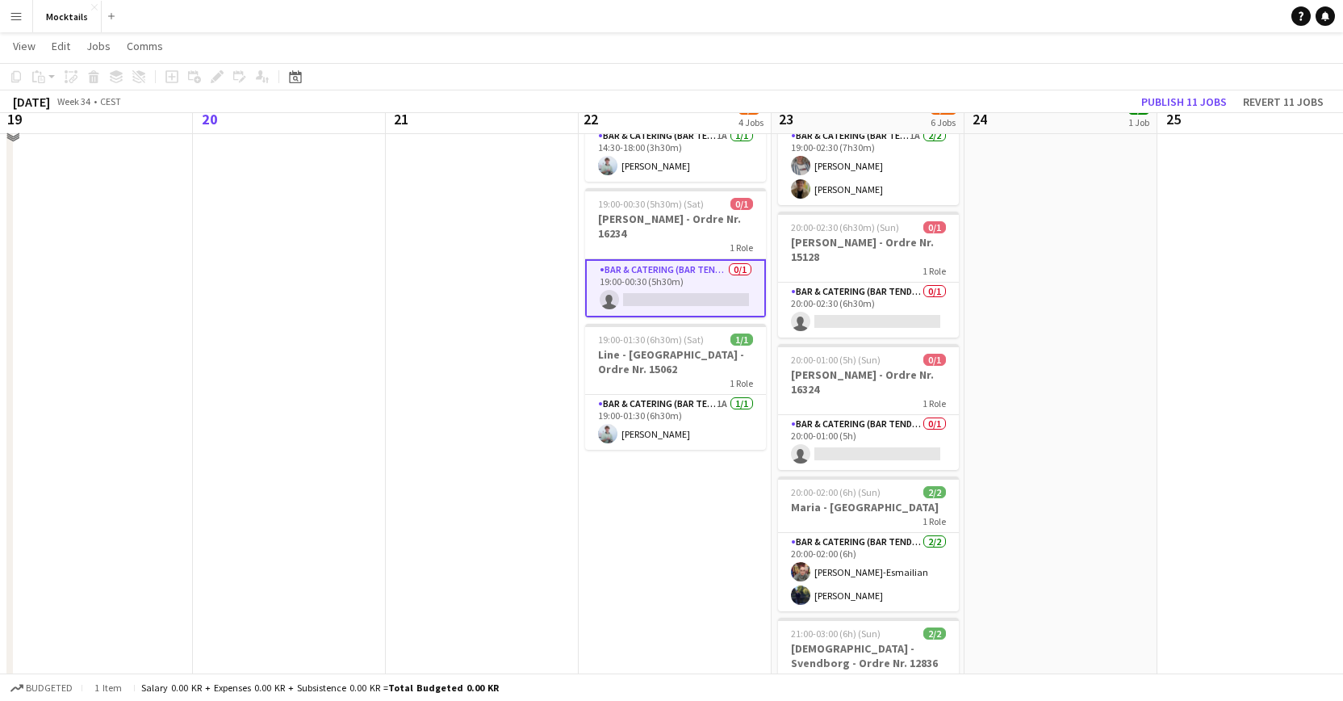
scroll to position [329, 0]
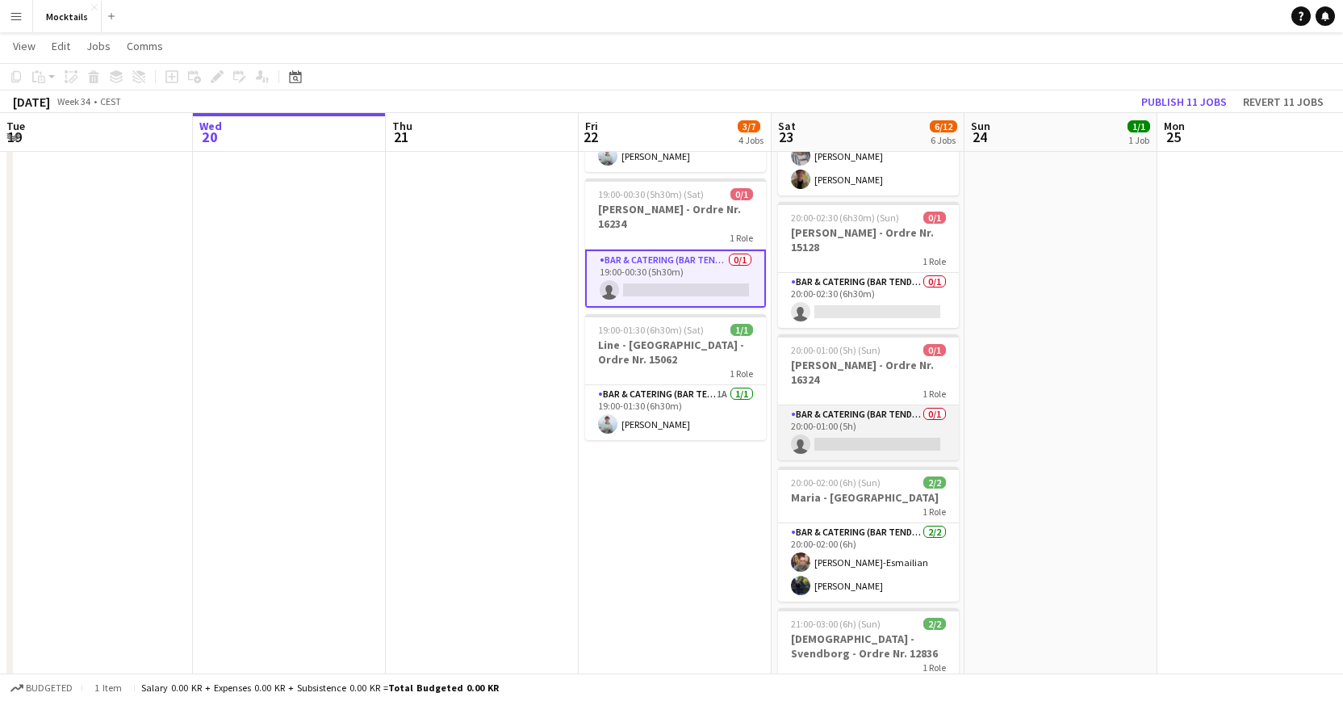
click at [848, 436] on app-card-role "Bar & Catering (Bar Tender) 0/1 20:00-01:00 (5h) single-neutral-actions" at bounding box center [868, 432] width 181 height 55
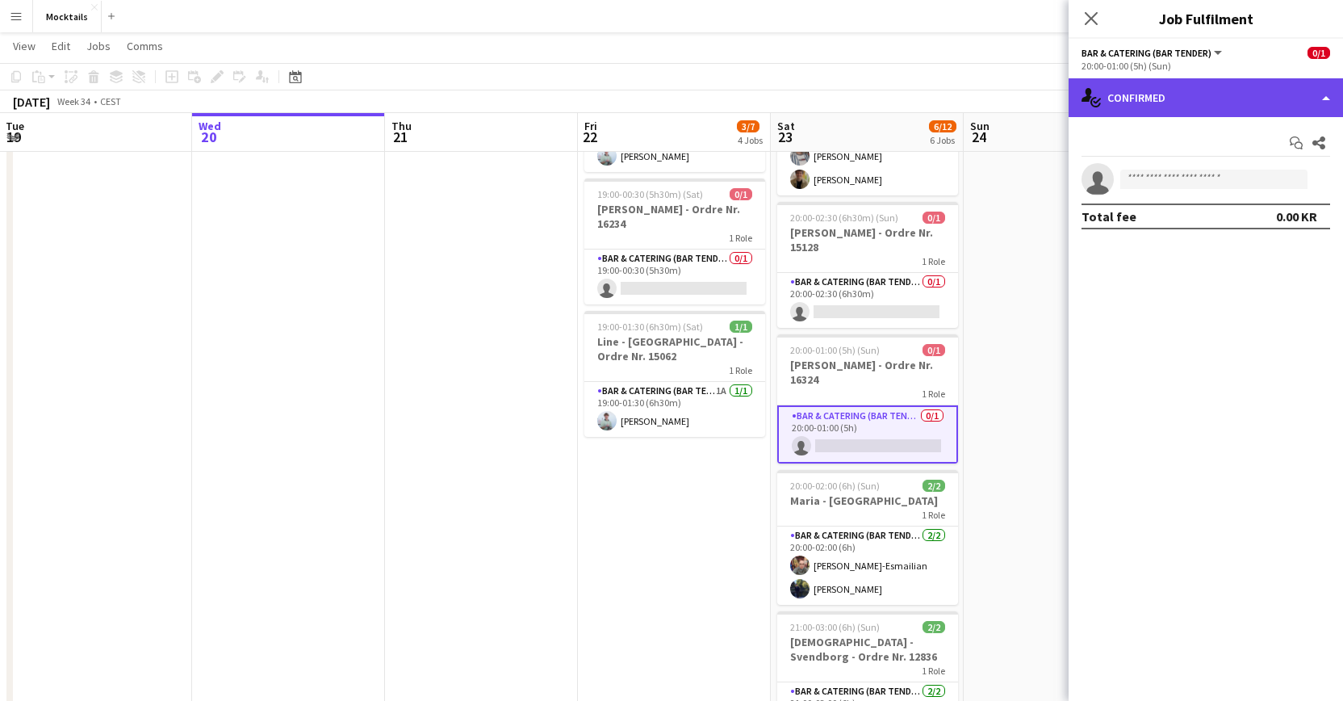
click at [848, 95] on div "single-neutral-actions-check-2 Confirmed" at bounding box center [1206, 97] width 274 height 39
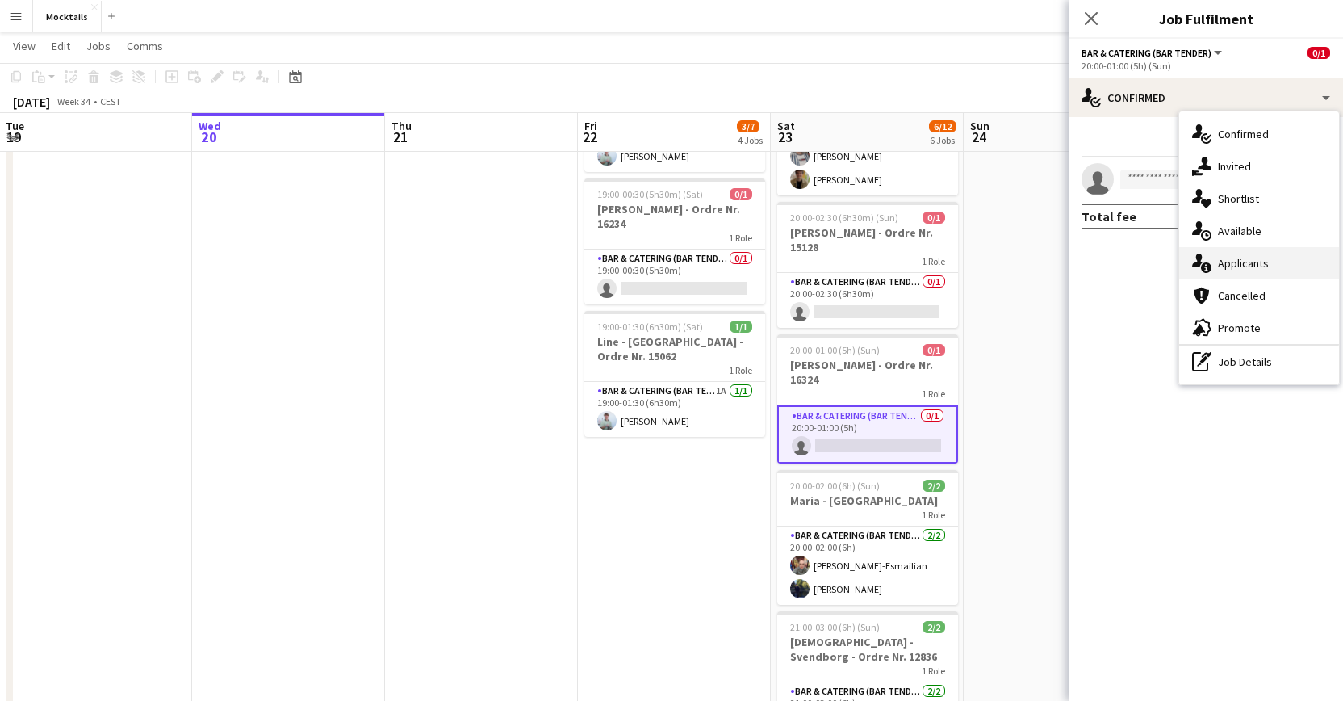
click at [848, 269] on div "single-neutral-actions-information Applicants" at bounding box center [1259, 263] width 160 height 32
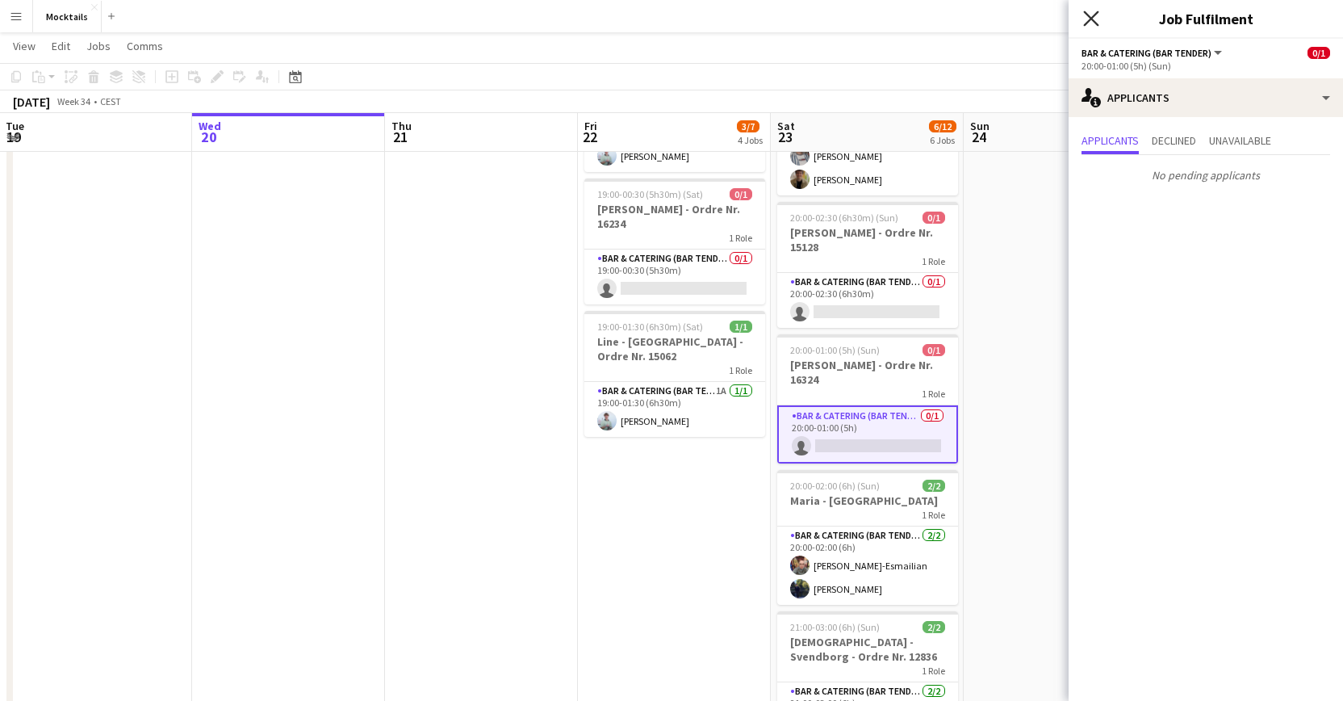
click at [848, 17] on icon at bounding box center [1090, 17] width 15 height 15
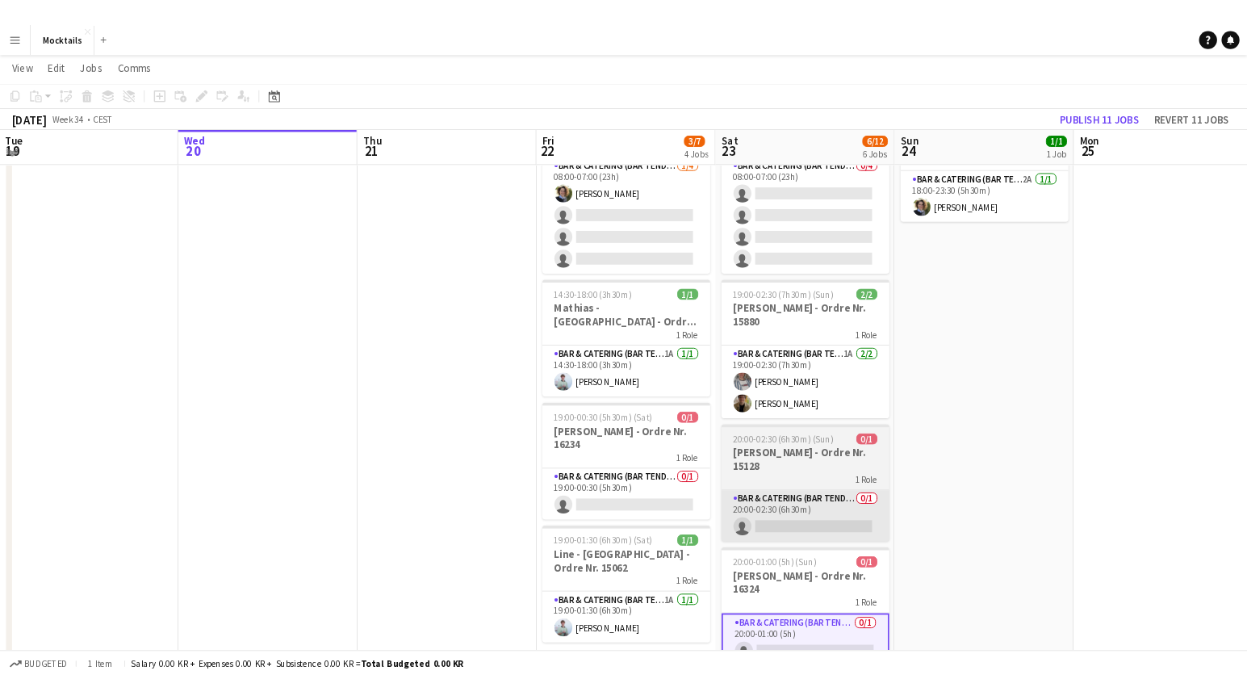
scroll to position [102, 0]
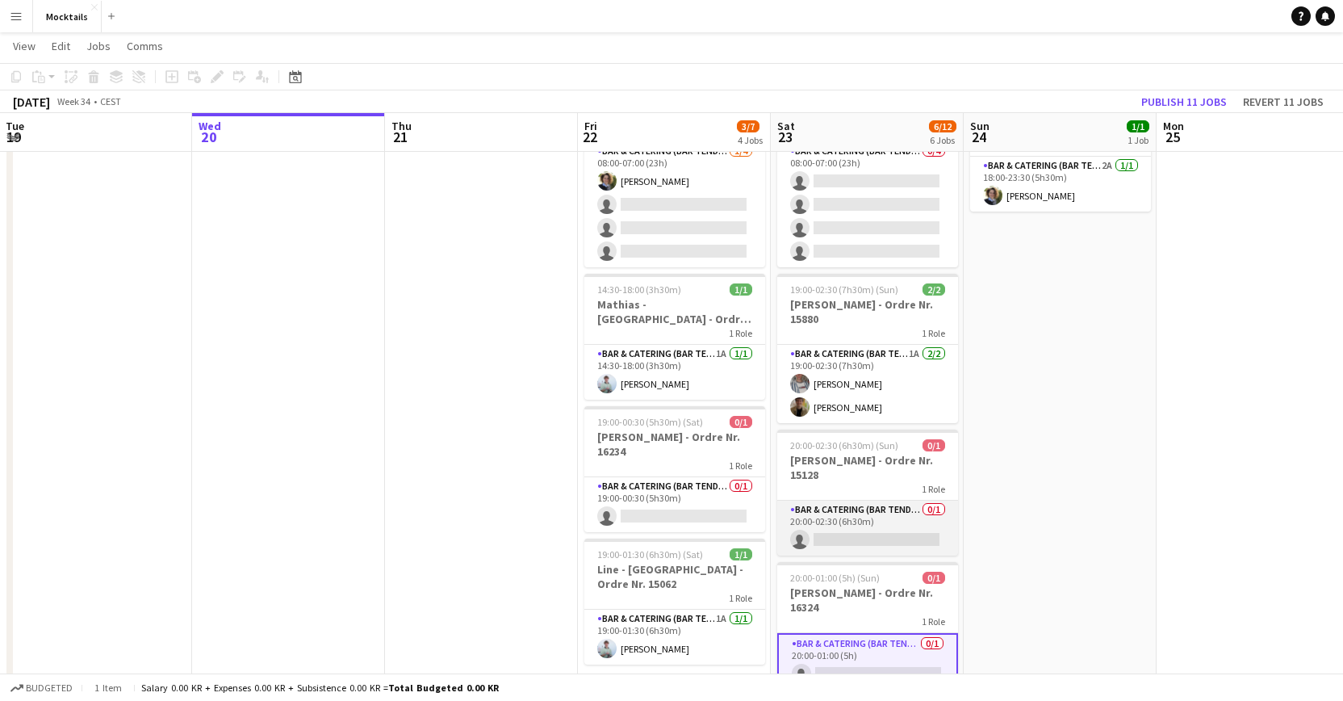
click at [848, 517] on app-card-role "Bar & Catering (Bar Tender) 0/1 20:00-02:30 (6h30m) single-neutral-actions" at bounding box center [867, 527] width 181 height 55
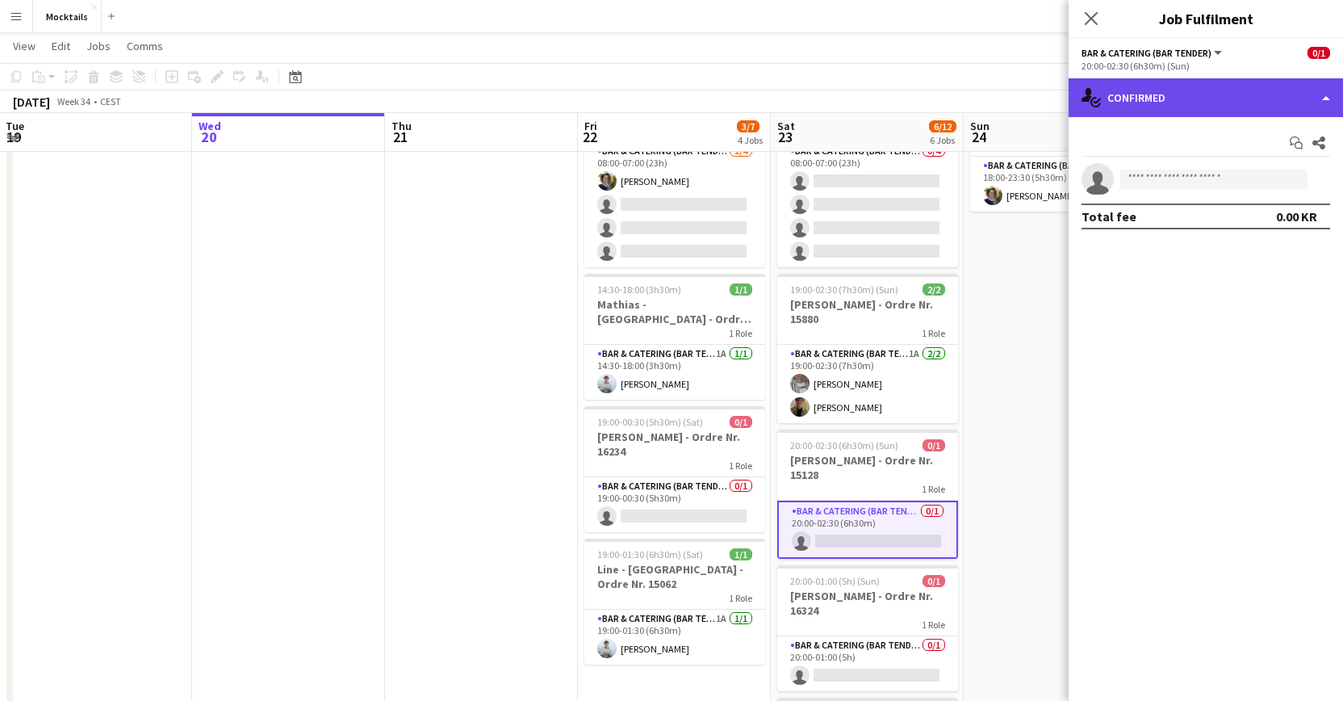
click at [848, 88] on div "single-neutral-actions-check-2 Confirmed" at bounding box center [1206, 97] width 274 height 39
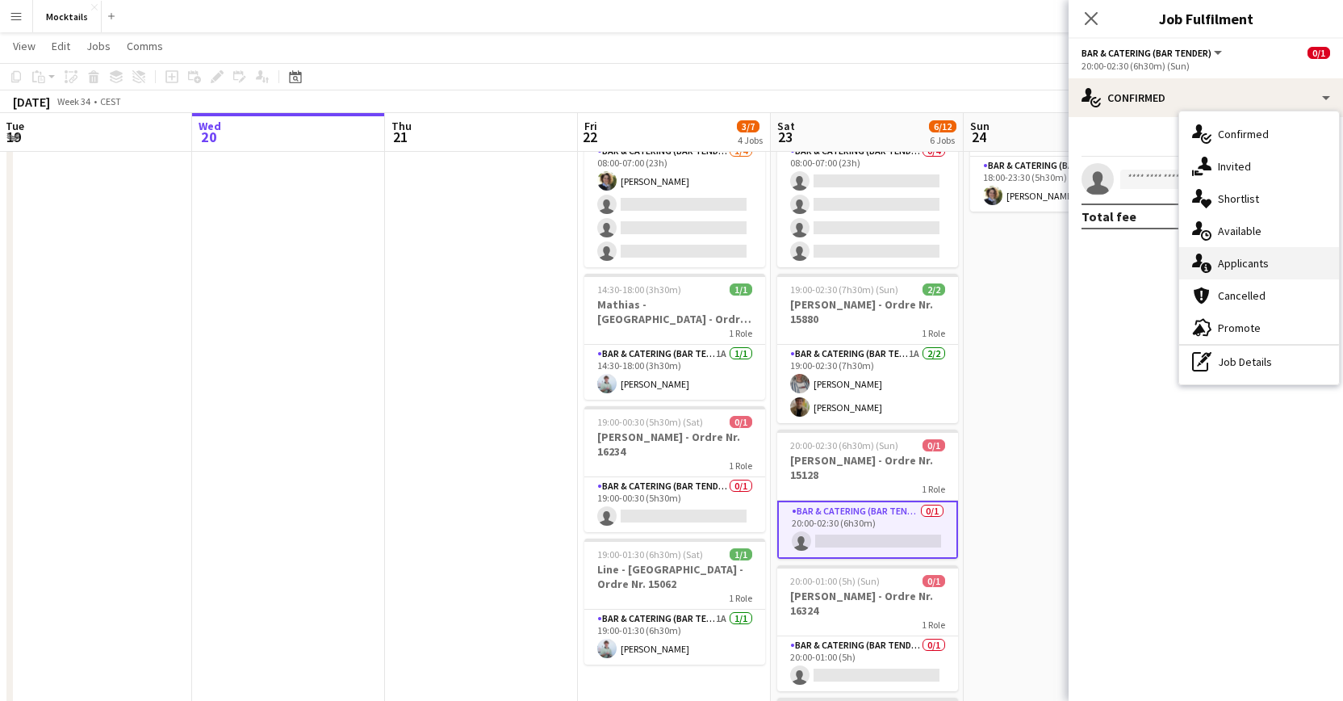
click at [848, 266] on div "single-neutral-actions-information Applicants" at bounding box center [1259, 263] width 160 height 32
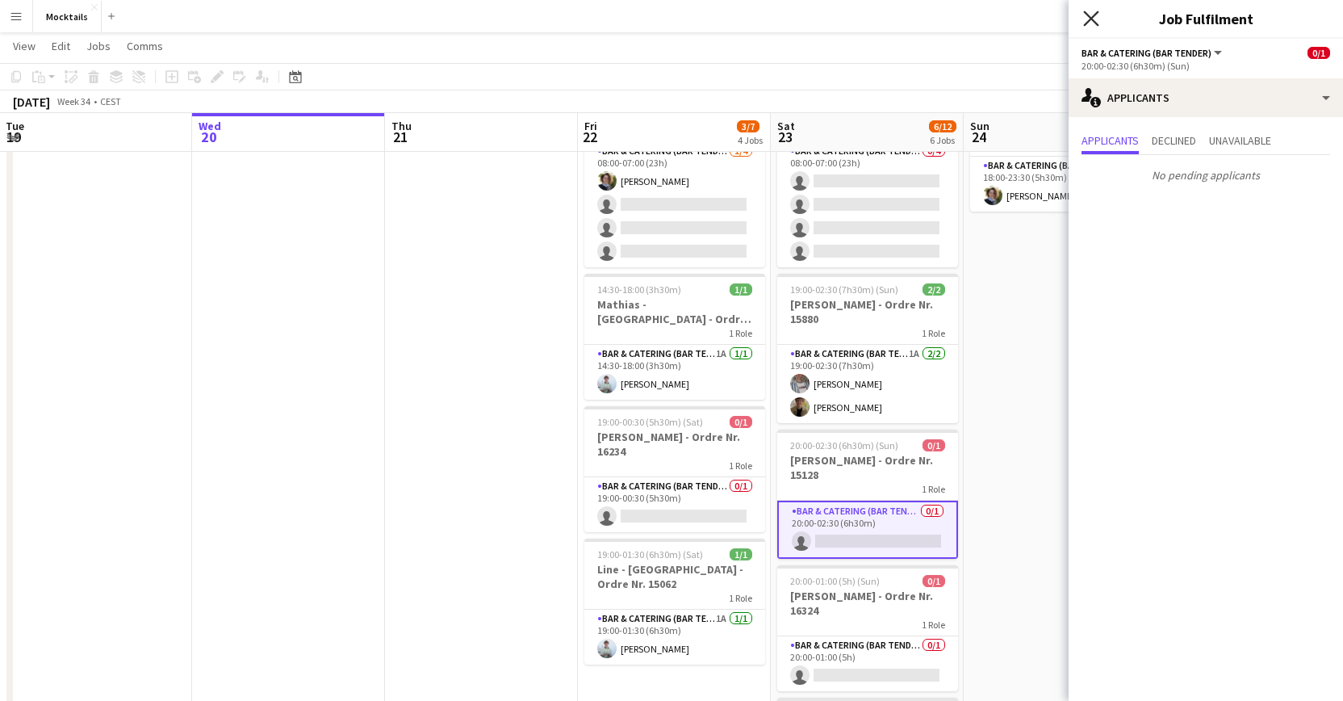
click at [848, 14] on icon "Close pop-in" at bounding box center [1090, 17] width 15 height 15
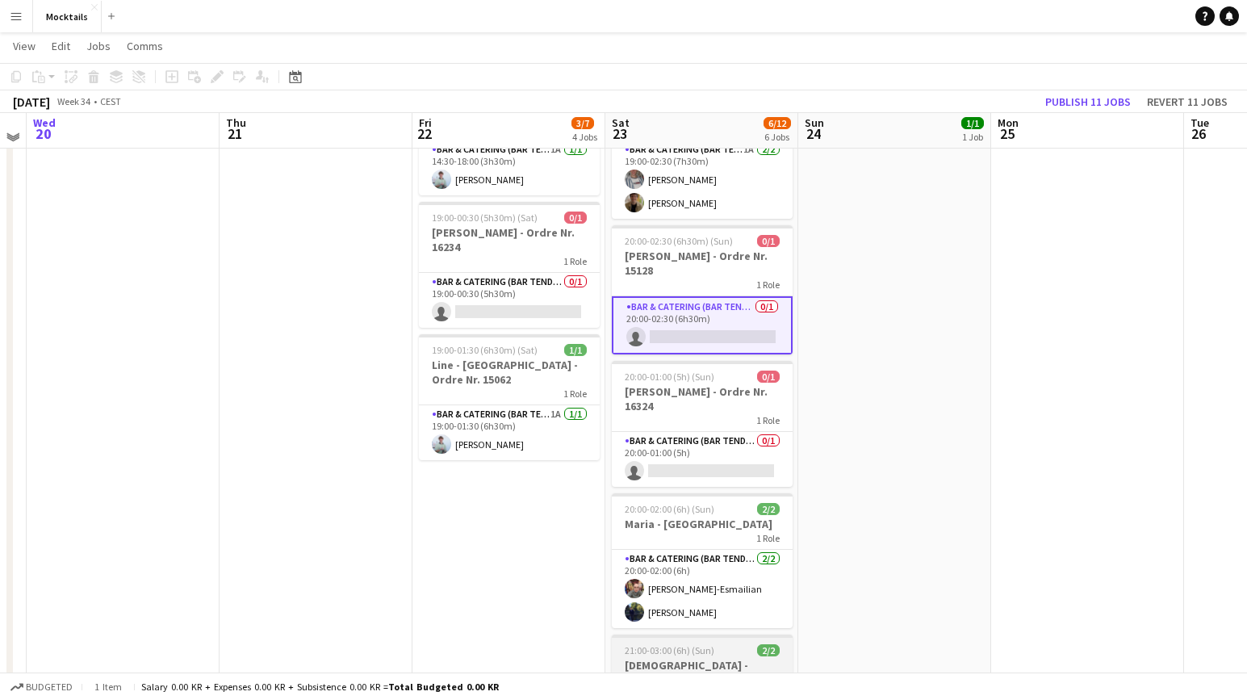
scroll to position [299, 0]
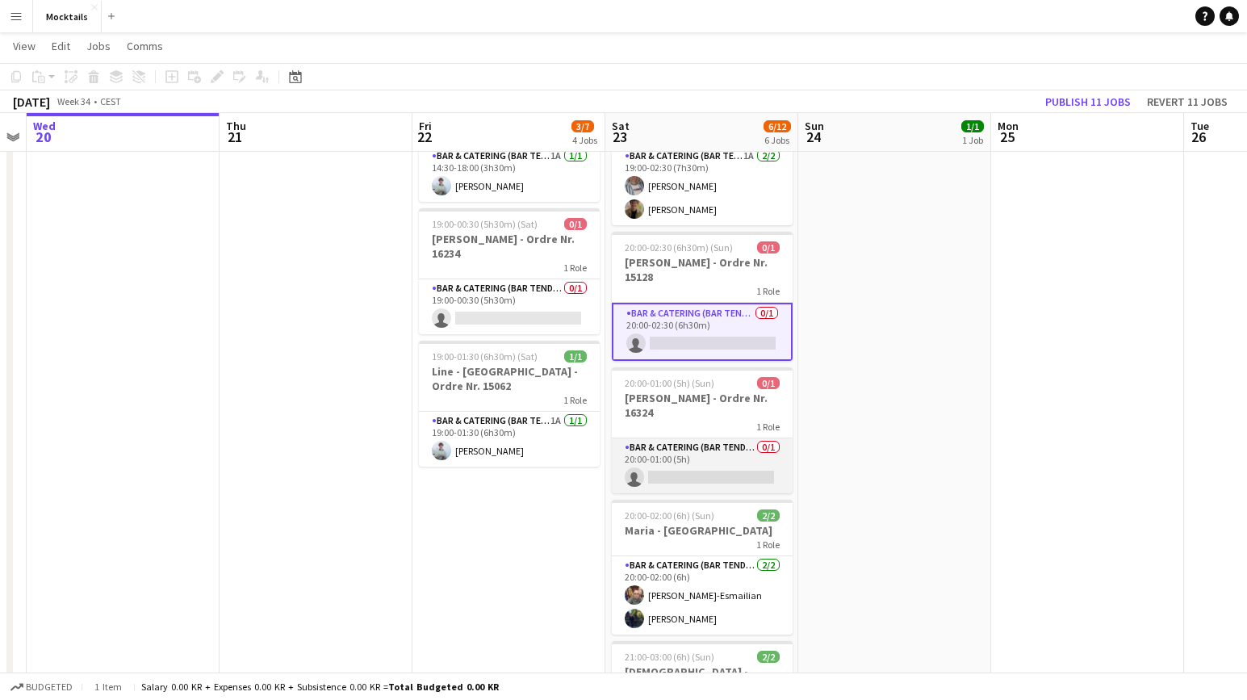
click at [700, 462] on app-card-role "Bar & Catering (Bar Tender) 0/1 20:00-01:00 (5h) single-neutral-actions" at bounding box center [702, 465] width 181 height 55
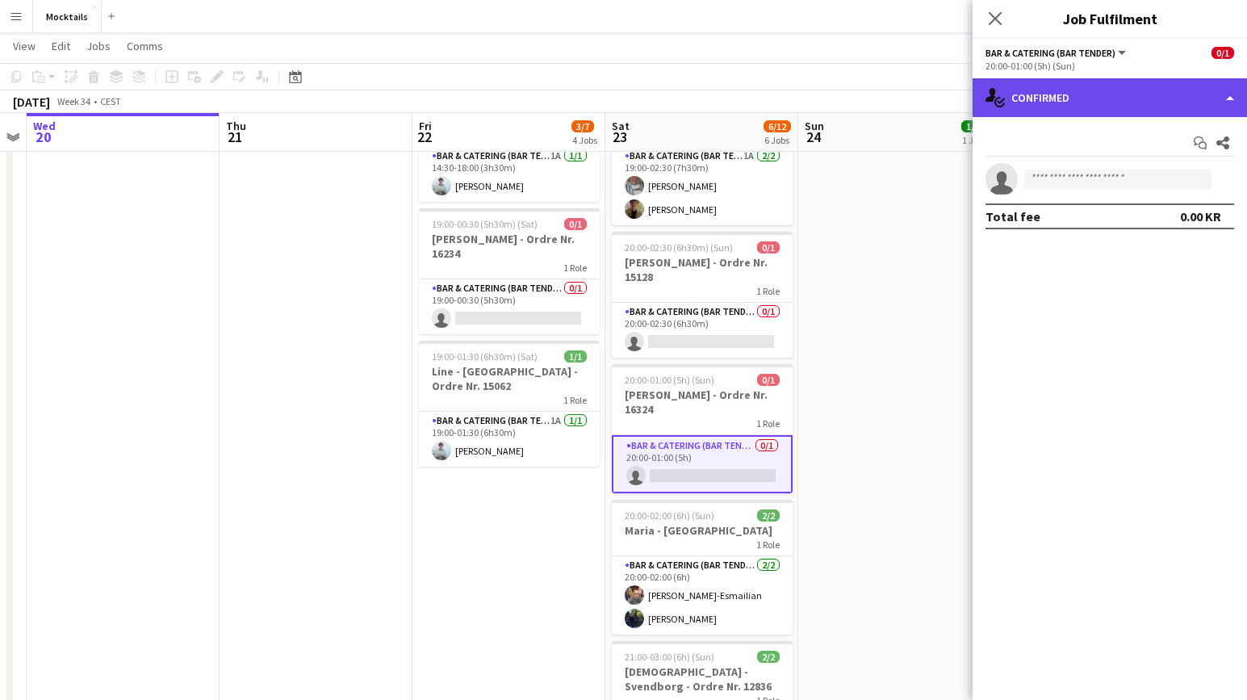
click at [848, 87] on div "single-neutral-actions-check-2 Confirmed" at bounding box center [1110, 97] width 274 height 39
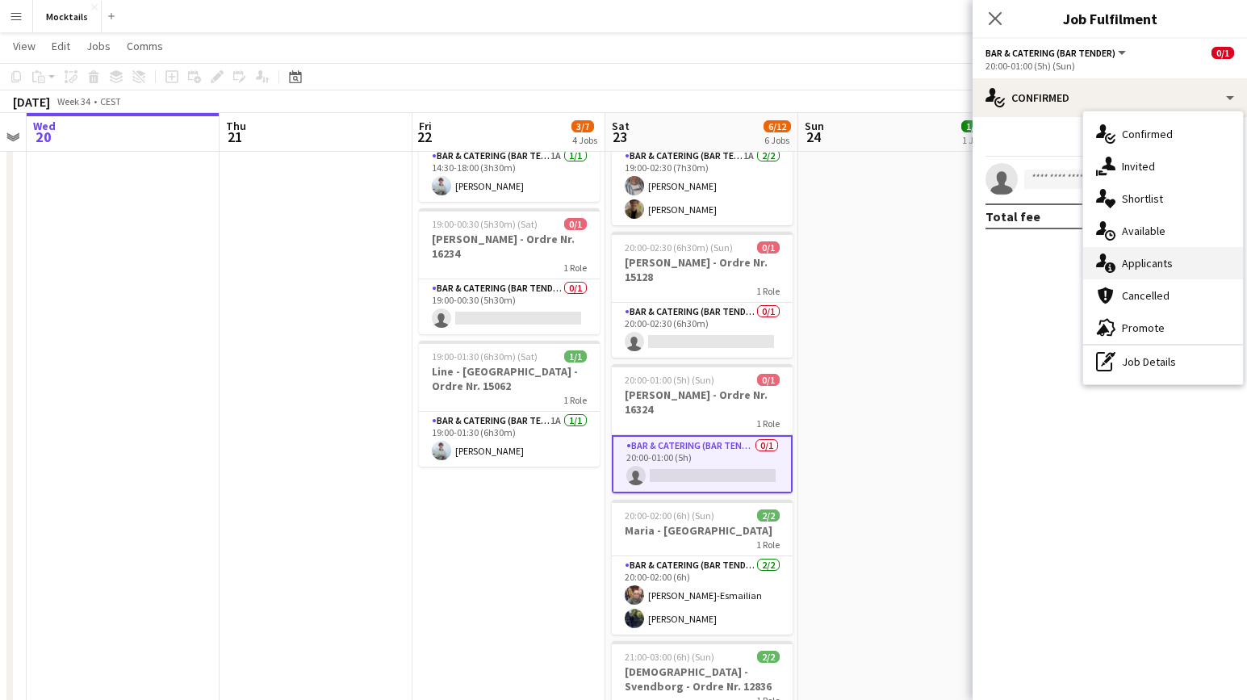
click at [848, 258] on div "single-neutral-actions-information Applicants" at bounding box center [1163, 263] width 160 height 32
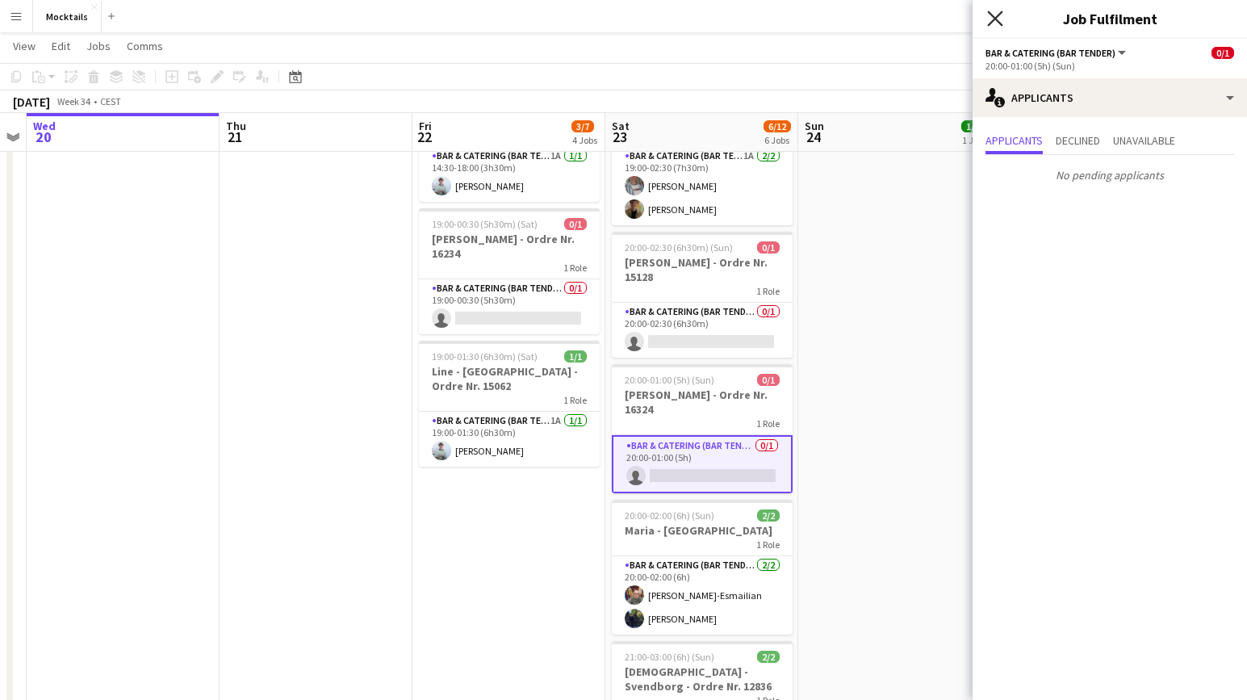
click at [848, 23] on icon "Close pop-in" at bounding box center [994, 17] width 15 height 15
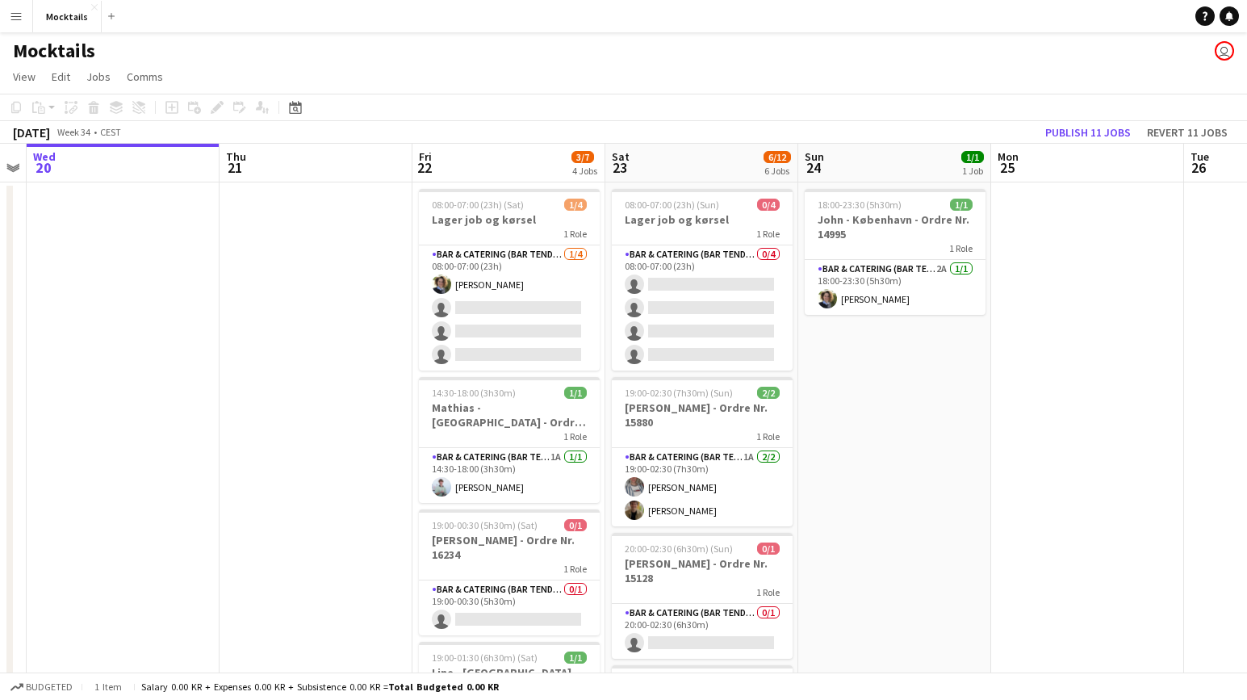
scroll to position [0, 0]
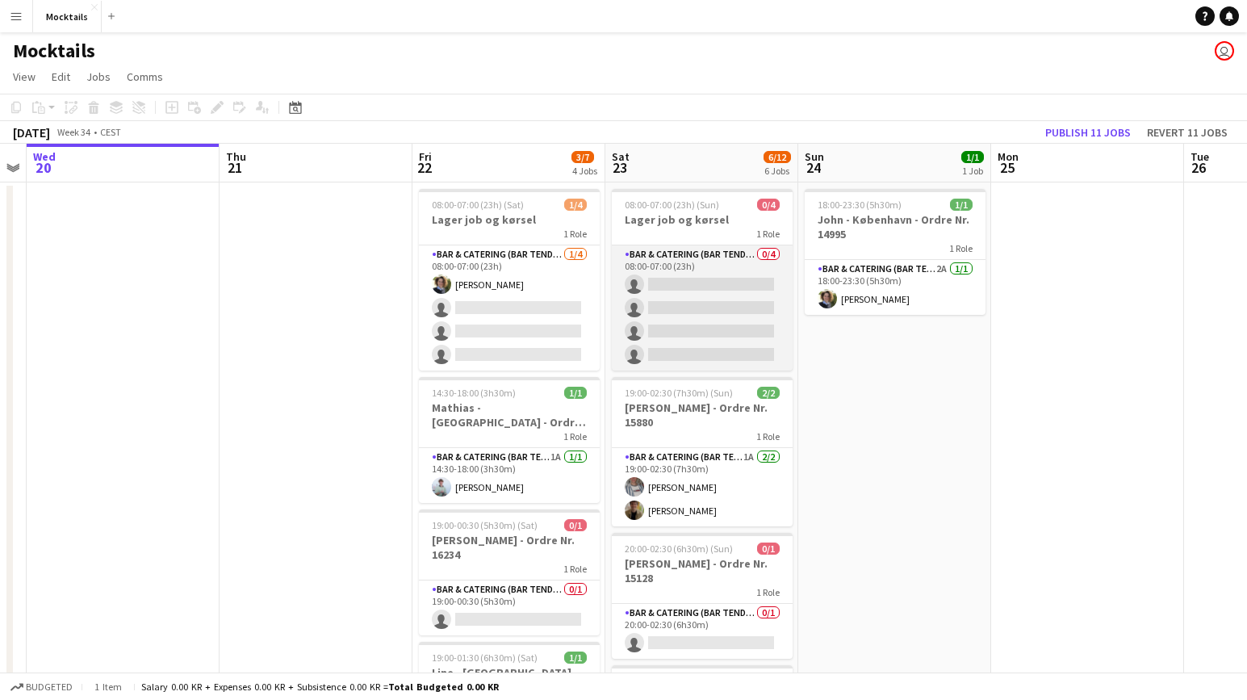
click at [741, 333] on app-card-role "Bar & Catering (Bar Tender) 0/4 08:00-07:00 (23h) single-neutral-actions single…" at bounding box center [702, 307] width 181 height 125
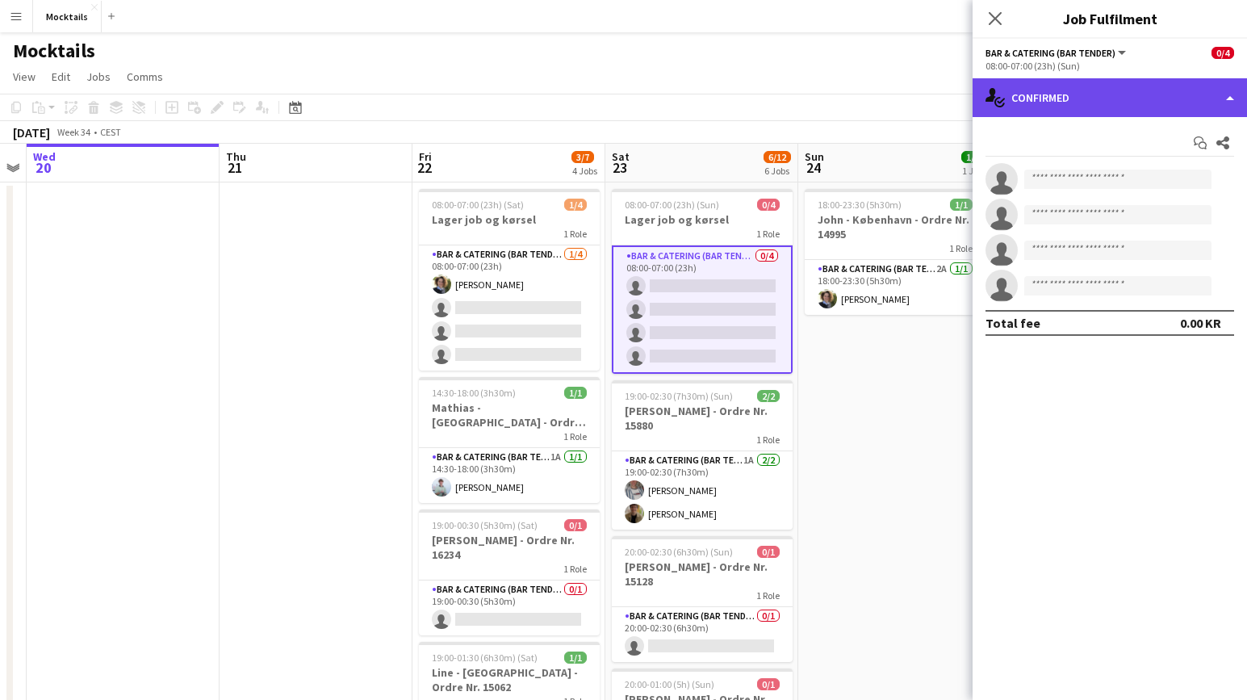
click at [848, 110] on div "single-neutral-actions-check-2 Confirmed" at bounding box center [1110, 97] width 274 height 39
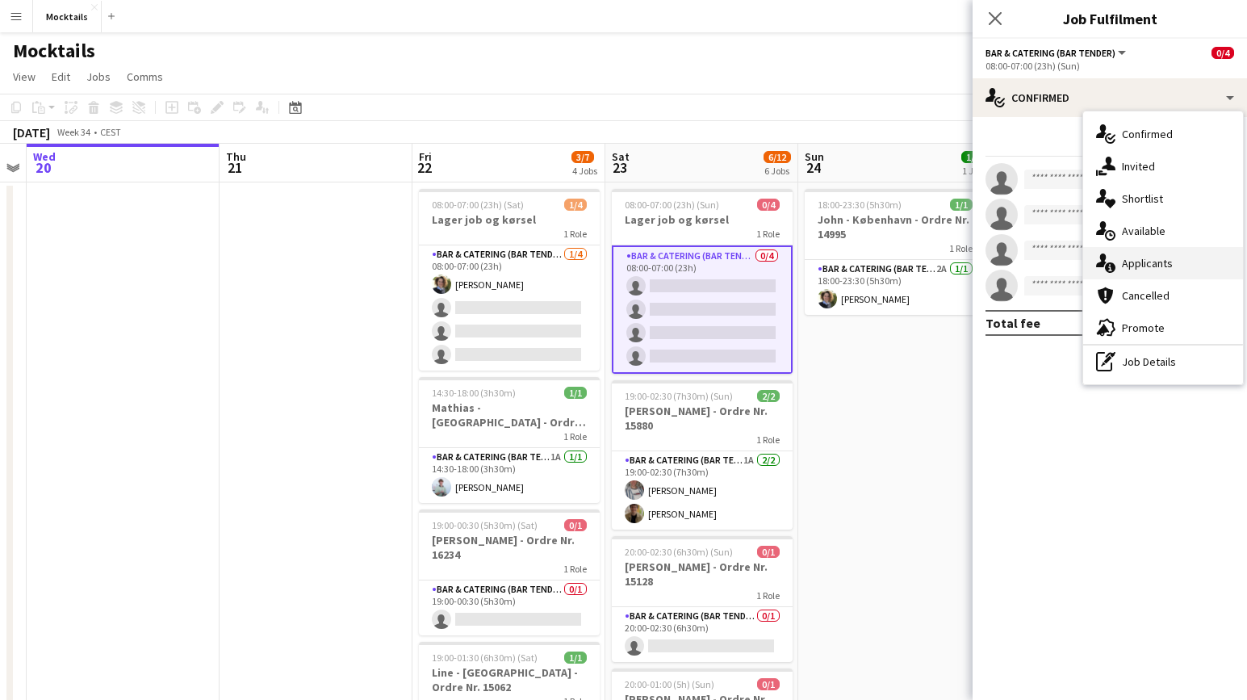
click at [848, 273] on div "single-neutral-actions-information Applicants" at bounding box center [1163, 263] width 160 height 32
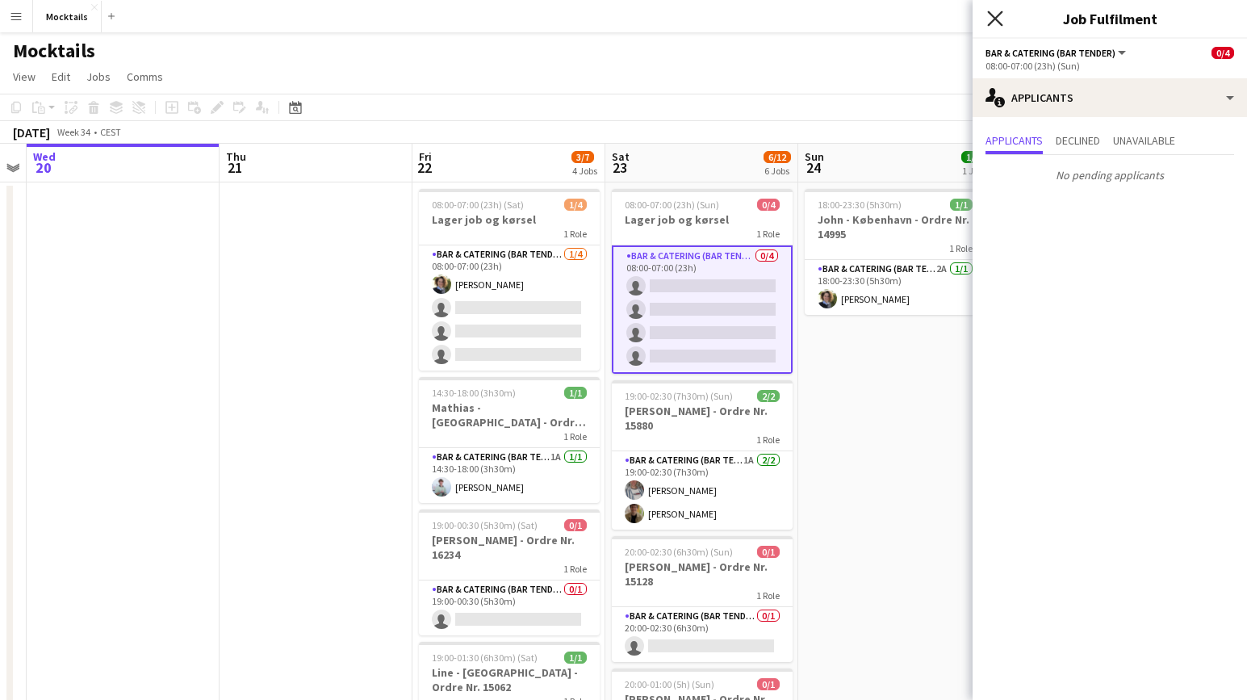
click at [848, 23] on icon "Close pop-in" at bounding box center [994, 17] width 15 height 15
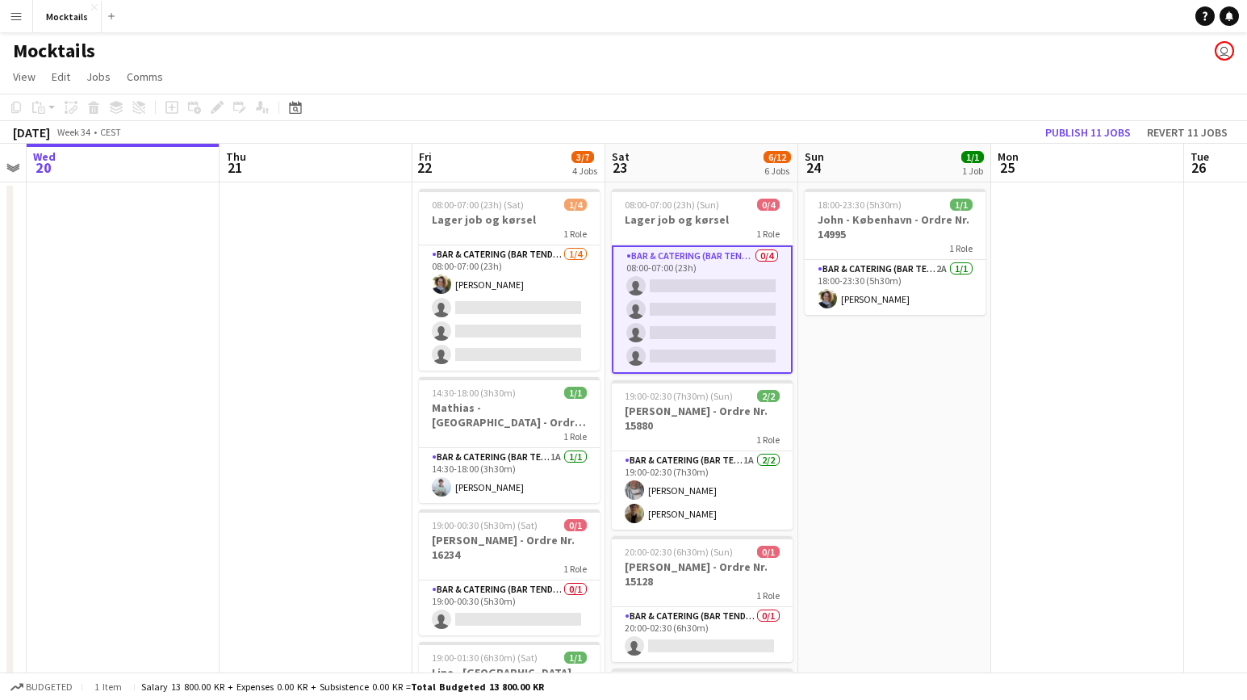
click at [705, 92] on app-page-menu "View Day view expanded Day view collapsed Month view Date picker Jump to [DATE]…" at bounding box center [623, 78] width 1247 height 31
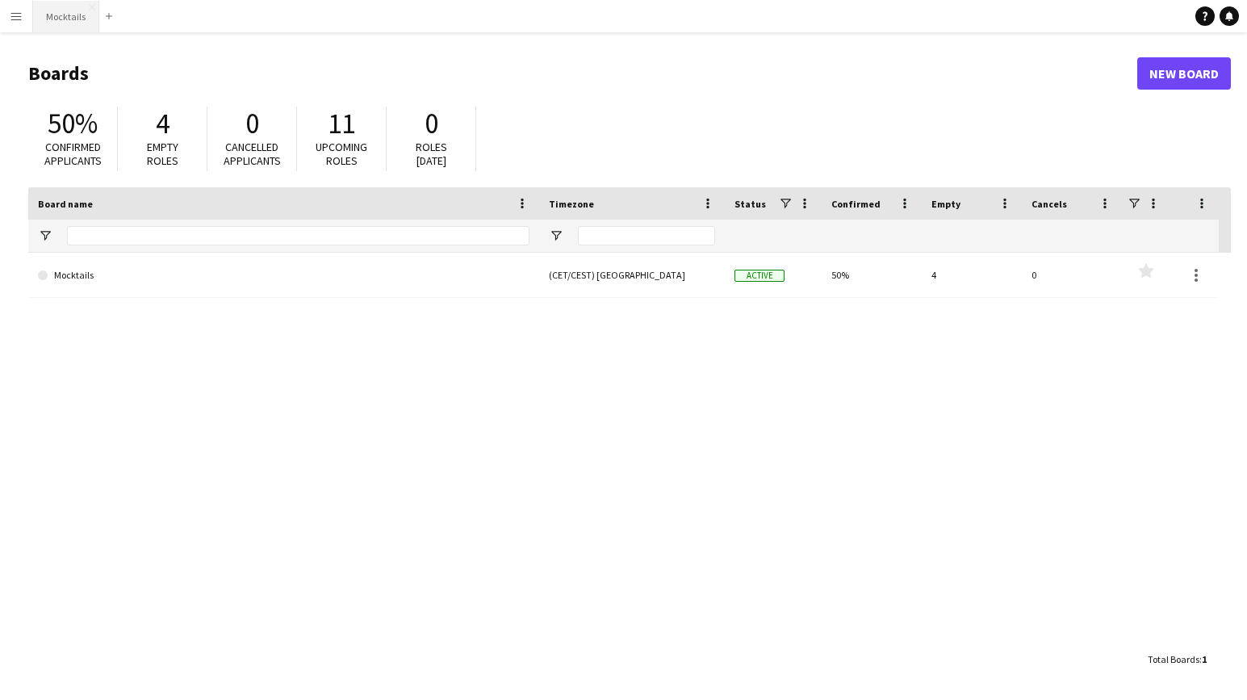
click at [76, 21] on button "Mocktails Close" at bounding box center [66, 16] width 66 height 31
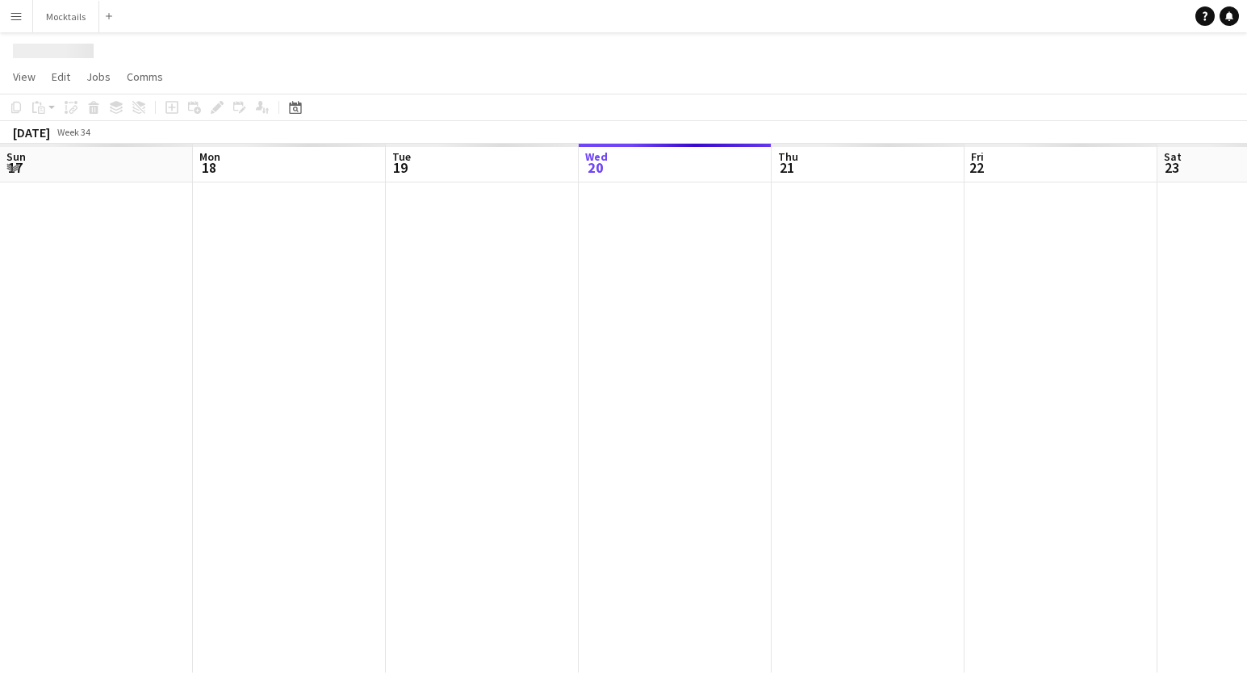
scroll to position [0, 386]
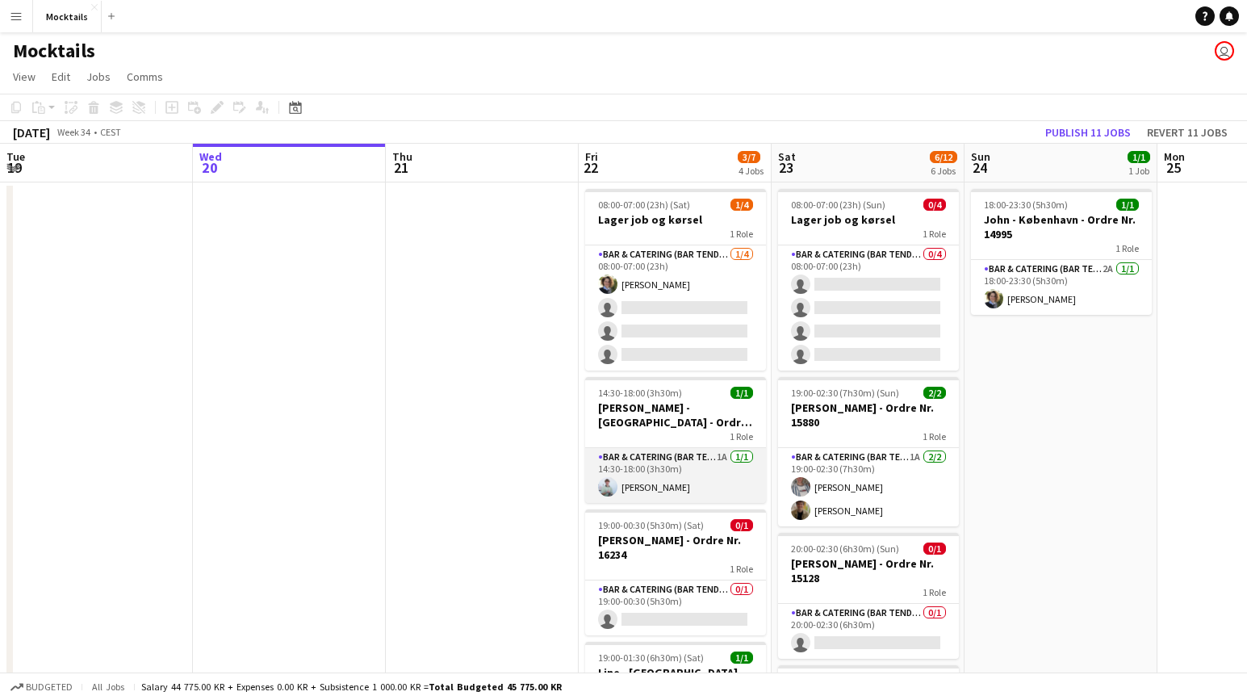
click at [670, 482] on app-card-role "Bar & Catering (Bar Tender) 1A [DATE] 14:30-18:00 (3h30m) [PERSON_NAME]" at bounding box center [675, 475] width 181 height 55
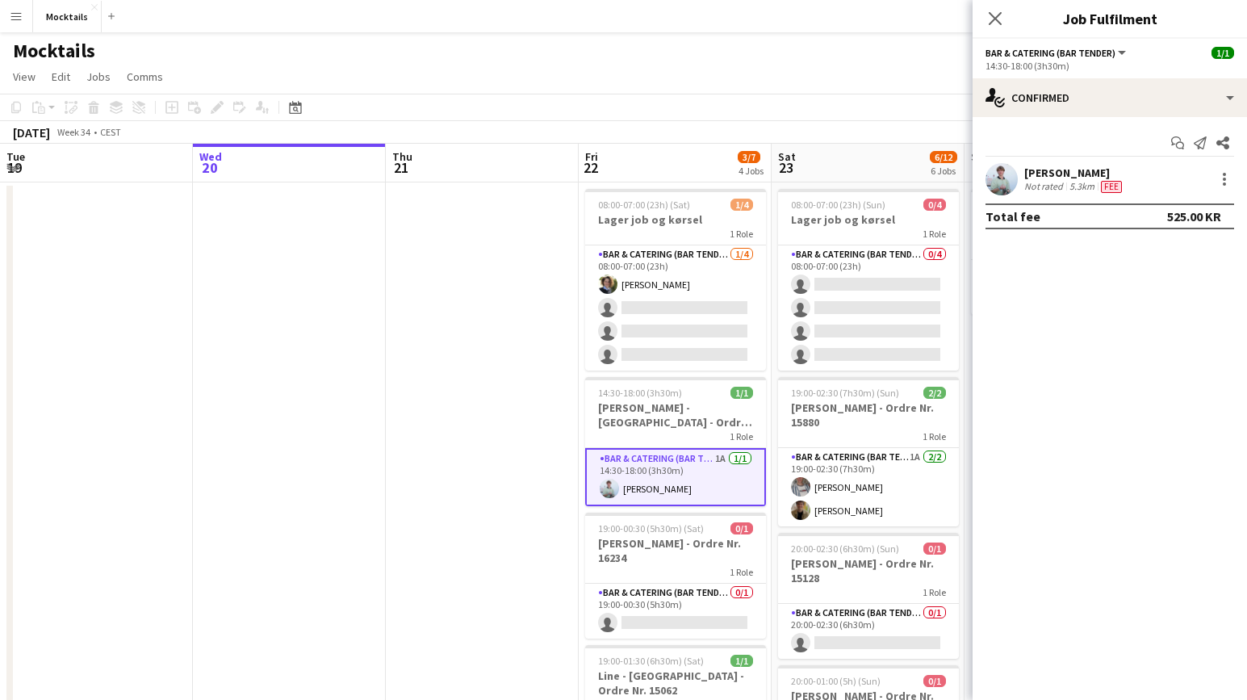
click at [484, 341] on app-date-cell at bounding box center [482, 654] width 193 height 945
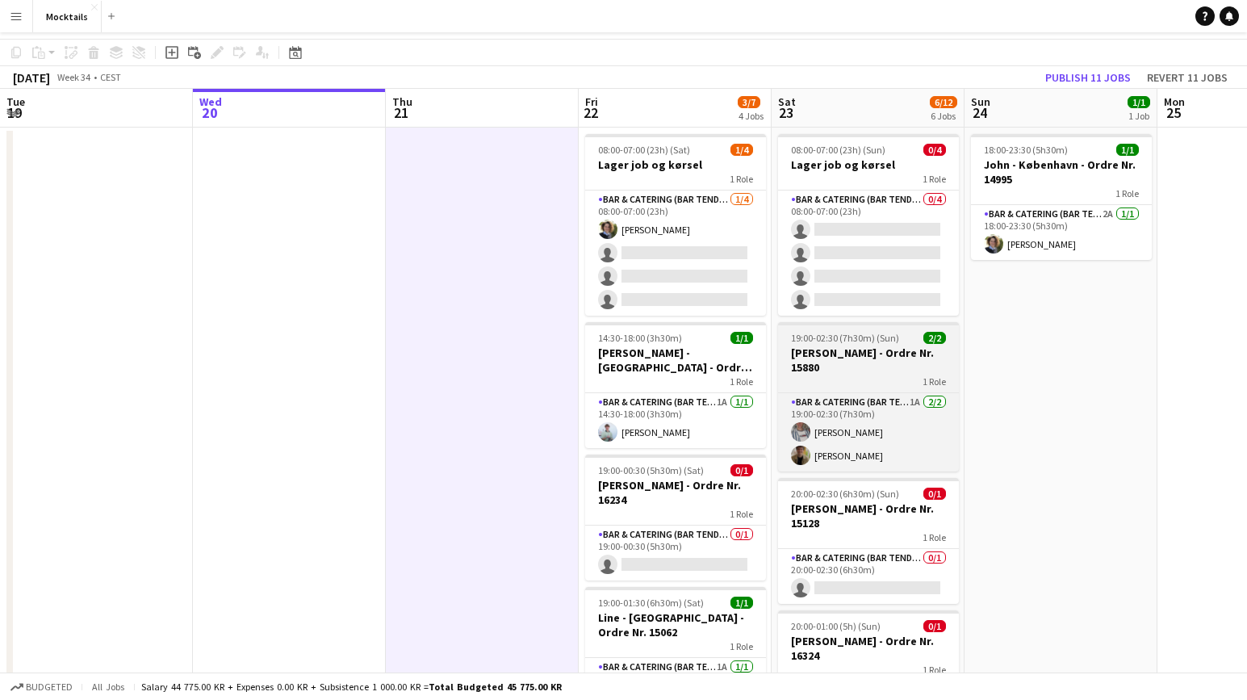
scroll to position [58, 0]
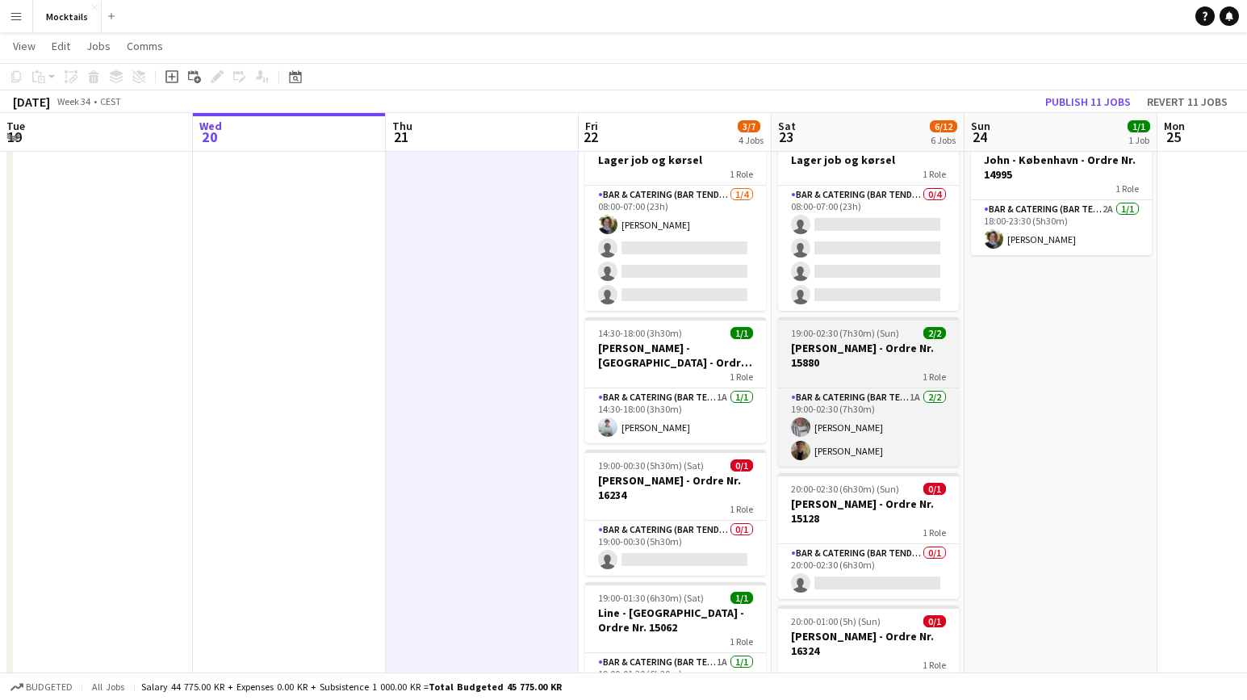
click at [871, 366] on h3 "[PERSON_NAME] - Ordre Nr. 15880" at bounding box center [868, 355] width 181 height 29
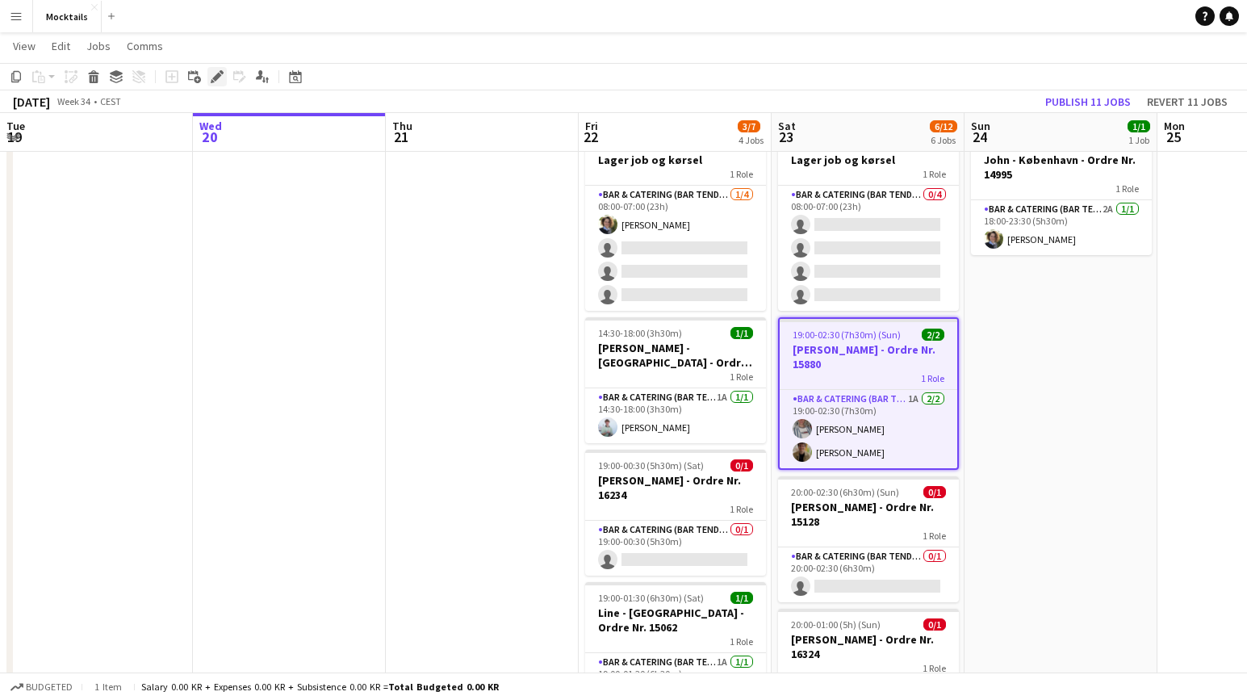
click at [216, 77] on icon at bounding box center [216, 77] width 9 height 9
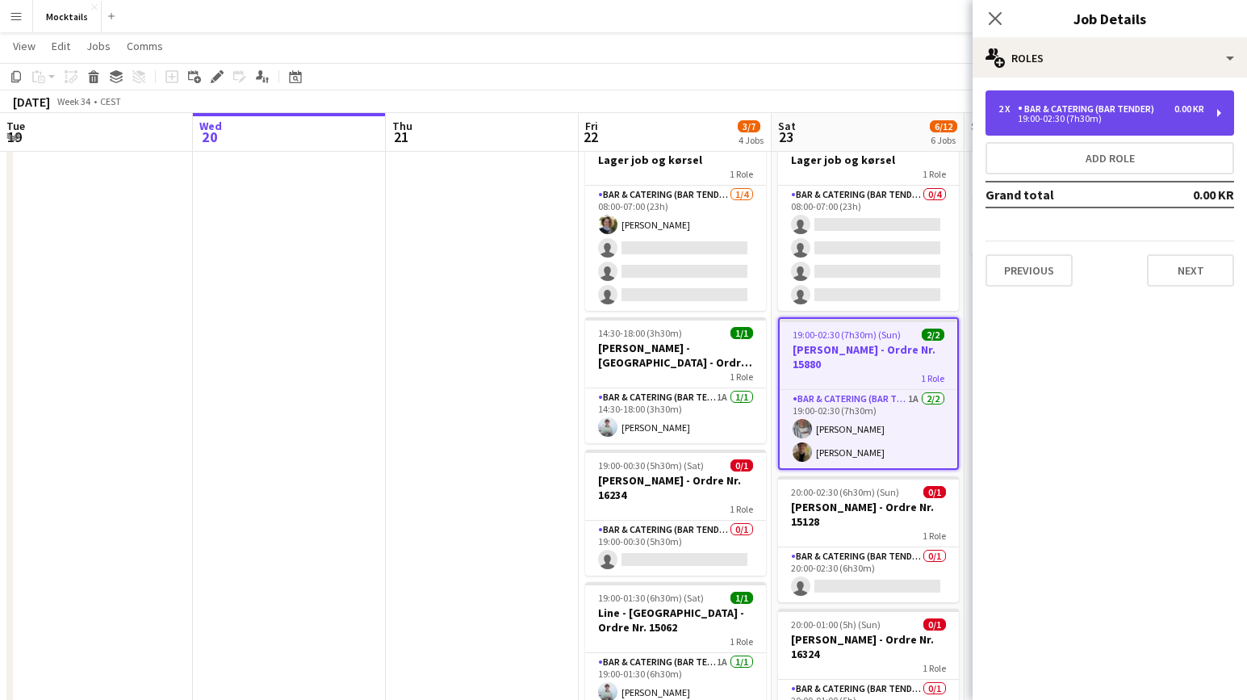
click at [1117, 124] on div "2 x Bar & Catering (Bar Tender) 0.00 KR 19:00-02:30 (7h30m)" at bounding box center [1110, 112] width 249 height 45
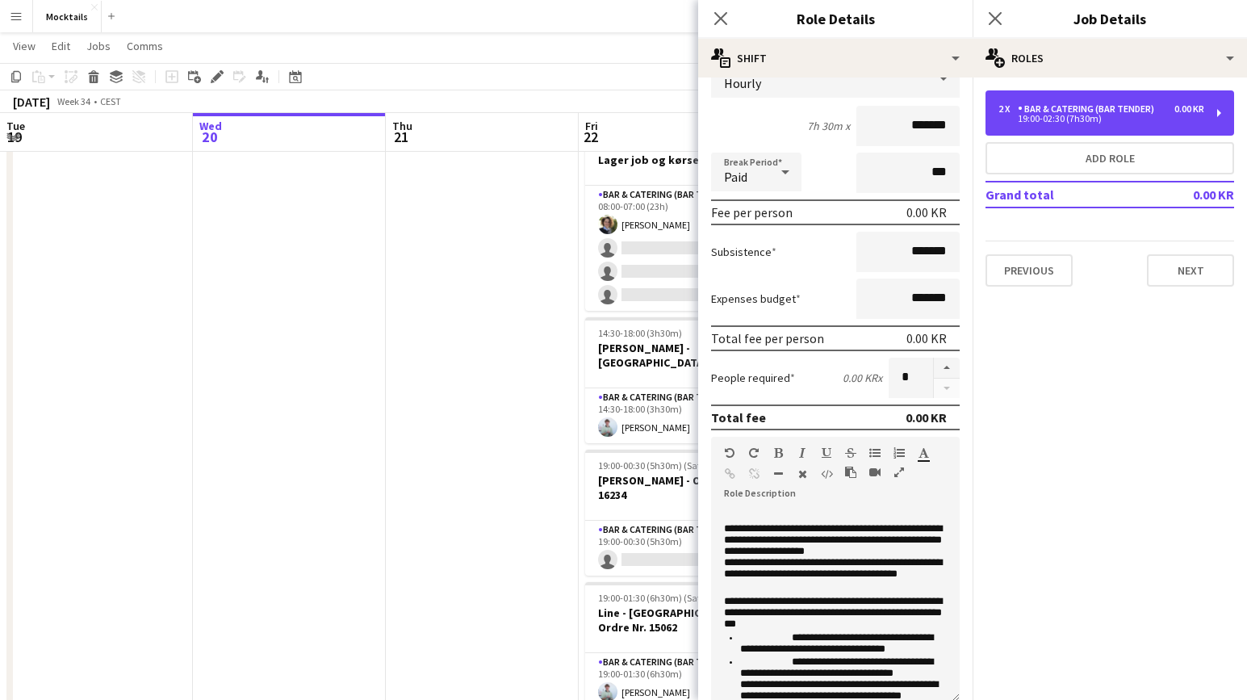
scroll to position [245, 0]
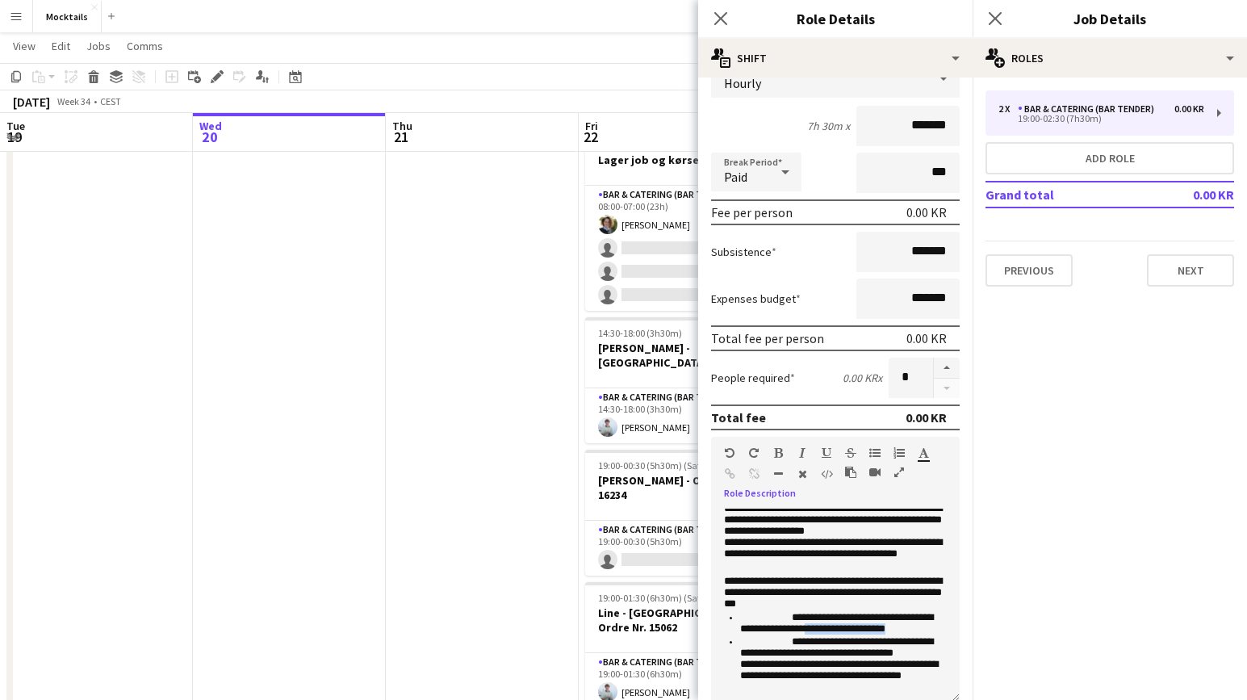
drag, startPoint x: 848, startPoint y: 632, endPoint x: 944, endPoint y: 630, distance: 96.9
click at [944, 630] on li "**********" at bounding box center [843, 624] width 207 height 24
paste div
click at [714, 12] on icon at bounding box center [720, 17] width 15 height 15
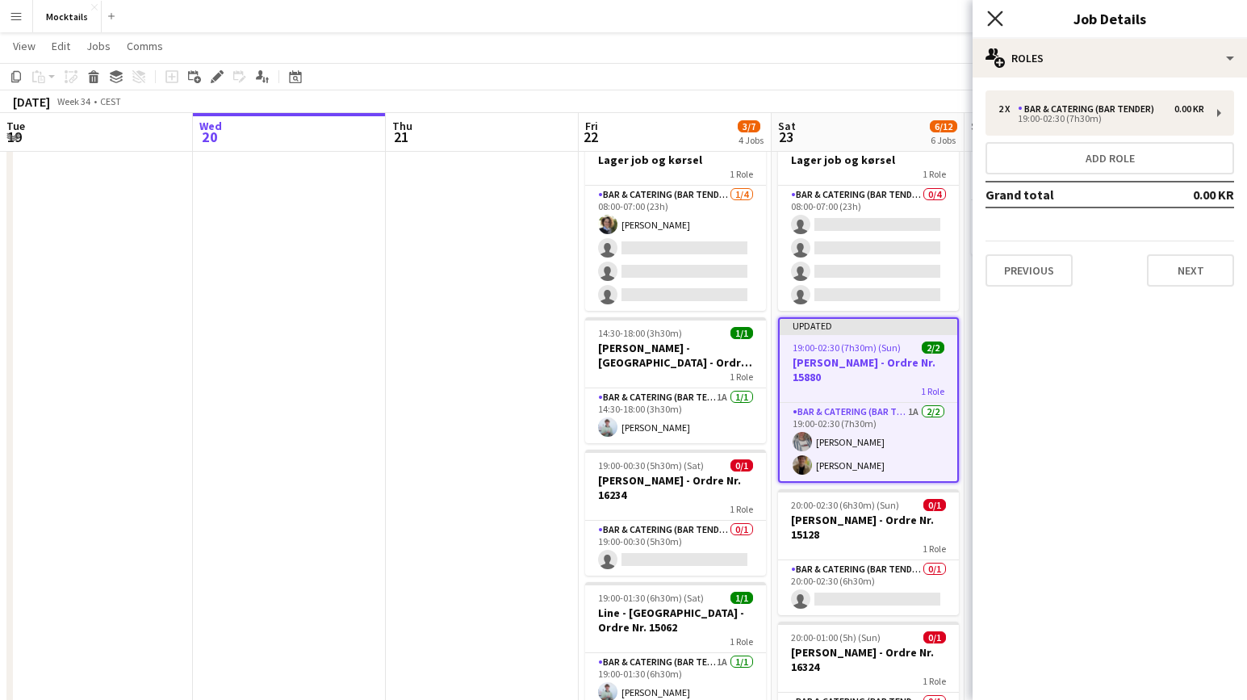
click at [994, 18] on icon at bounding box center [994, 17] width 15 height 15
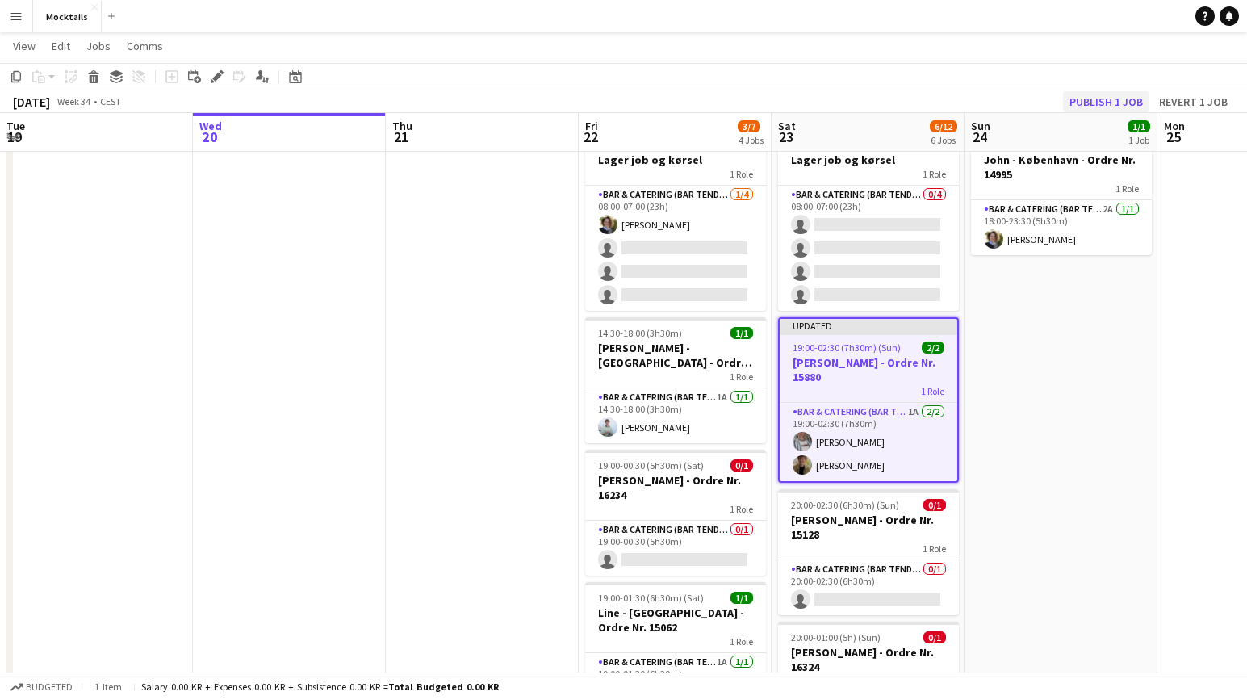
click at [1133, 98] on button "Publish 1 job" at bounding box center [1106, 101] width 86 height 21
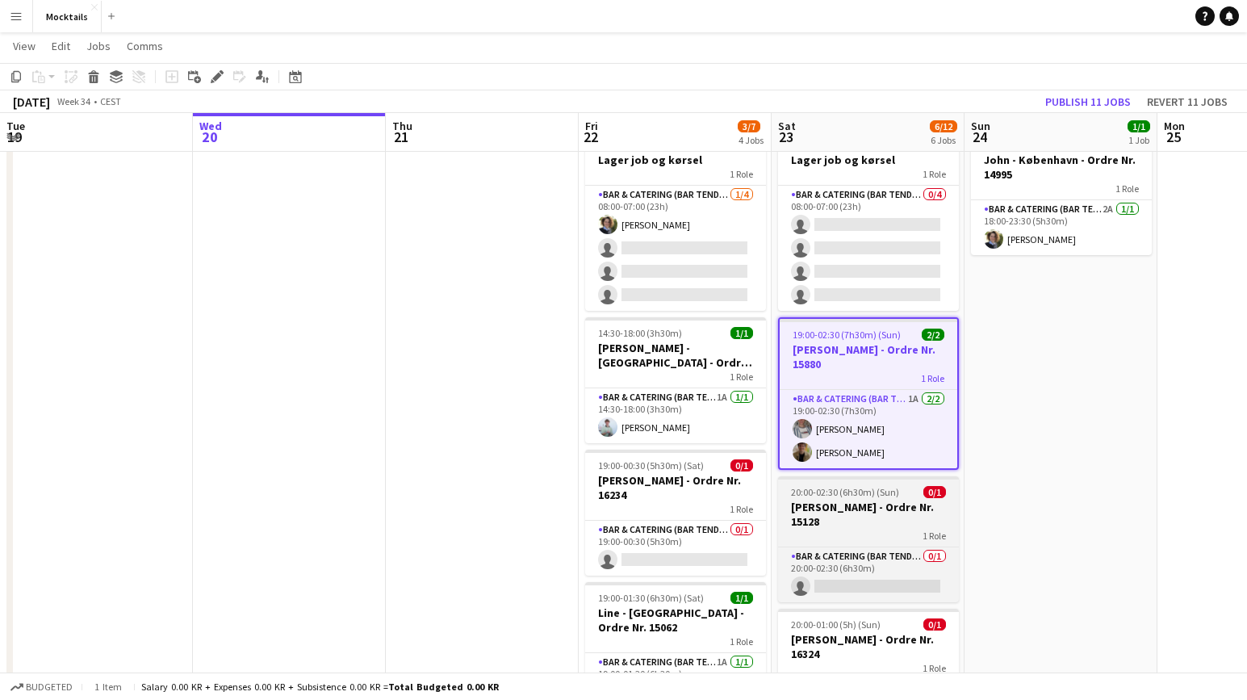
click at [870, 520] on h3 "[PERSON_NAME] - Ordre Nr. 15128" at bounding box center [868, 514] width 181 height 29
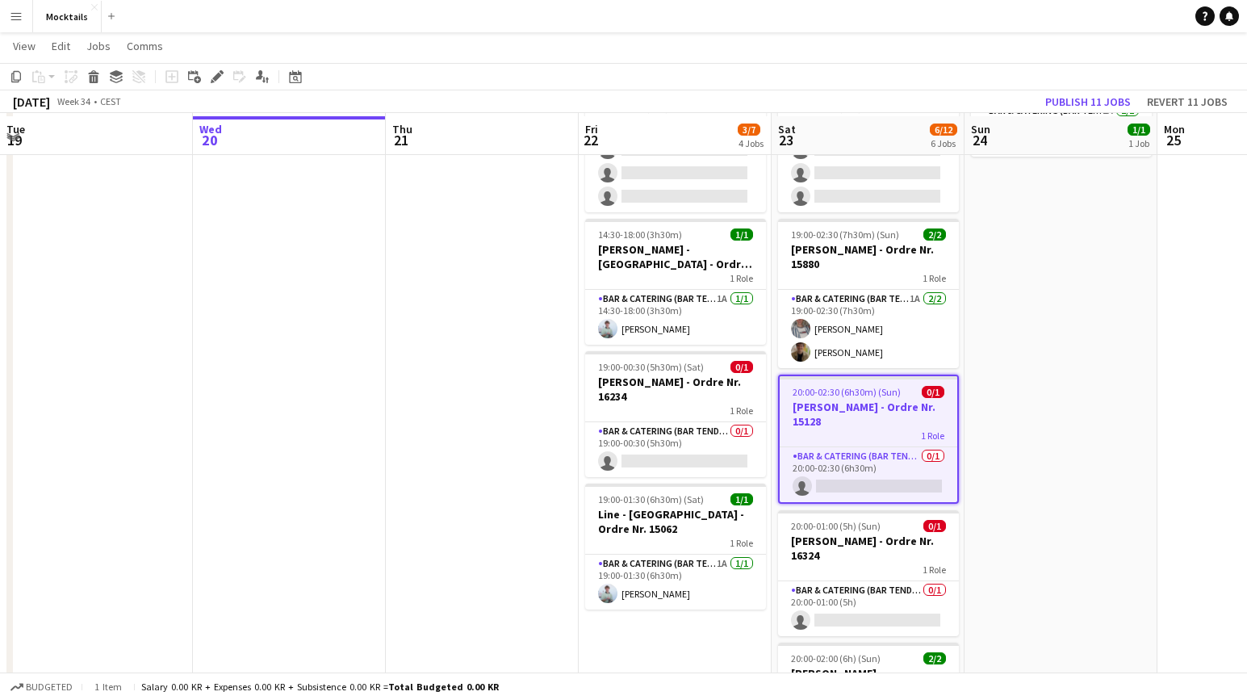
scroll to position [161, 0]
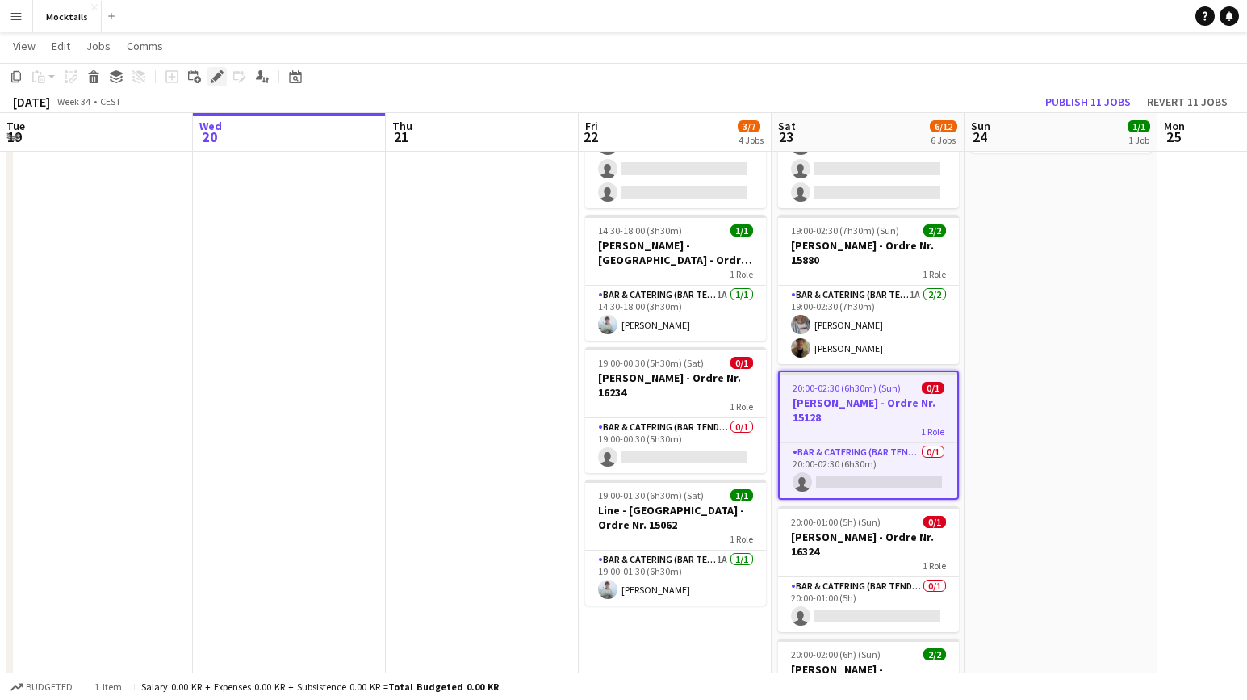
click at [216, 77] on icon at bounding box center [216, 77] width 9 height 9
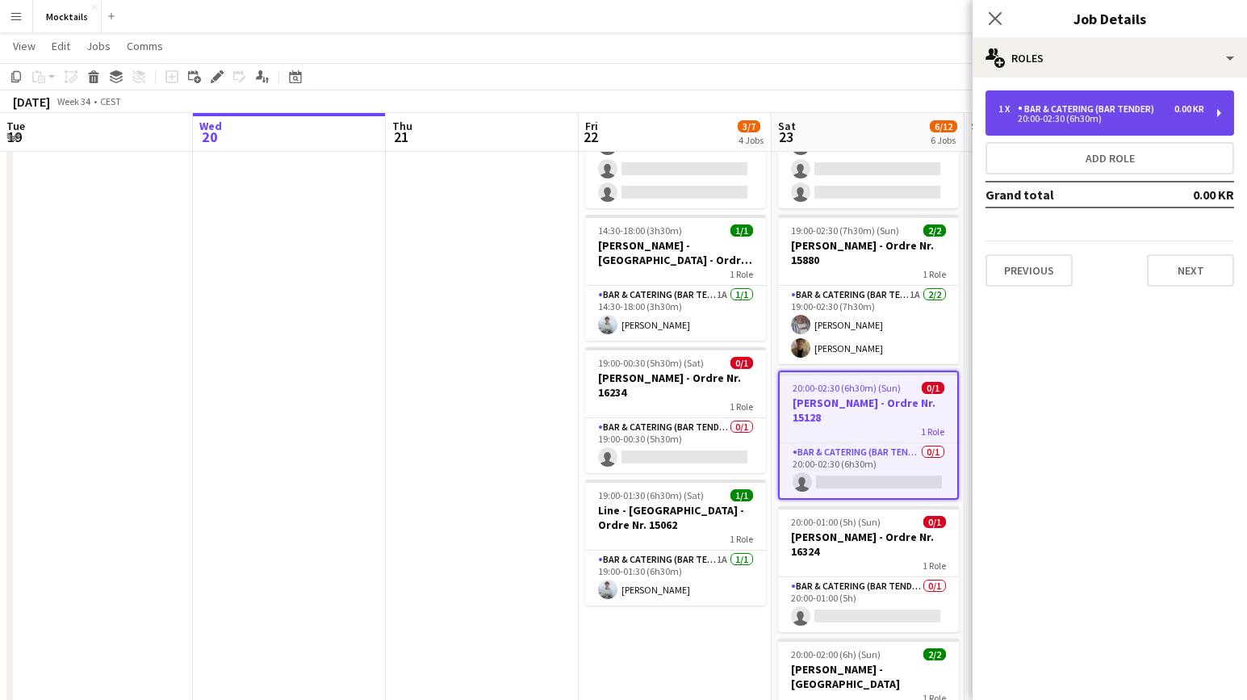
click at [1113, 104] on div "Bar & Catering (Bar Tender)" at bounding box center [1089, 108] width 143 height 11
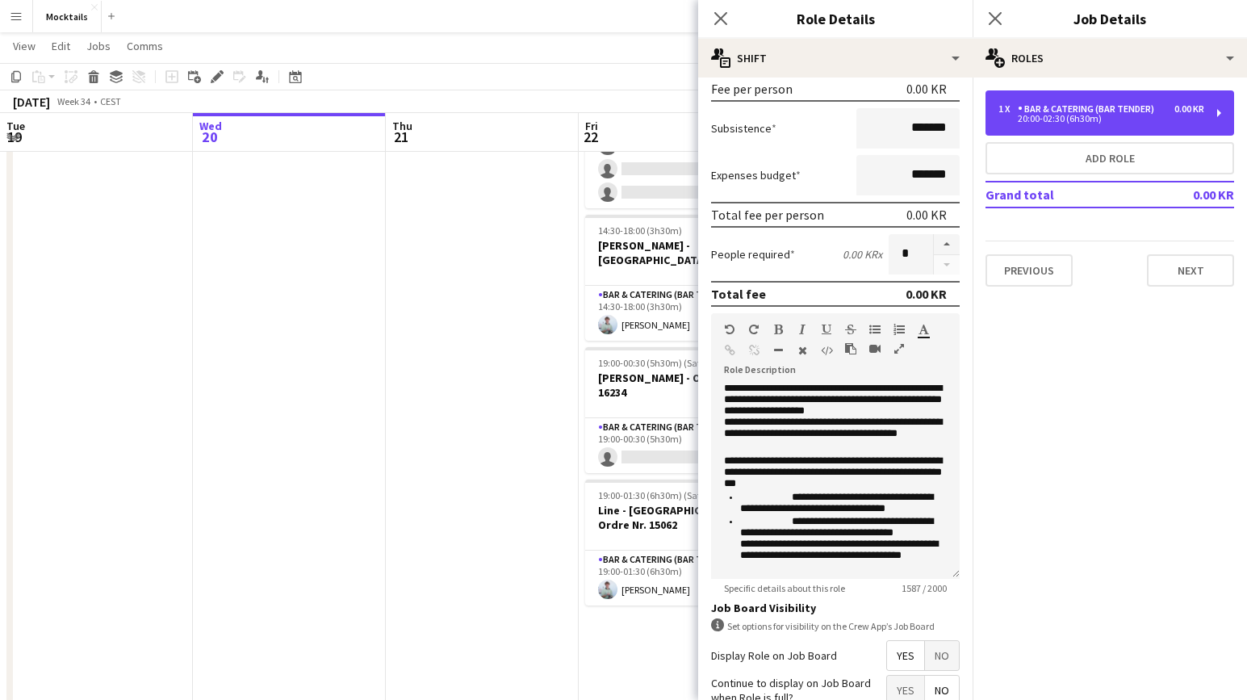
scroll to position [244, 0]
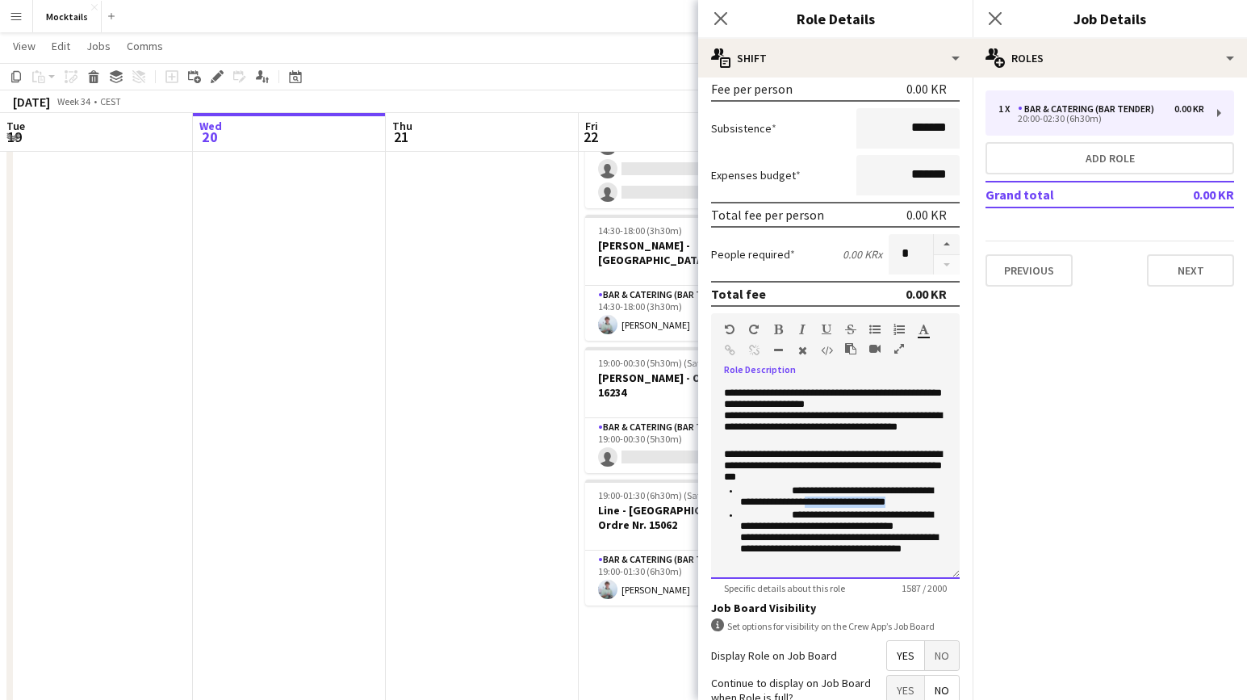
drag, startPoint x: 848, startPoint y: 520, endPoint x: 944, endPoint y: 517, distance: 96.1
click at [944, 509] on li "**********" at bounding box center [843, 497] width 207 height 24
paste div
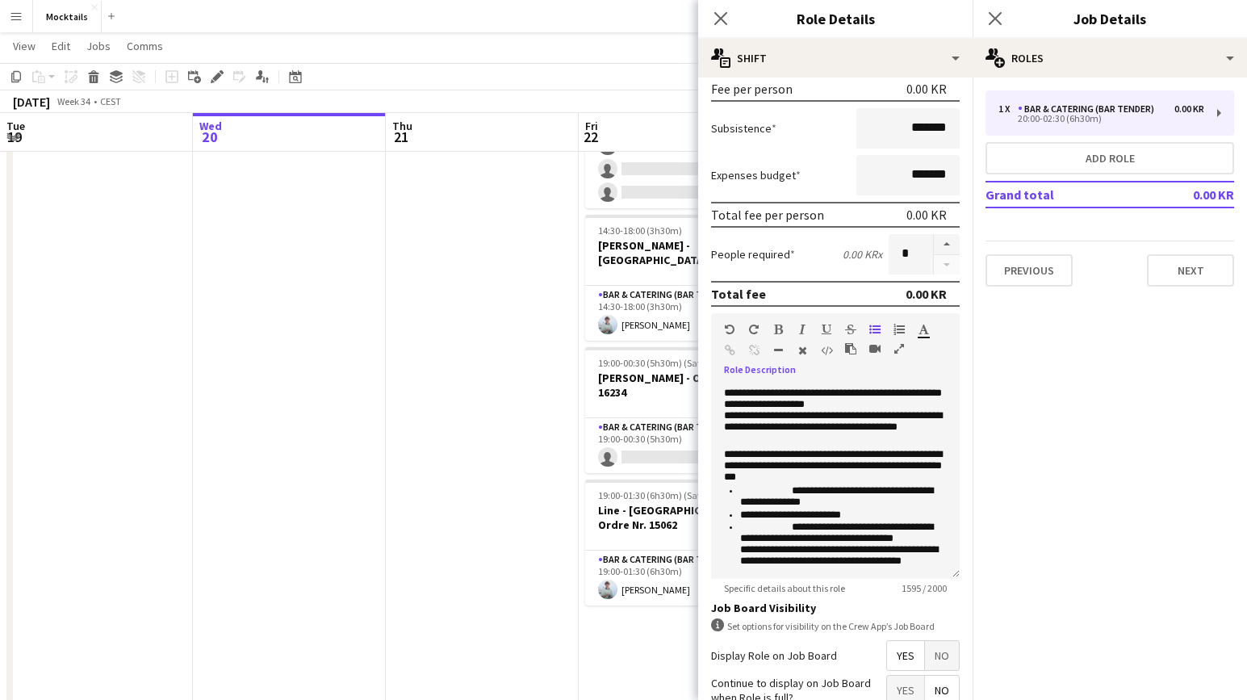
click at [726, 23] on icon "Close pop-in" at bounding box center [720, 18] width 13 height 13
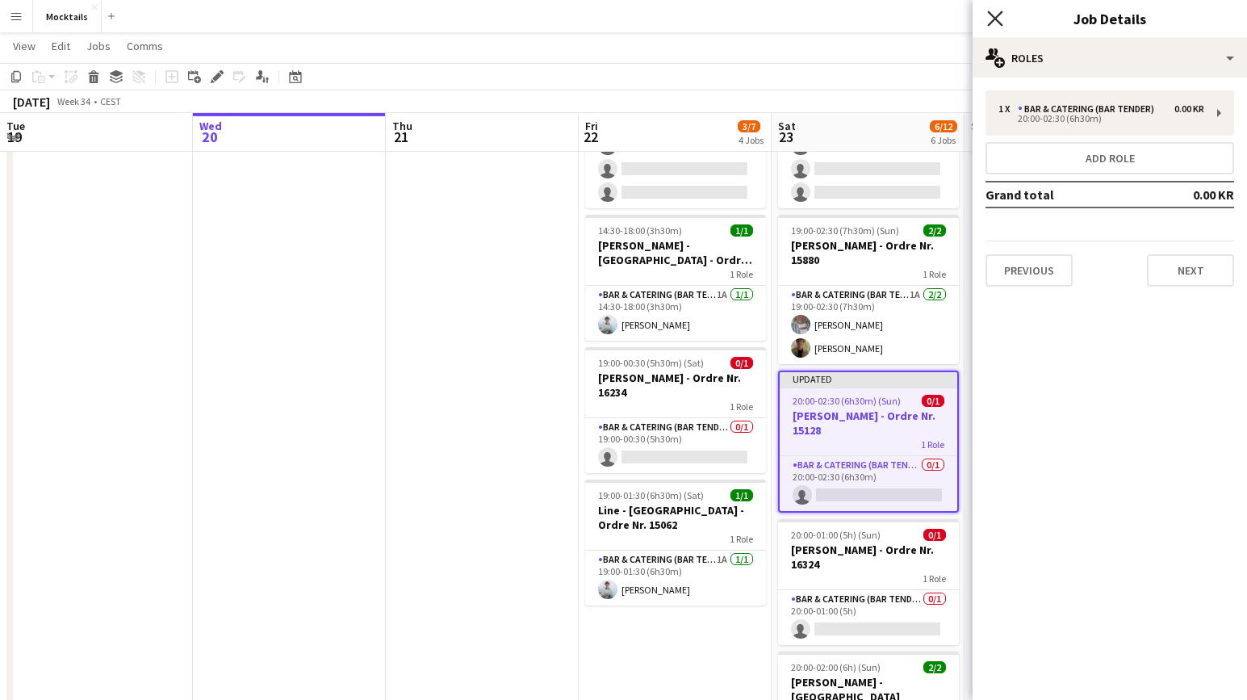
click at [995, 20] on icon "Close pop-in" at bounding box center [994, 17] width 15 height 15
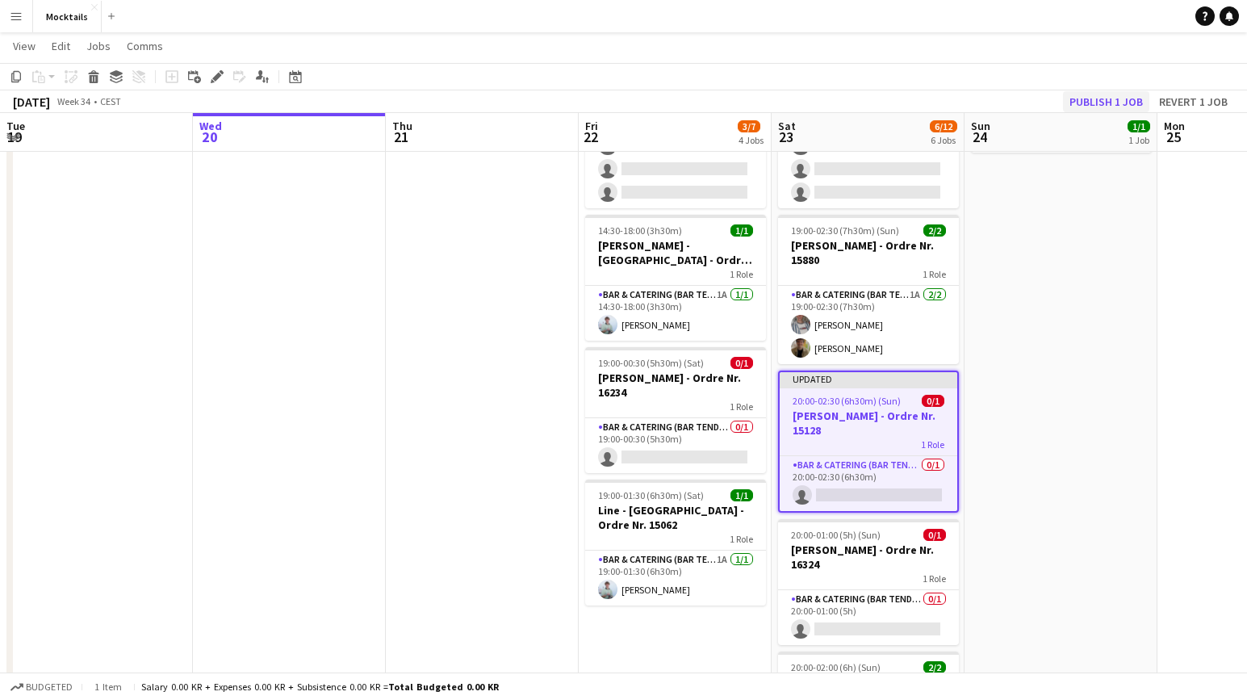
click at [1108, 101] on button "Publish 1 job" at bounding box center [1106, 101] width 86 height 21
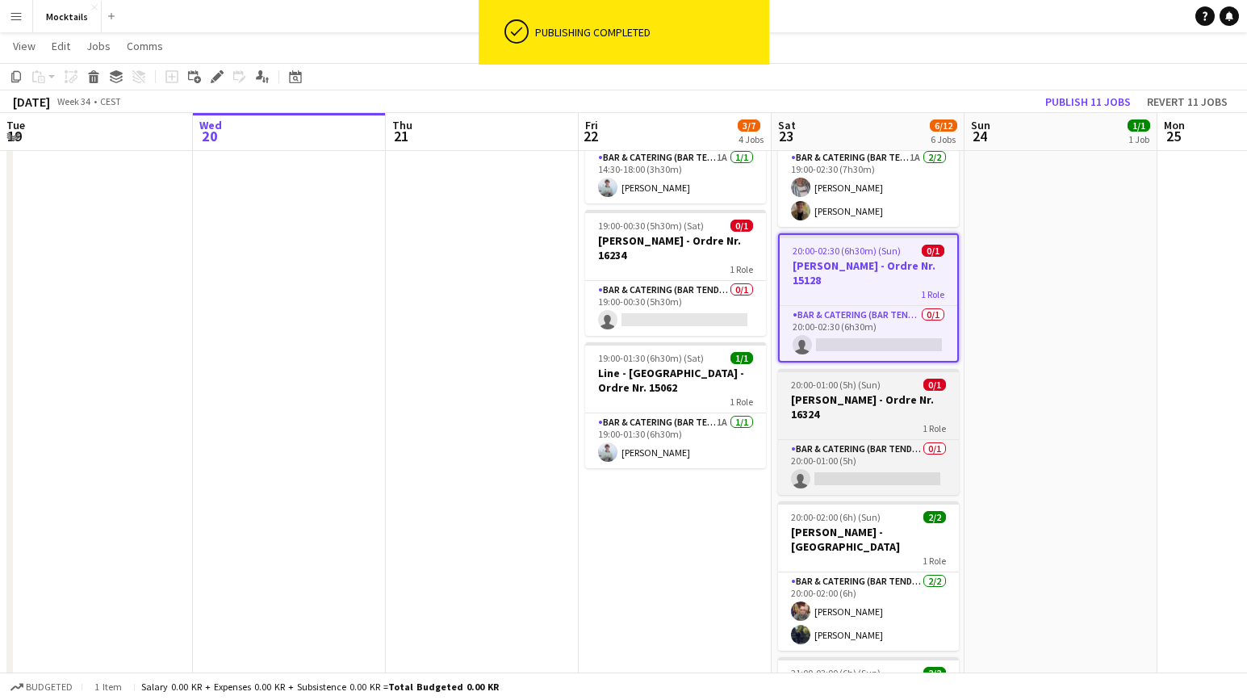
scroll to position [303, 0]
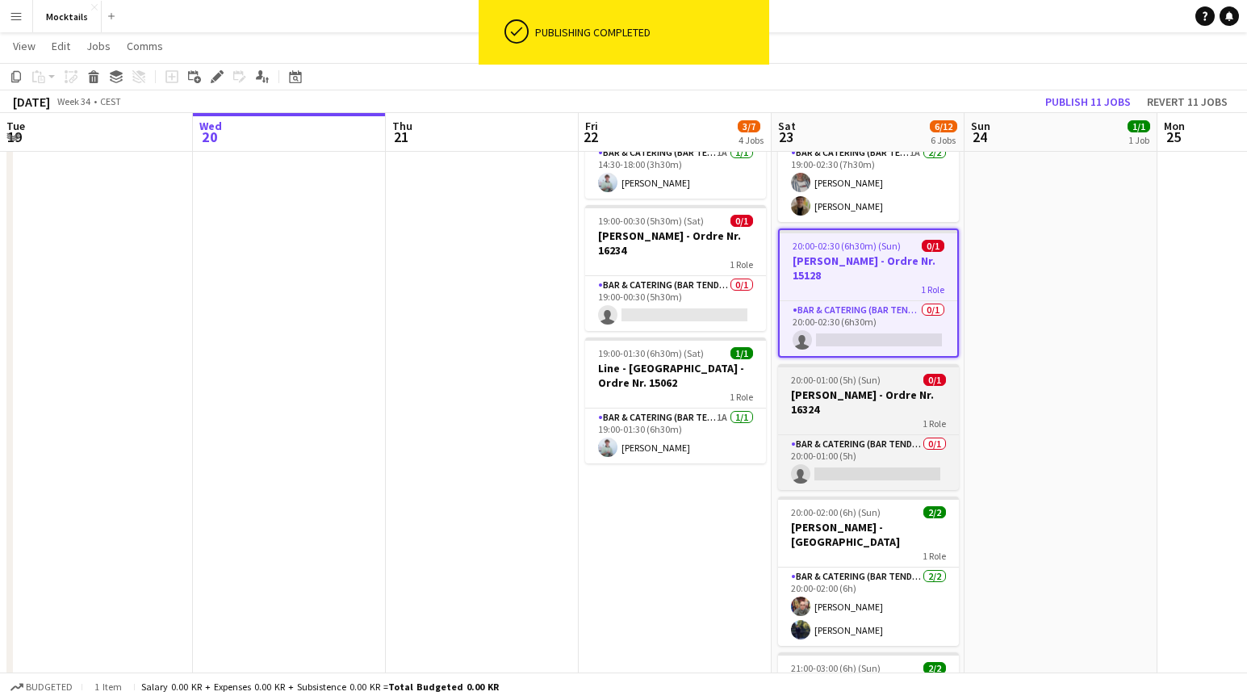
click at [873, 408] on h3 "[PERSON_NAME] - Ordre Nr. 16324" at bounding box center [868, 401] width 181 height 29
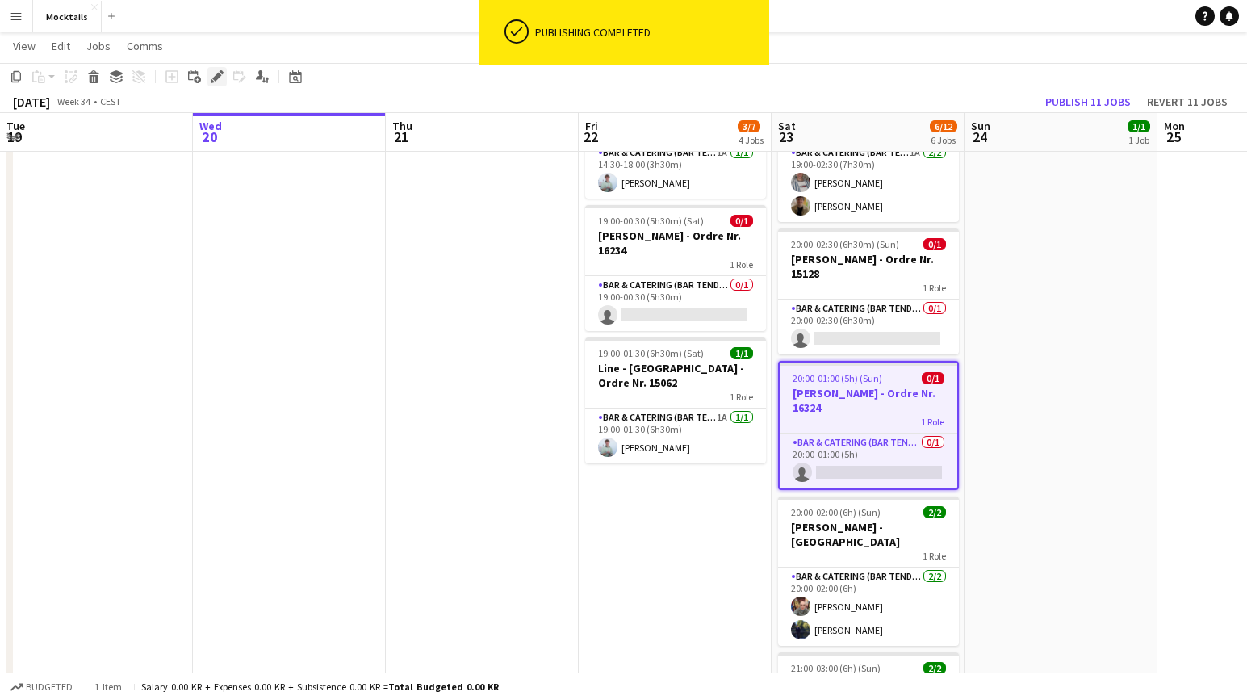
click at [214, 80] on icon at bounding box center [216, 77] width 9 height 9
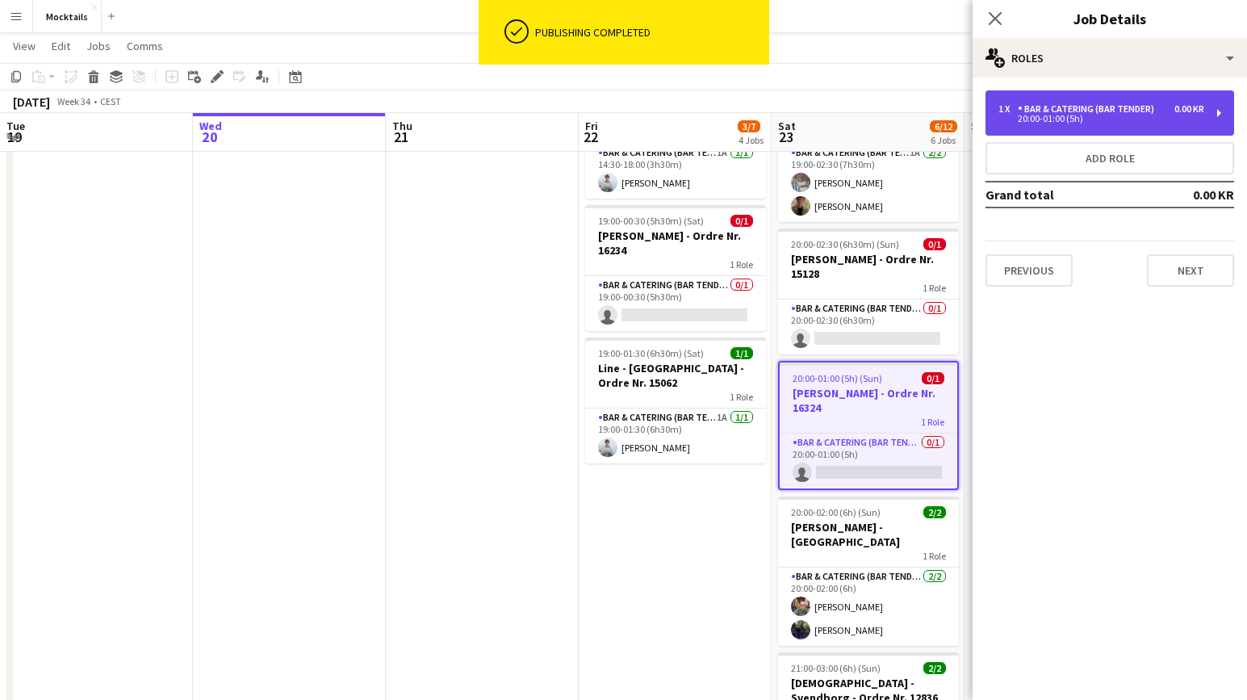
click at [1050, 112] on div "Bar & Catering (Bar Tender)" at bounding box center [1089, 108] width 143 height 11
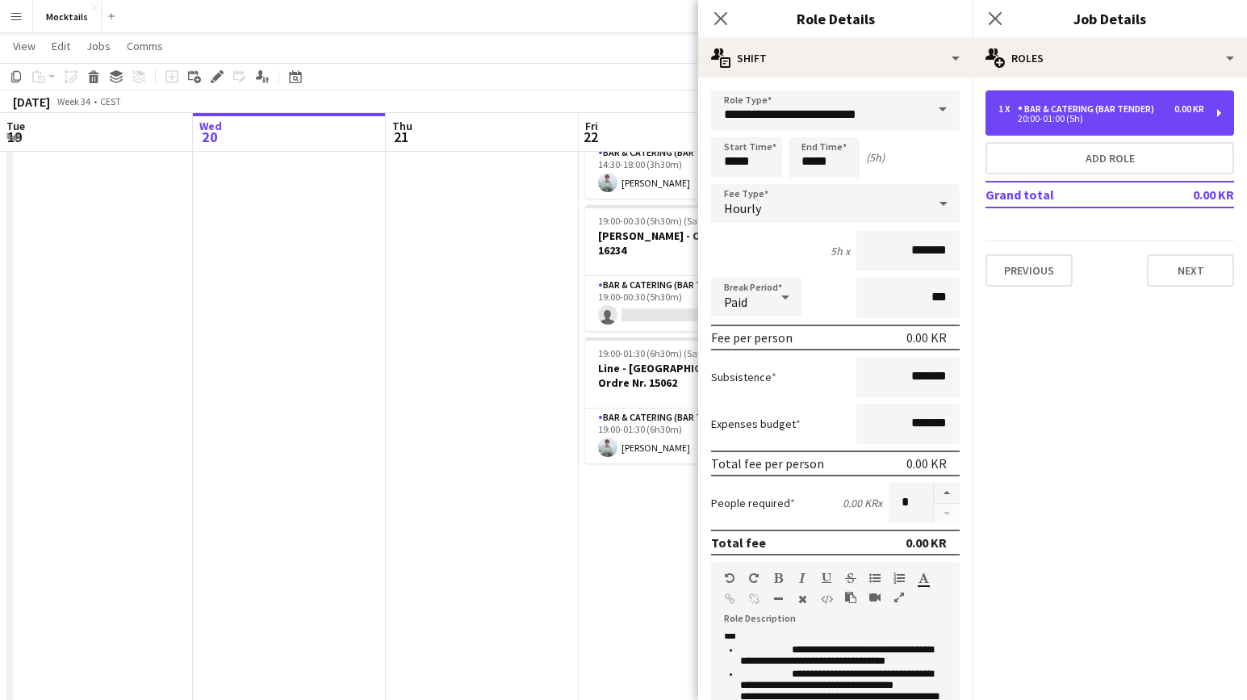
scroll to position [379, 0]
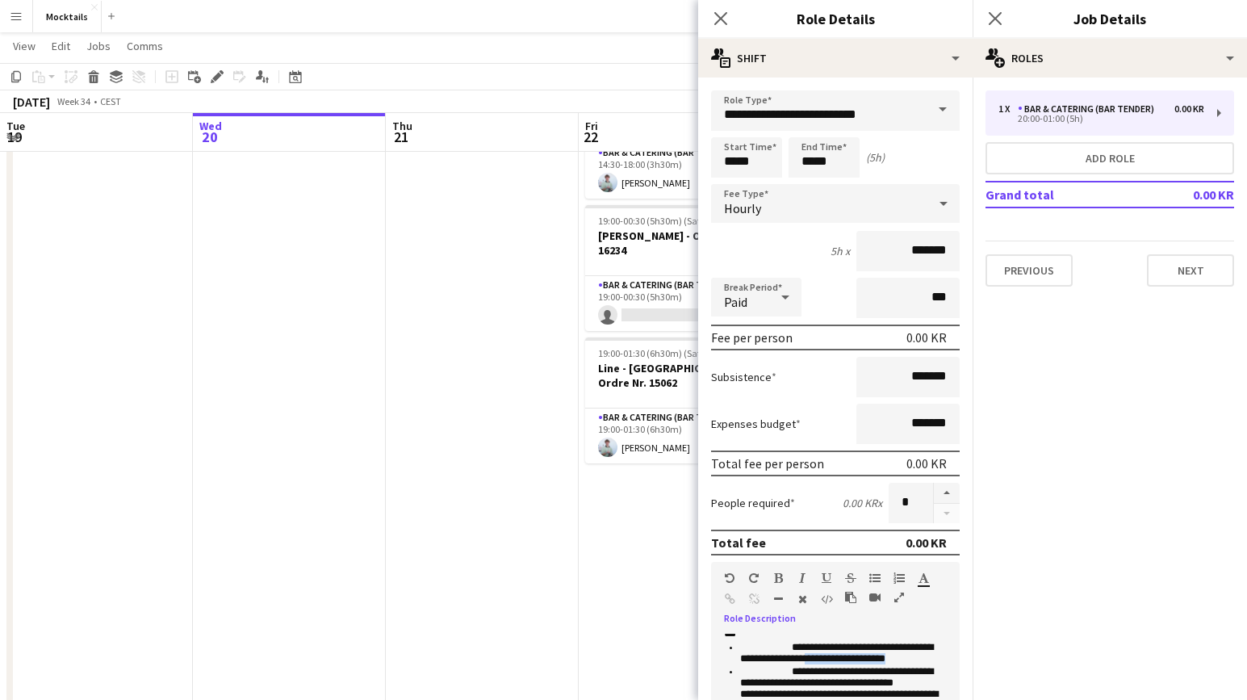
drag, startPoint x: 846, startPoint y: 678, endPoint x: 944, endPoint y: 675, distance: 97.7
click at [944, 666] on li "**********" at bounding box center [843, 654] width 207 height 24
paste div
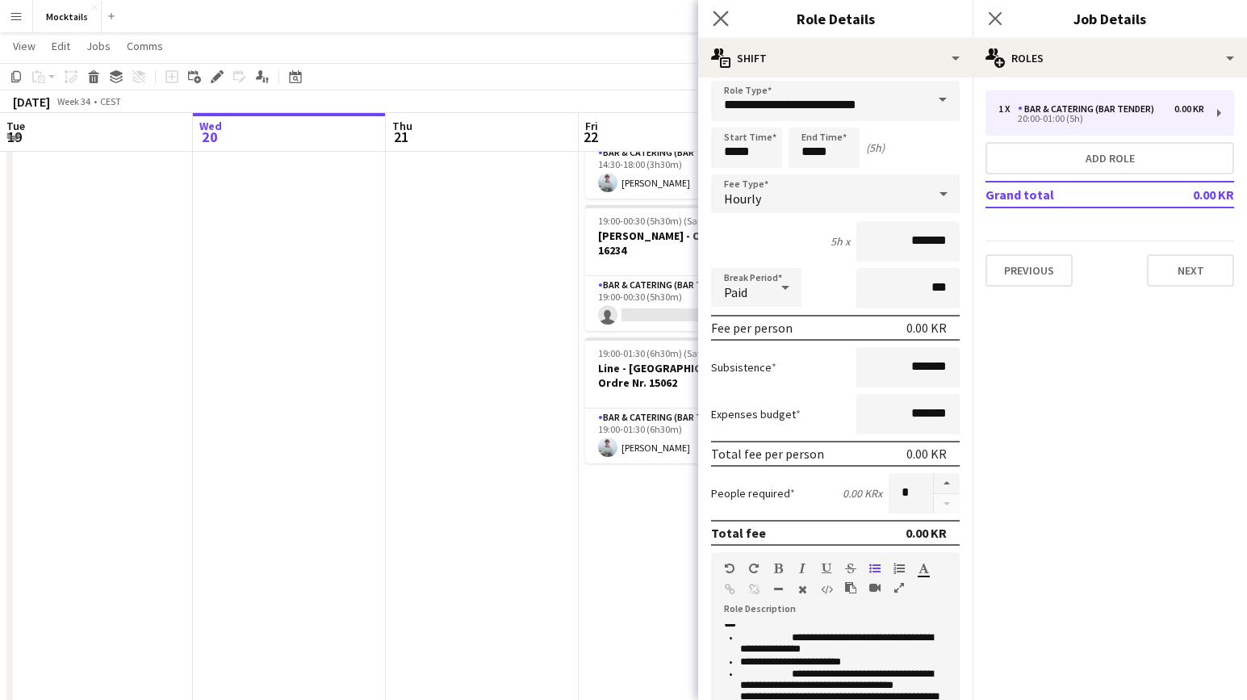
click at [712, 18] on app-icon "Close pop-in" at bounding box center [721, 18] width 23 height 23
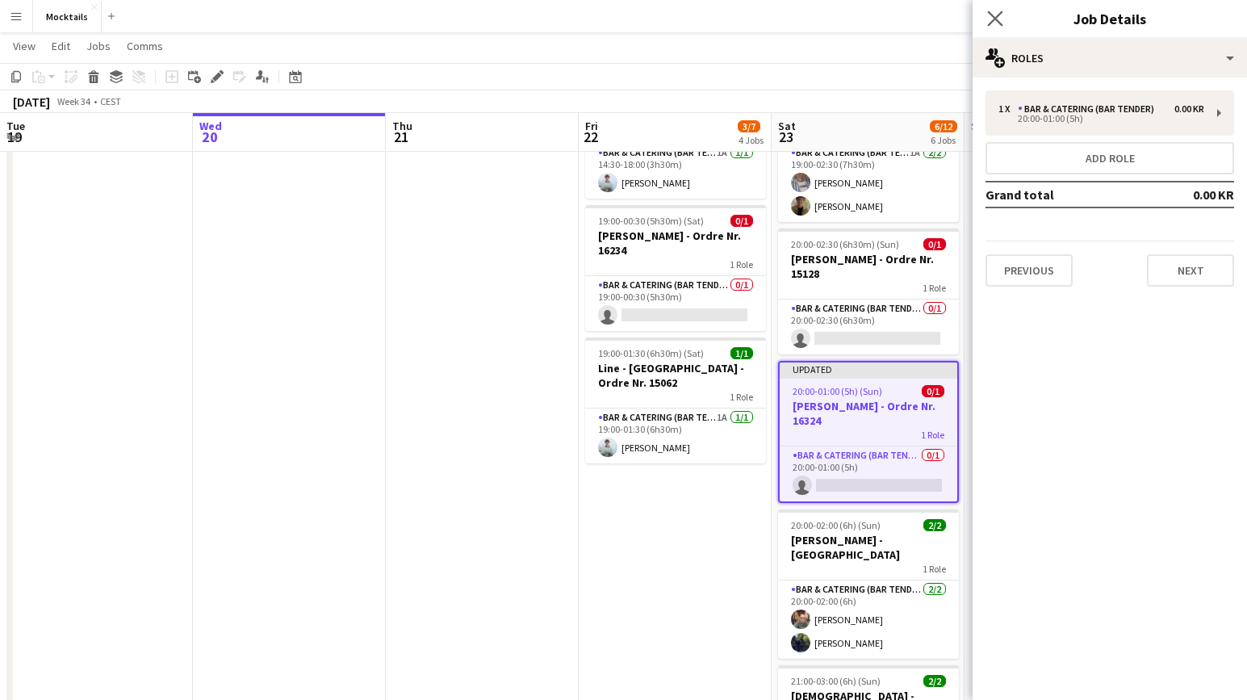
click at [986, 13] on app-icon "Close pop-in" at bounding box center [995, 18] width 23 height 23
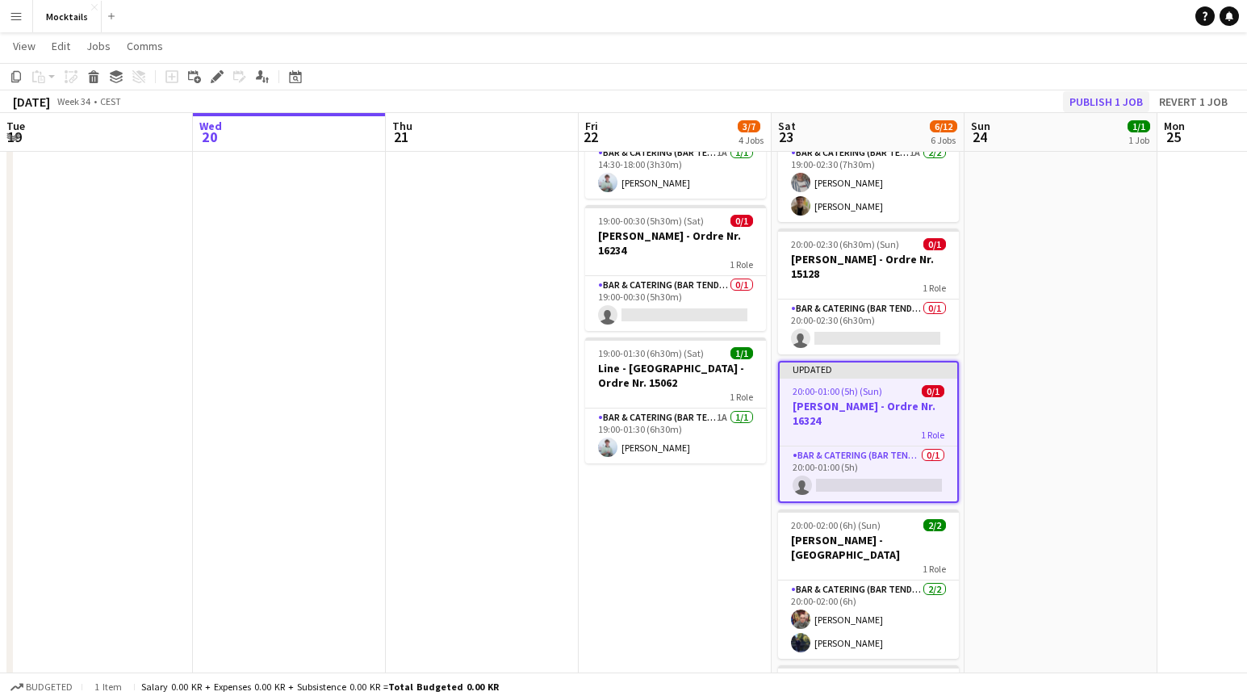
click at [1115, 93] on button "Publish 1 job" at bounding box center [1106, 101] width 86 height 21
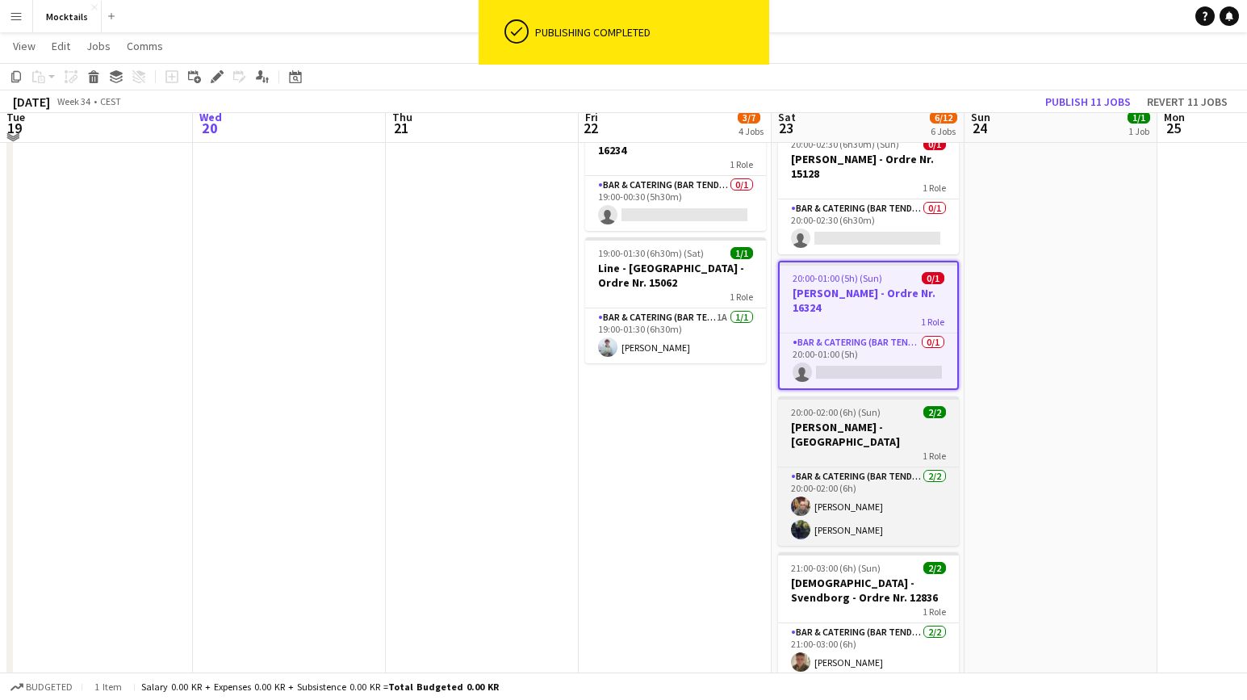
scroll to position [405, 0]
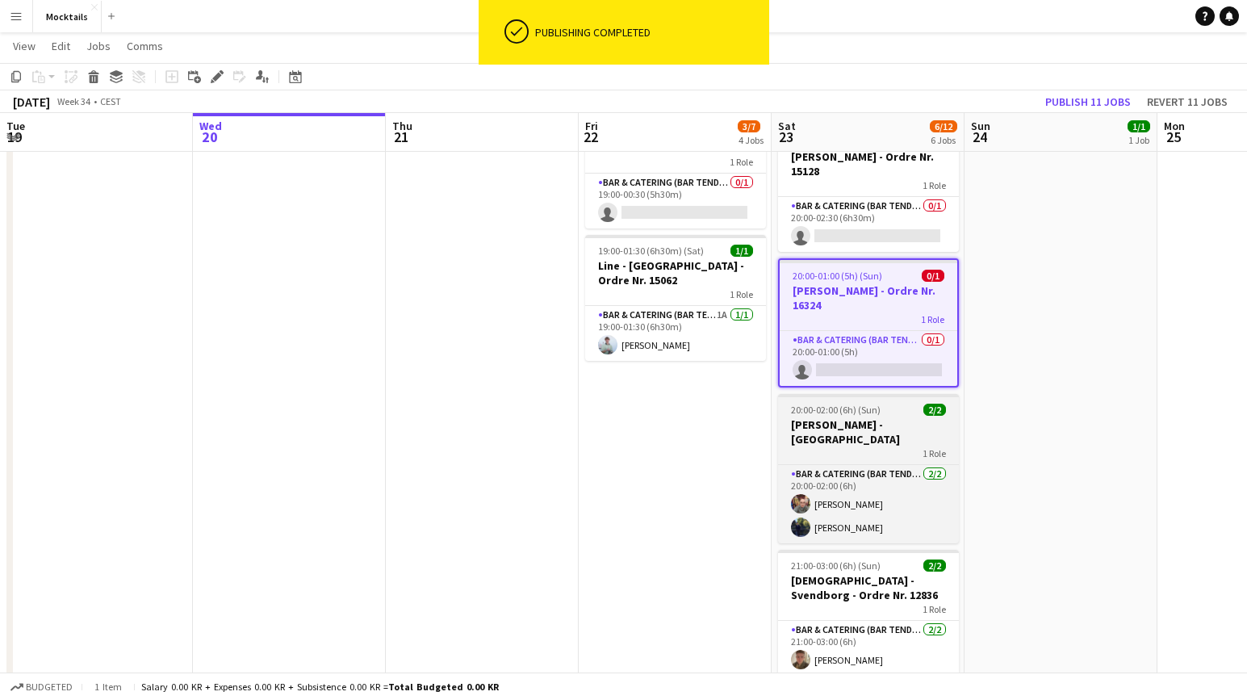
click at [850, 418] on h3 "Maria - [GEOGRAPHIC_DATA]" at bounding box center [868, 431] width 181 height 29
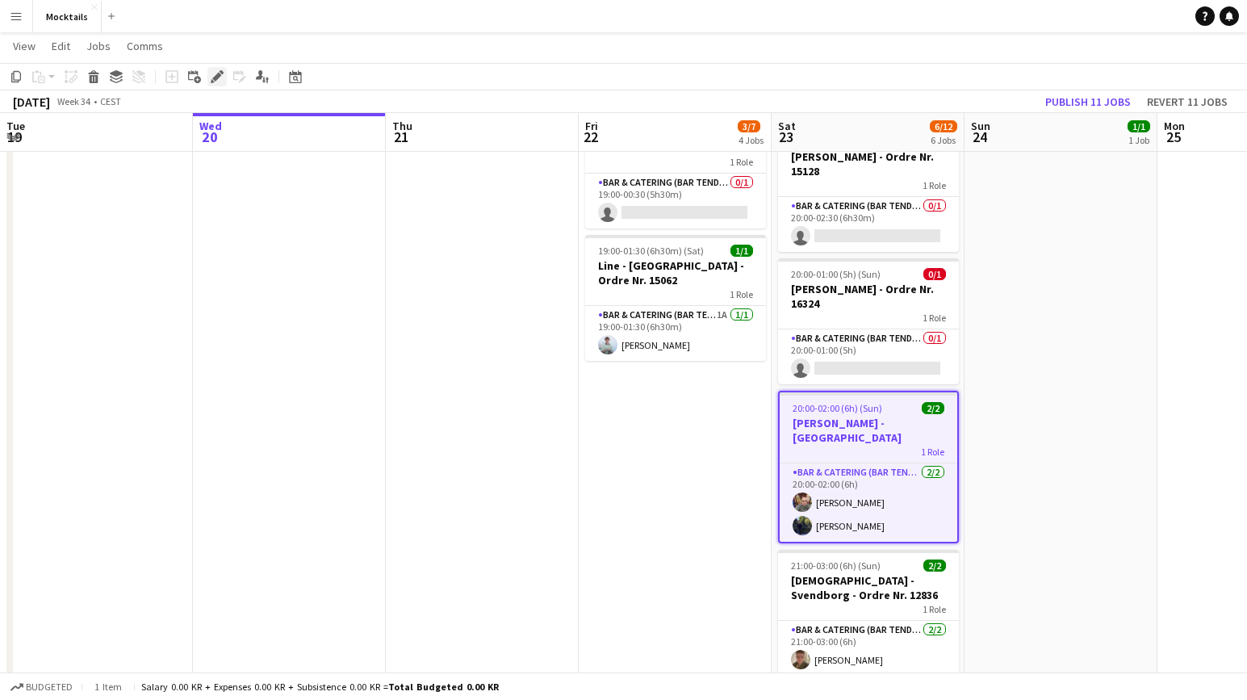
click at [216, 75] on icon at bounding box center [216, 77] width 9 height 9
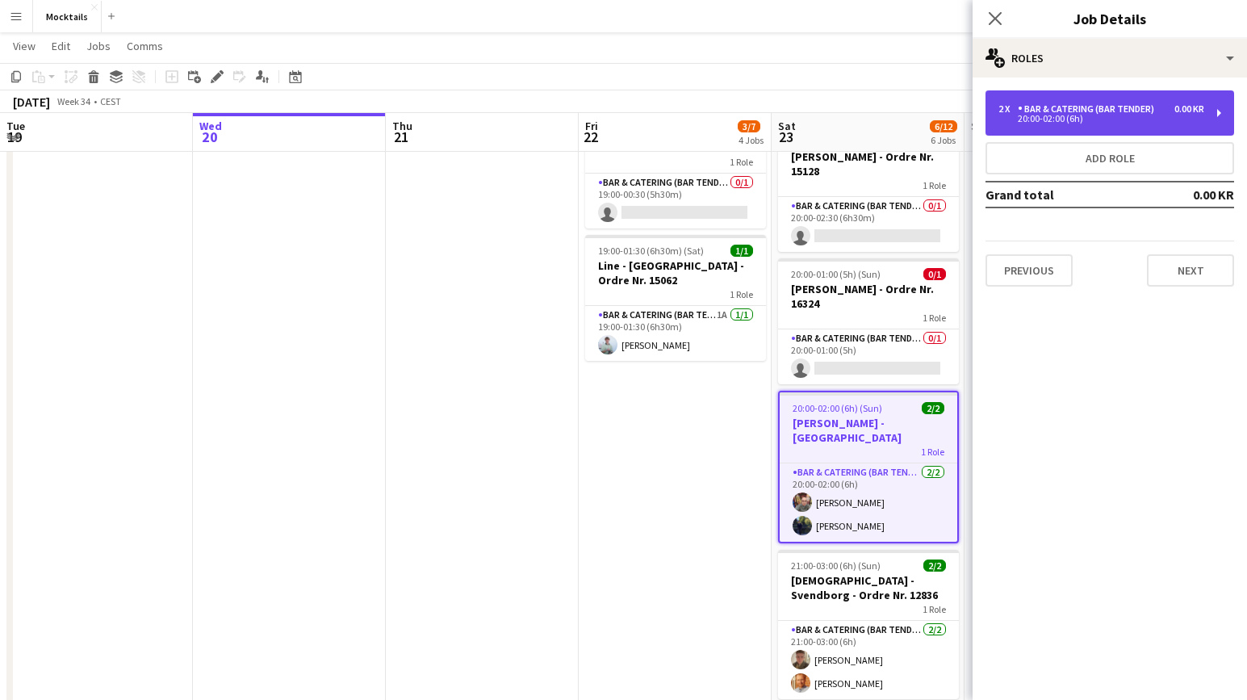
click at [1061, 111] on div "Bar & Catering (Bar Tender)" at bounding box center [1089, 108] width 143 height 11
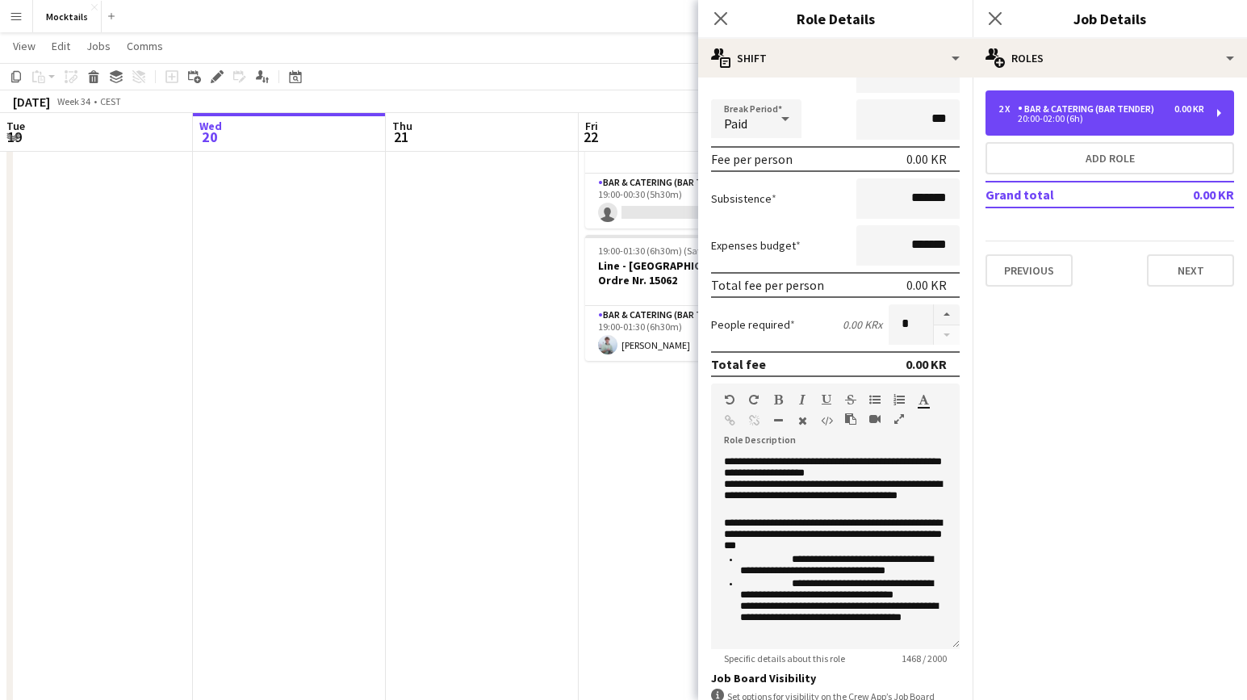
scroll to position [207, 0]
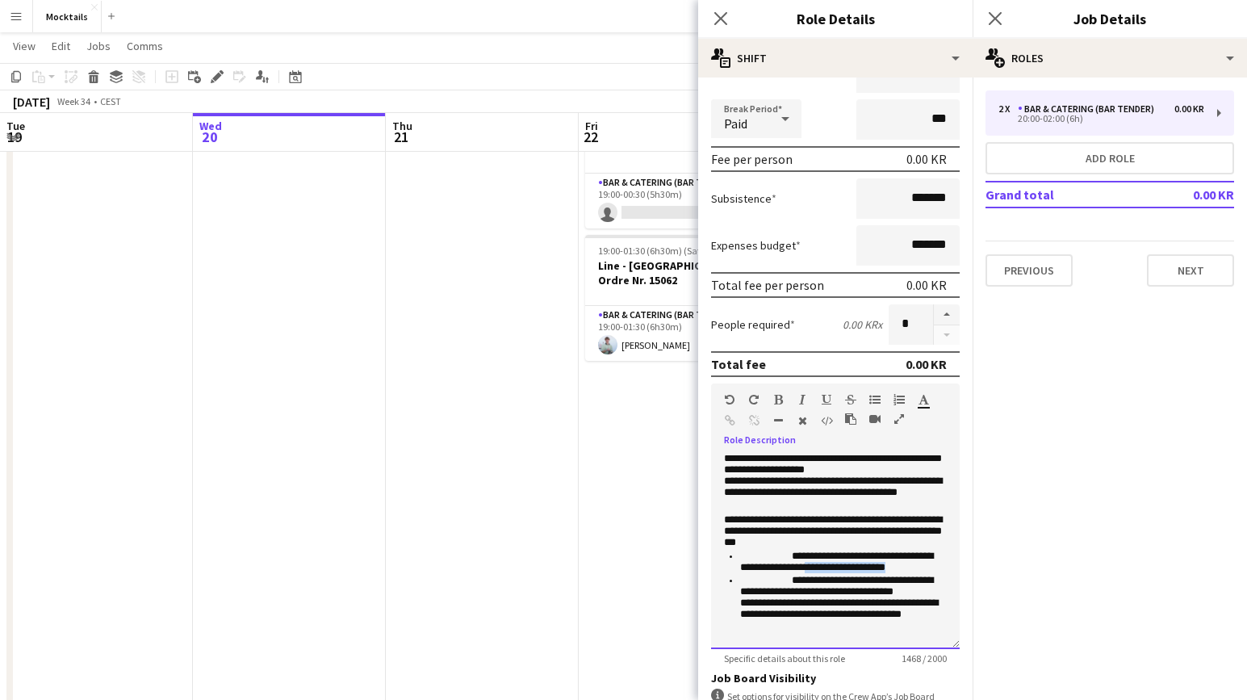
drag, startPoint x: 848, startPoint y: 570, endPoint x: 946, endPoint y: 567, distance: 97.7
click at [946, 567] on li "**********" at bounding box center [843, 563] width 207 height 24
paste div
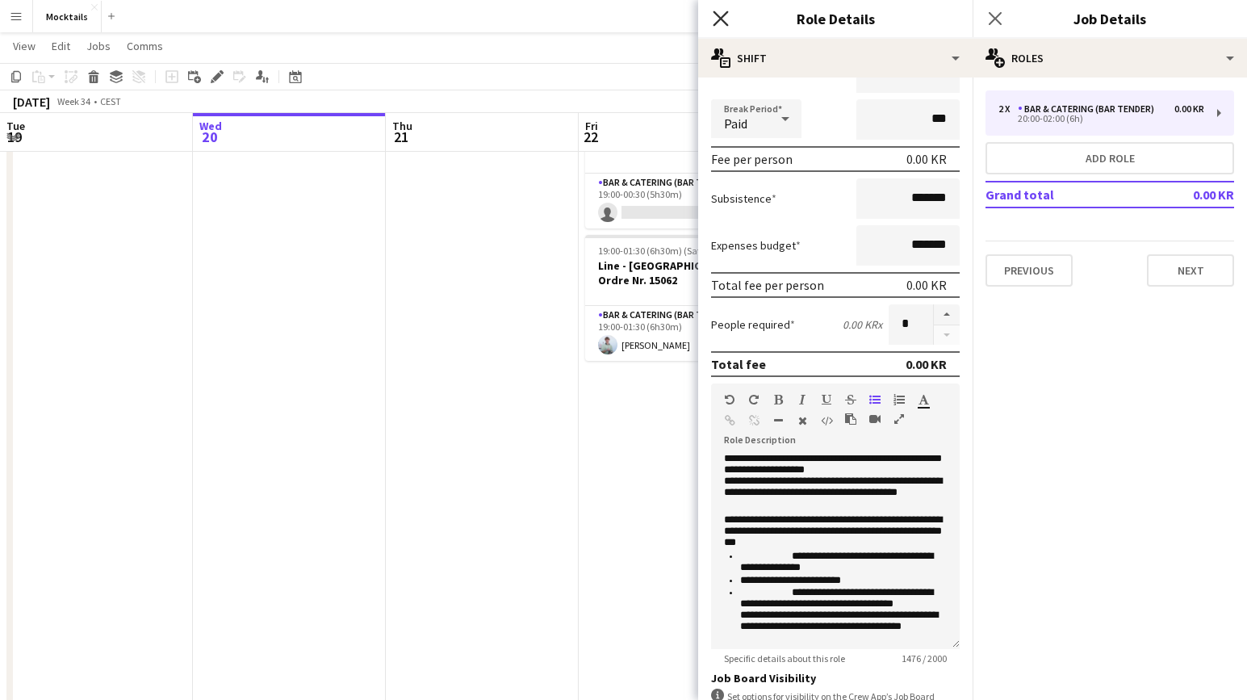
click at [719, 14] on icon "Close pop-in" at bounding box center [720, 17] width 15 height 15
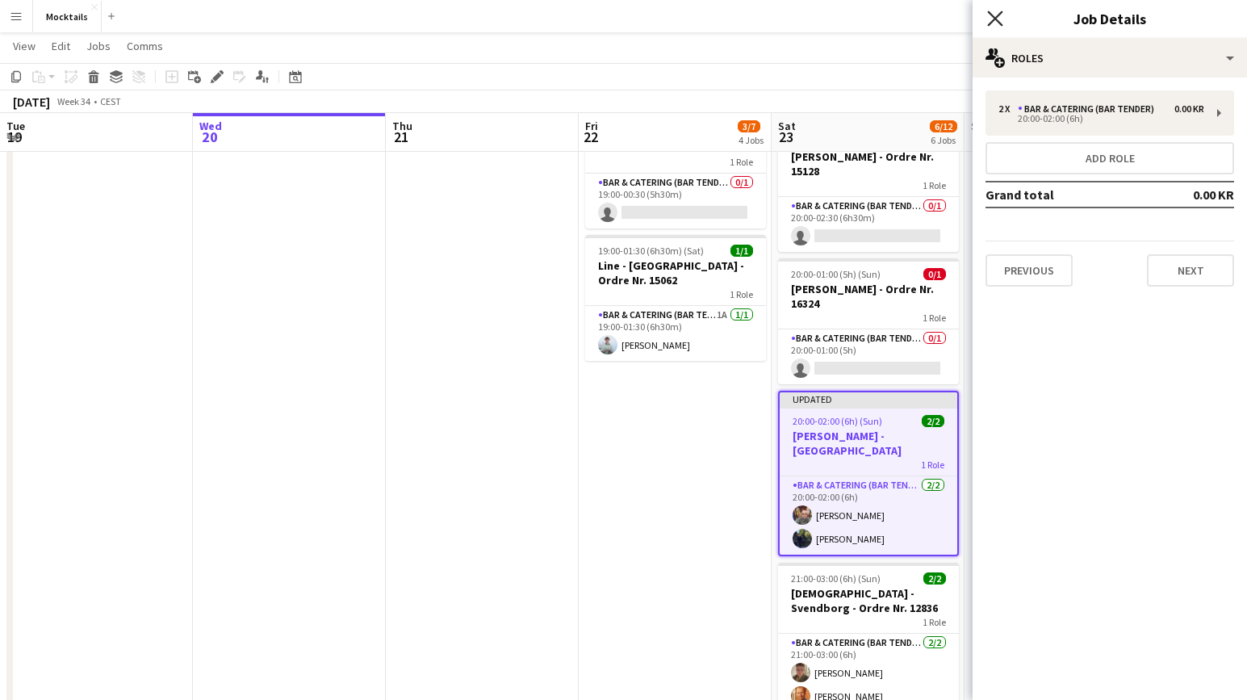
click at [989, 15] on icon "Close pop-in" at bounding box center [994, 17] width 15 height 15
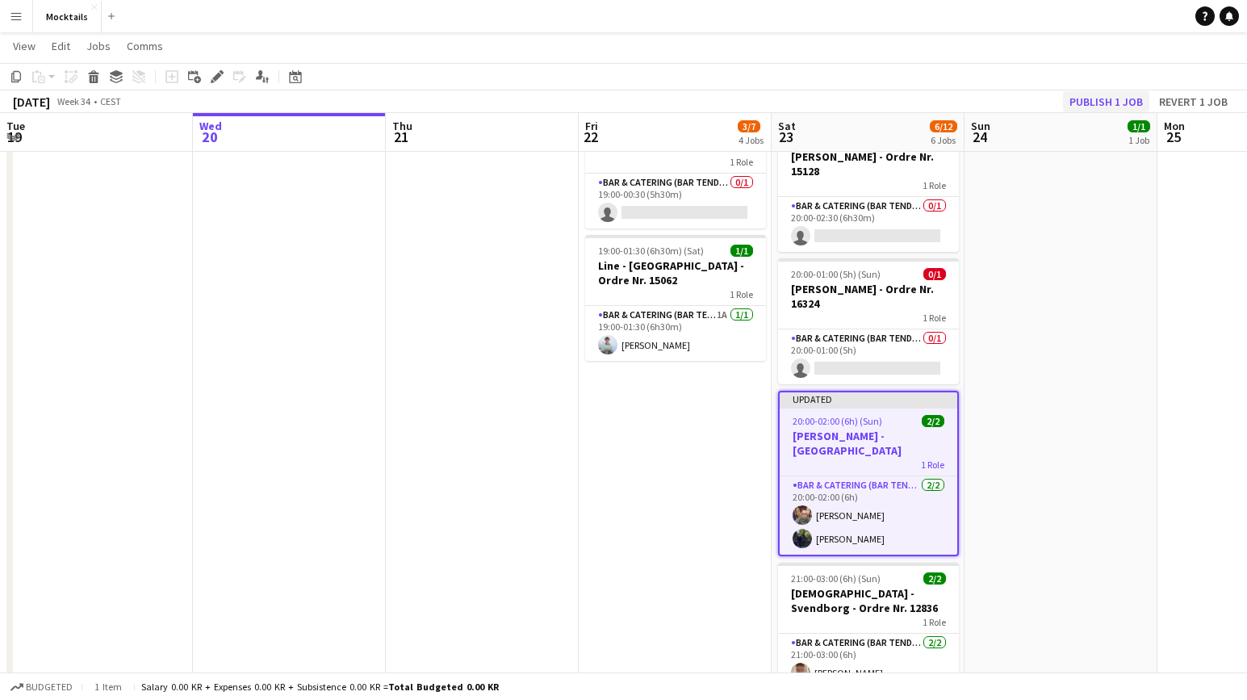
click at [1091, 104] on button "Publish 1 job" at bounding box center [1106, 101] width 86 height 21
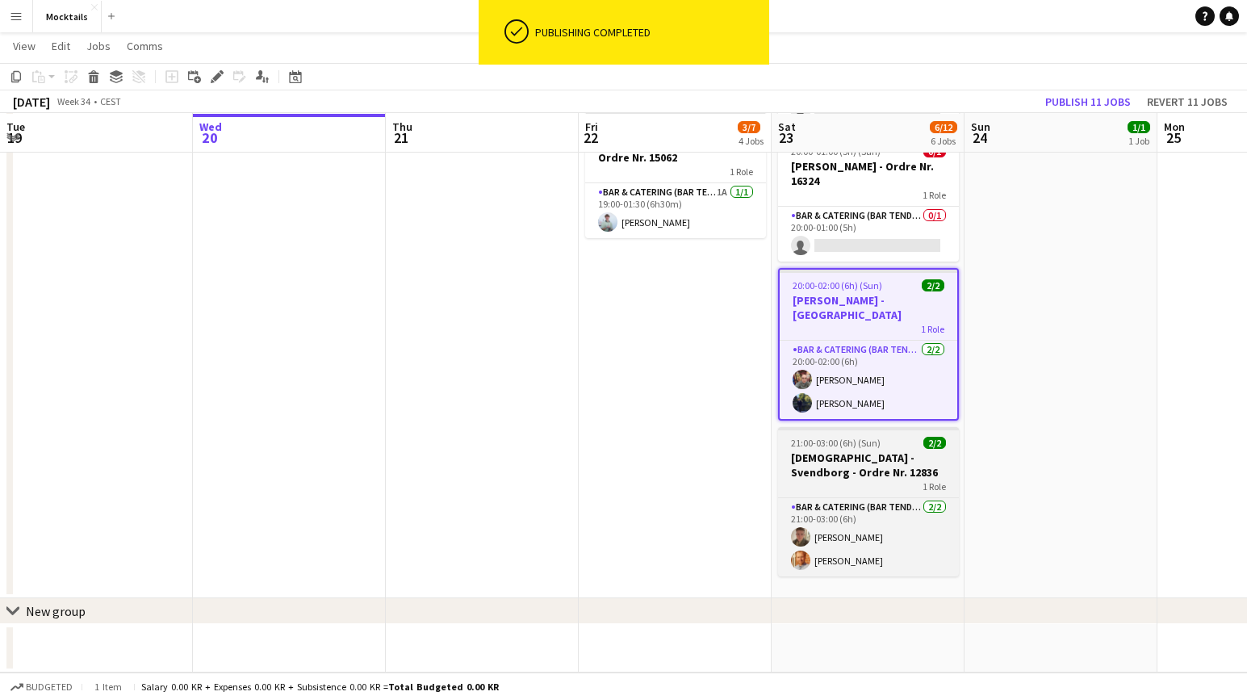
scroll to position [528, 0]
click at [880, 454] on h3 "[DEMOGRAPHIC_DATA] - Svendborg - Ordre Nr. 12836" at bounding box center [868, 464] width 181 height 29
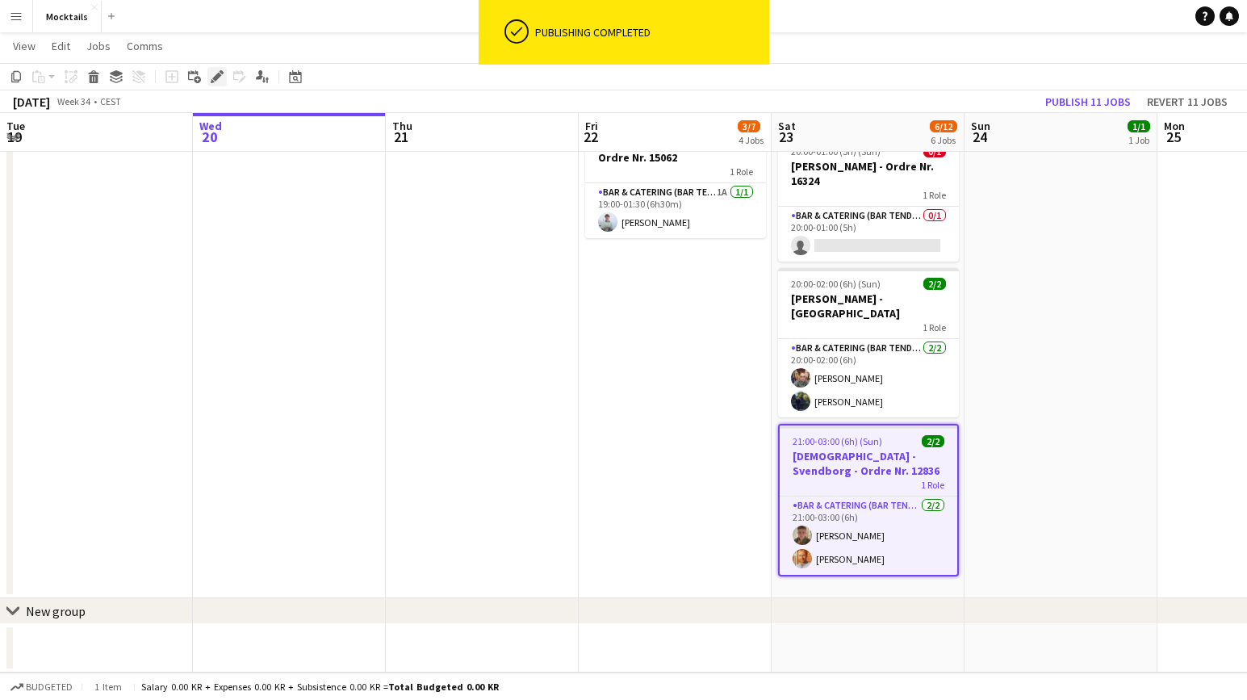
click at [213, 81] on icon at bounding box center [213, 81] width 4 height 4
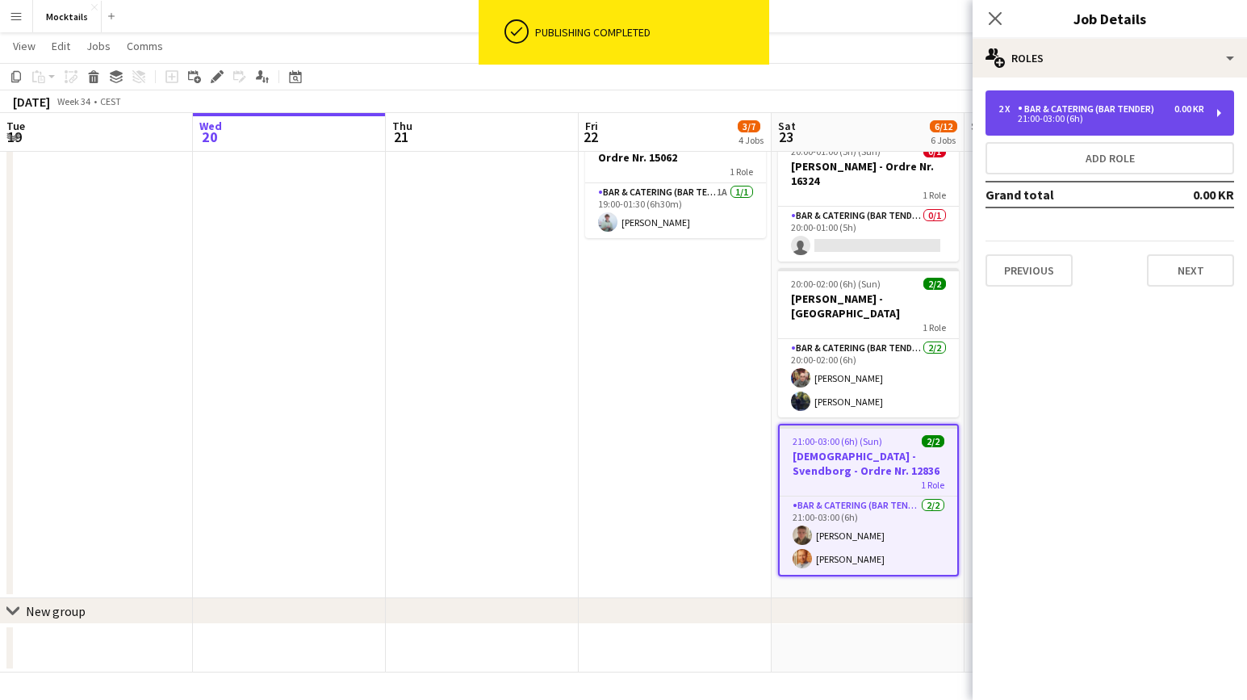
click at [1080, 111] on div "Bar & Catering (Bar Tender)" at bounding box center [1089, 108] width 143 height 11
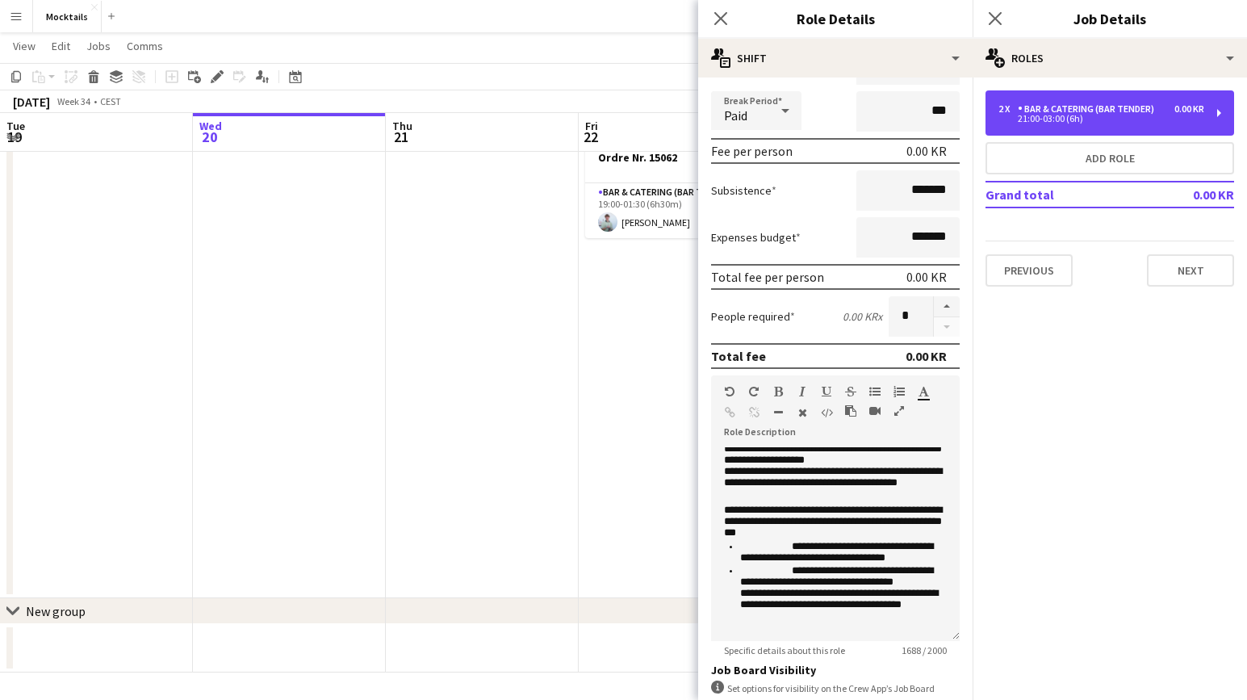
scroll to position [308, 0]
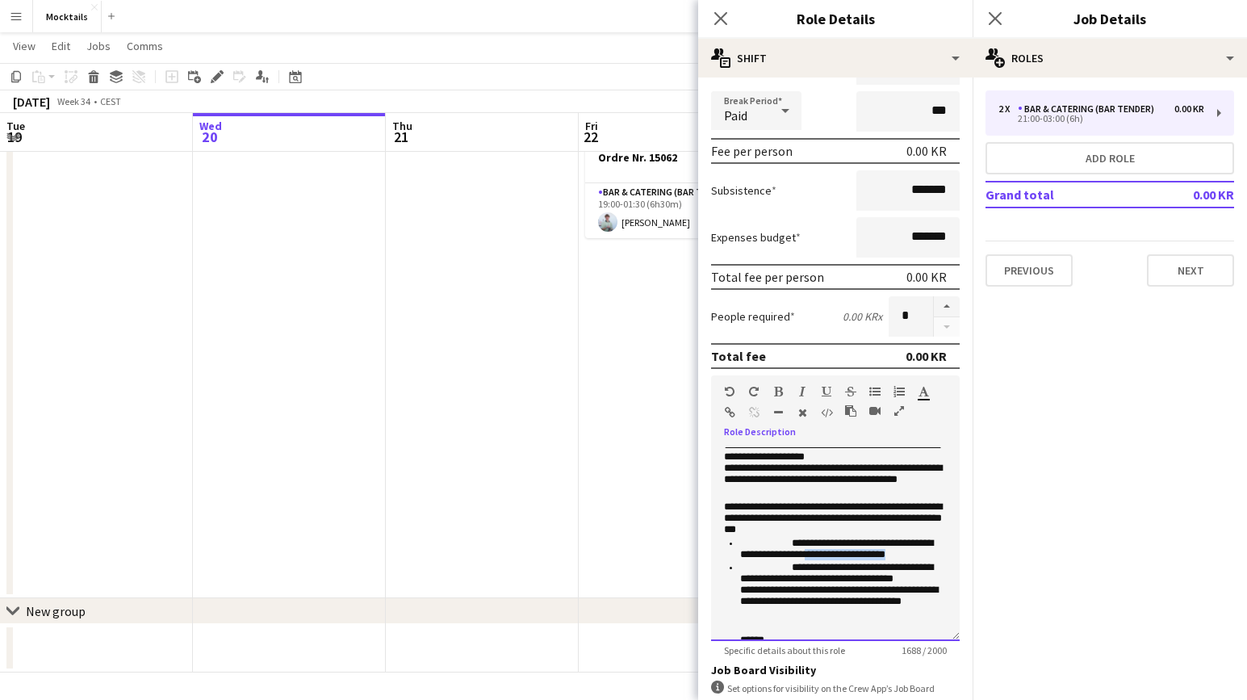
drag, startPoint x: 848, startPoint y: 580, endPoint x: 944, endPoint y: 577, distance: 96.1
click at [944, 562] on li "**********" at bounding box center [843, 550] width 207 height 24
paste div
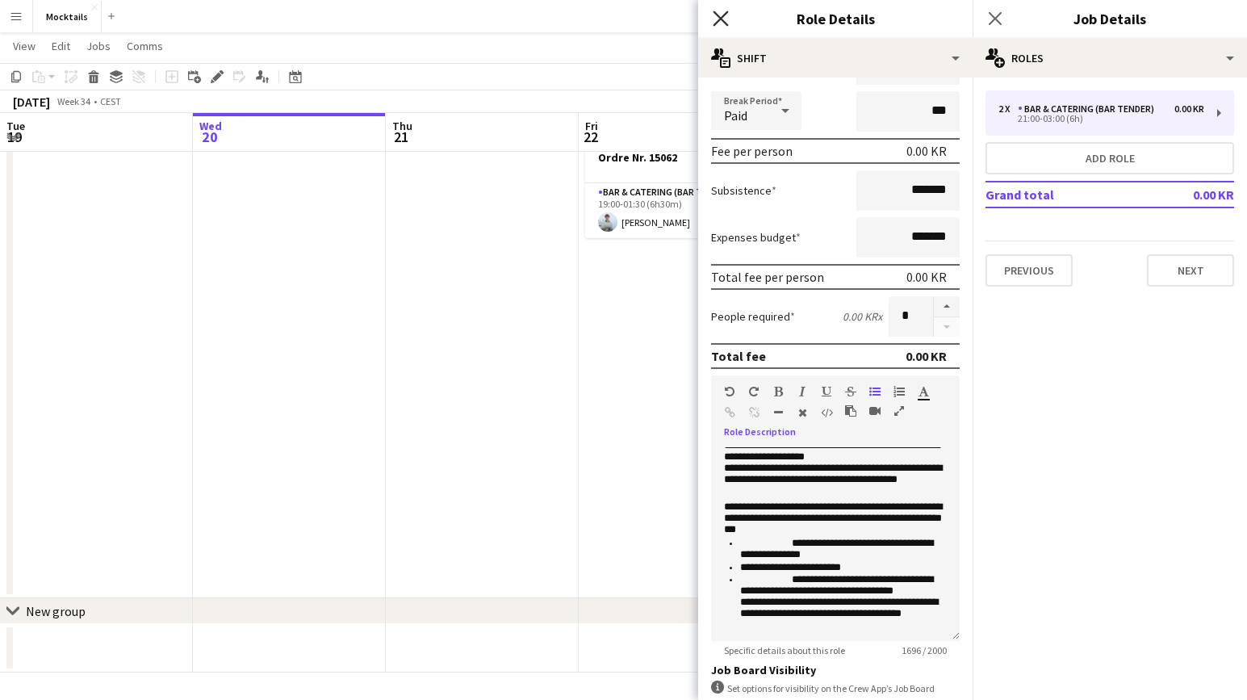
click at [719, 18] on icon at bounding box center [720, 17] width 15 height 15
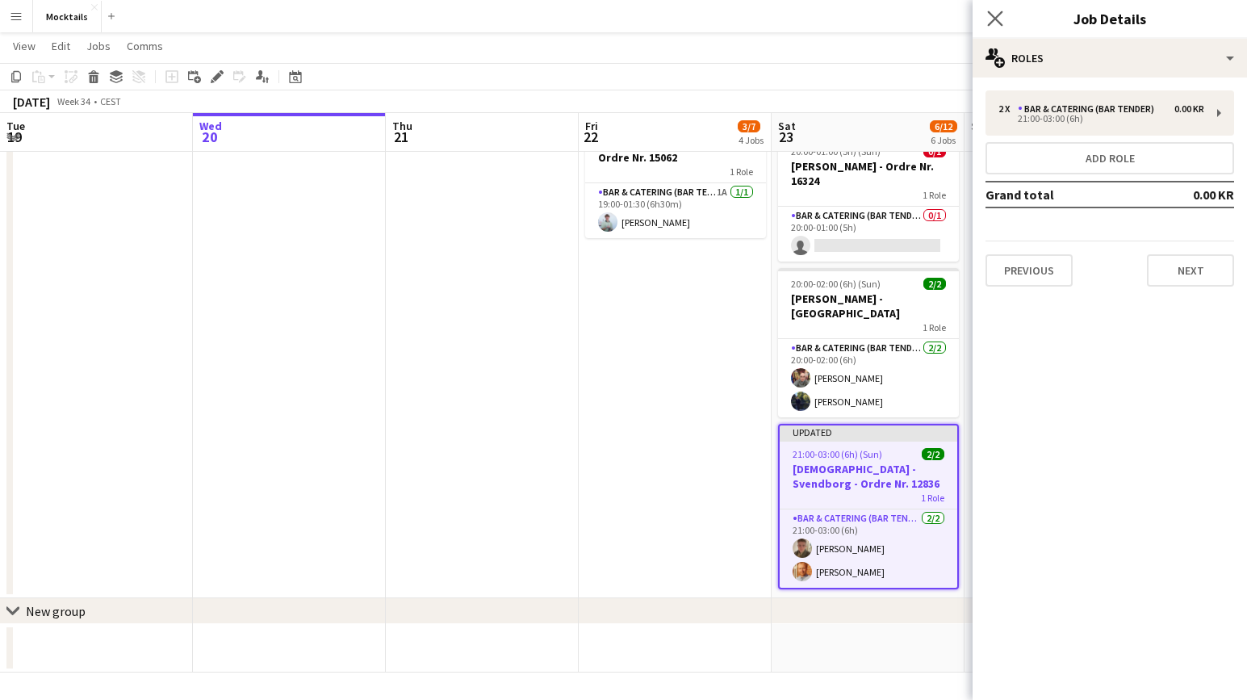
click at [990, 10] on app-icon "Close pop-in" at bounding box center [995, 18] width 23 height 23
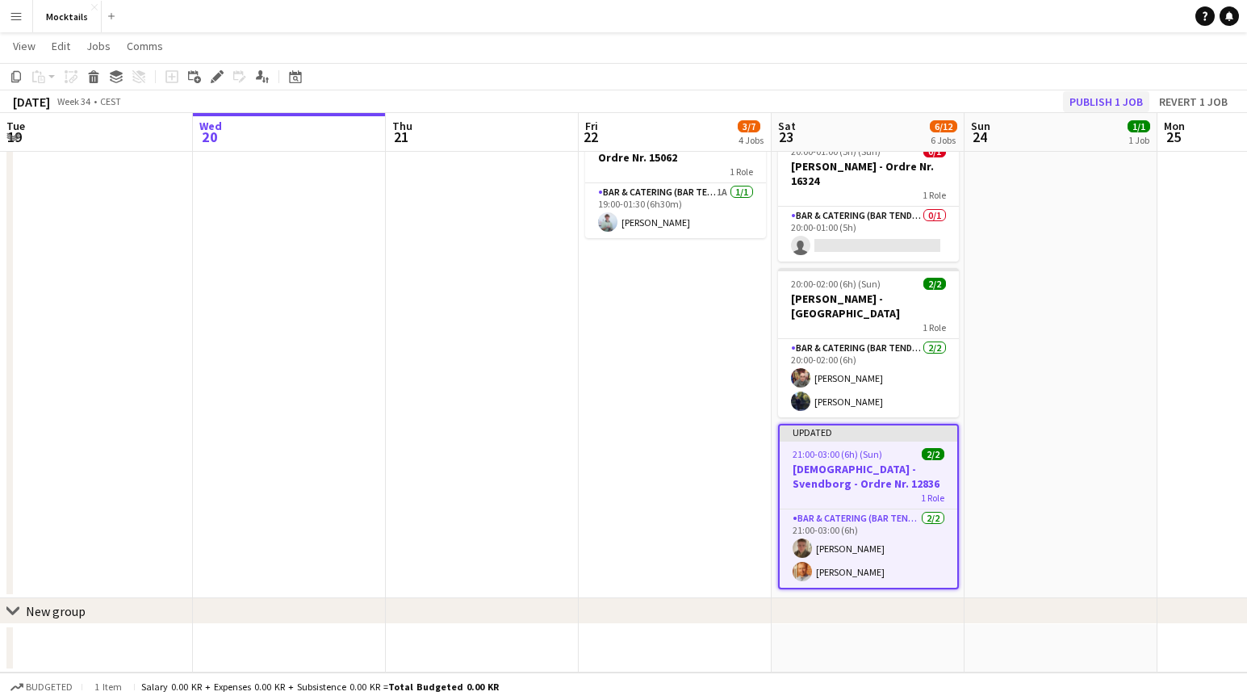
click at [1088, 101] on button "Publish 1 job" at bounding box center [1106, 101] width 86 height 21
